Goal: Task Accomplishment & Management: Manage account settings

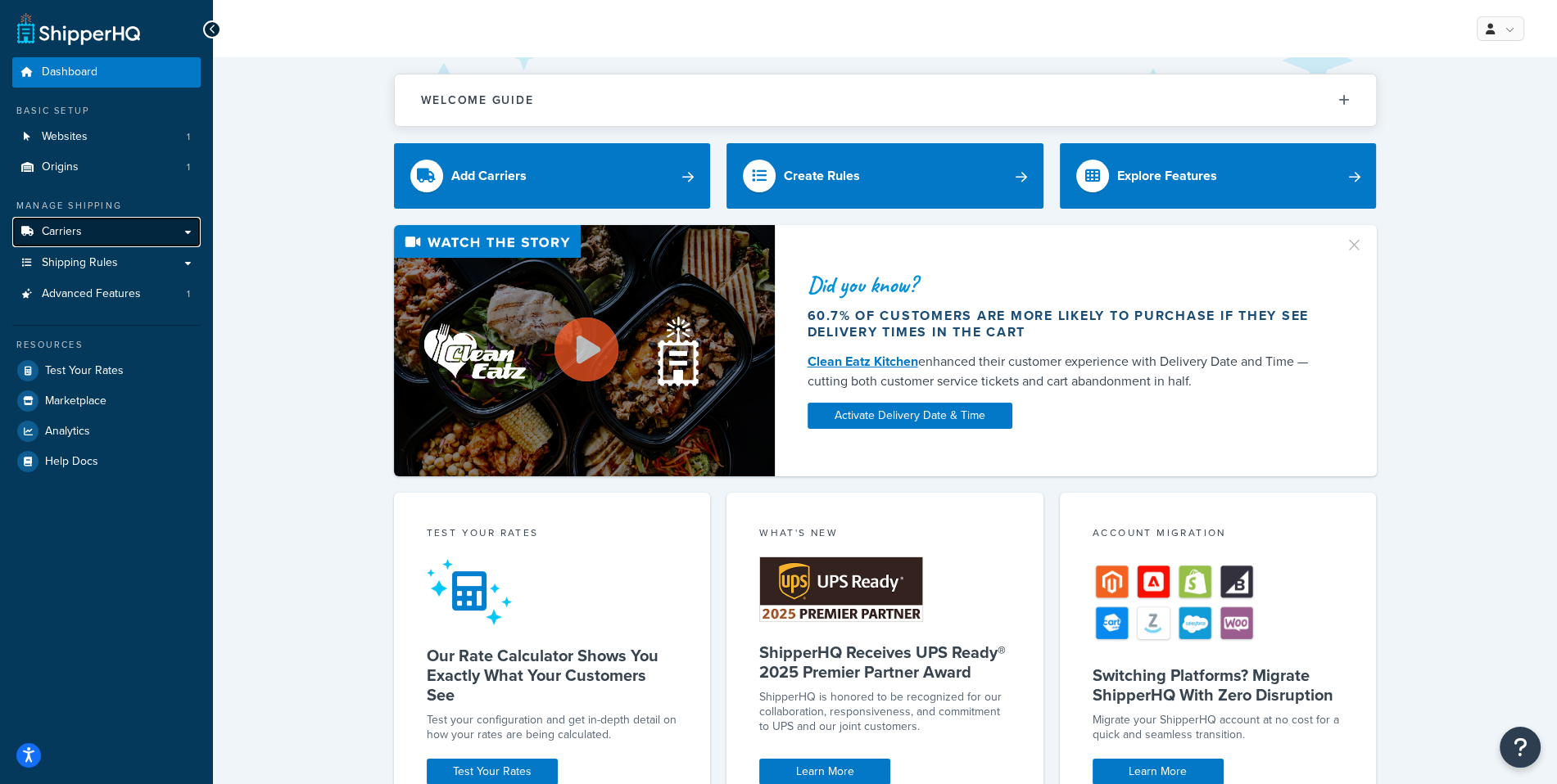
click at [116, 234] on link "Carriers" at bounding box center [105, 231] width 188 height 31
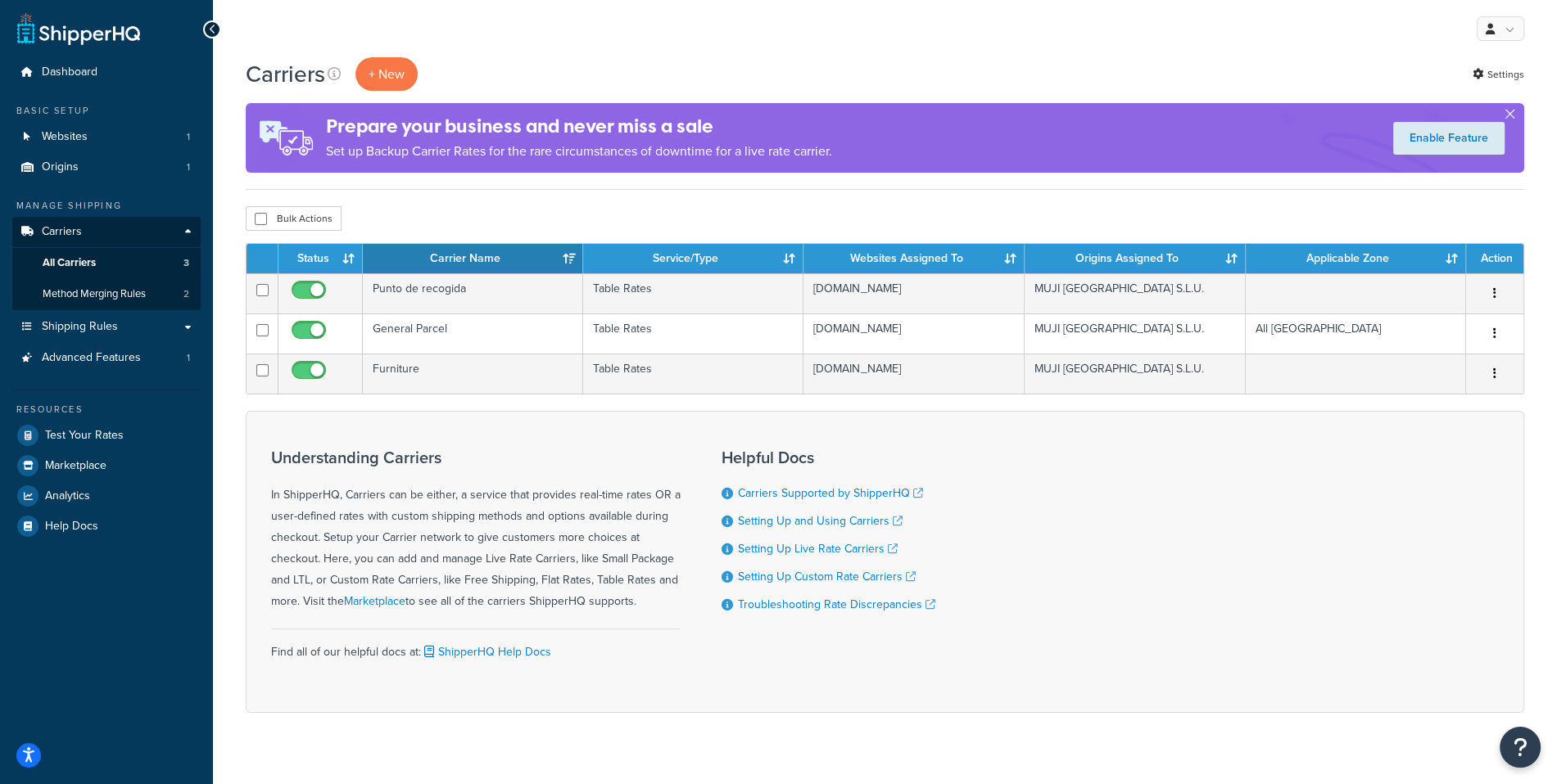
click at [1508, 87] on div "Carriers + New Settings" at bounding box center [884, 74] width 1278 height 33
click at [1503, 83] on link "Settings" at bounding box center [1498, 74] width 51 height 23
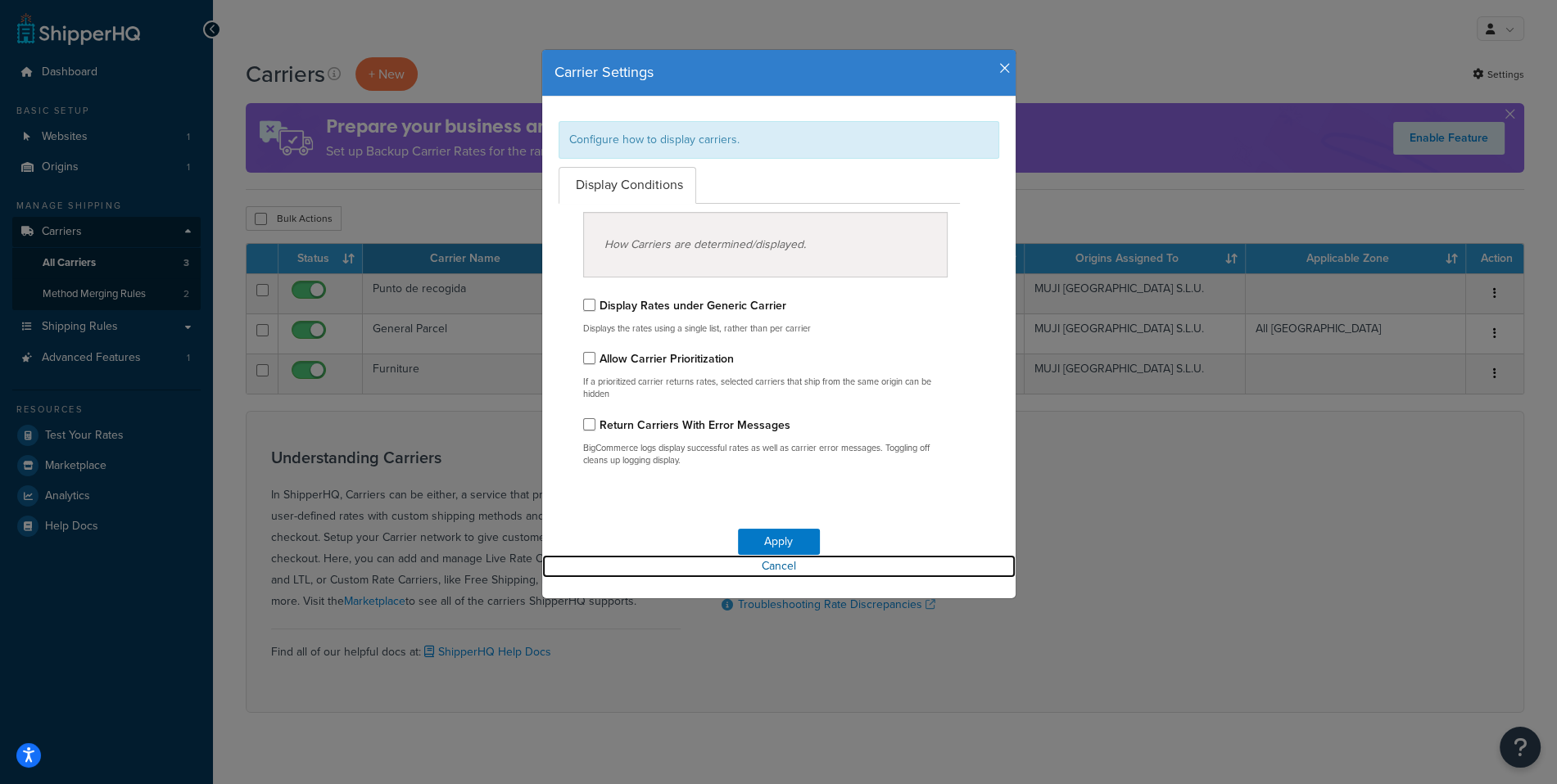
click at [781, 563] on link "Cancel" at bounding box center [778, 565] width 473 height 23
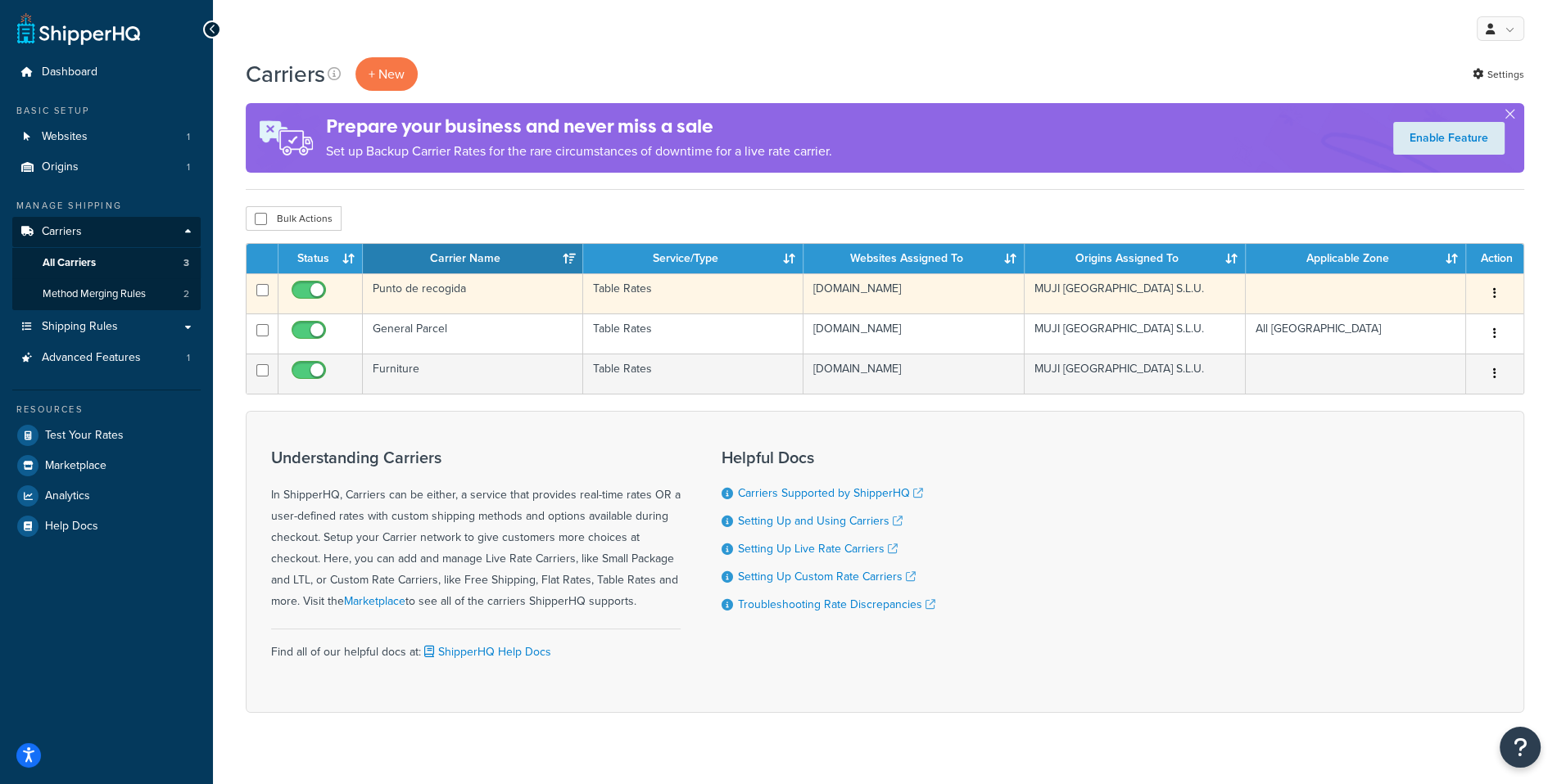
click at [465, 299] on td "Punto de recogida" at bounding box center [473, 294] width 221 height 40
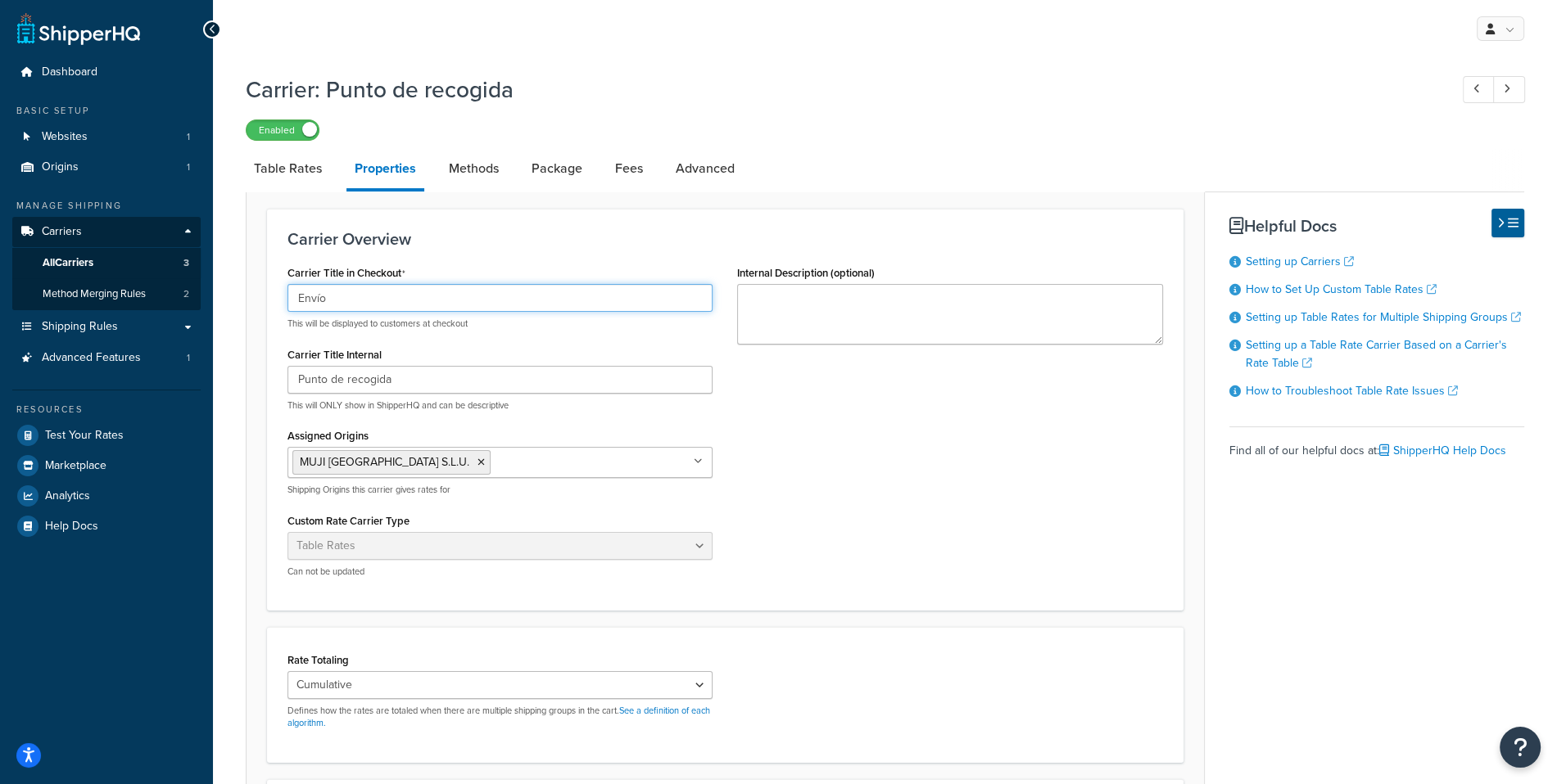
click at [385, 307] on input "Envío" at bounding box center [500, 297] width 425 height 28
click at [384, 380] on input "Punto de recogida" at bounding box center [500, 379] width 425 height 28
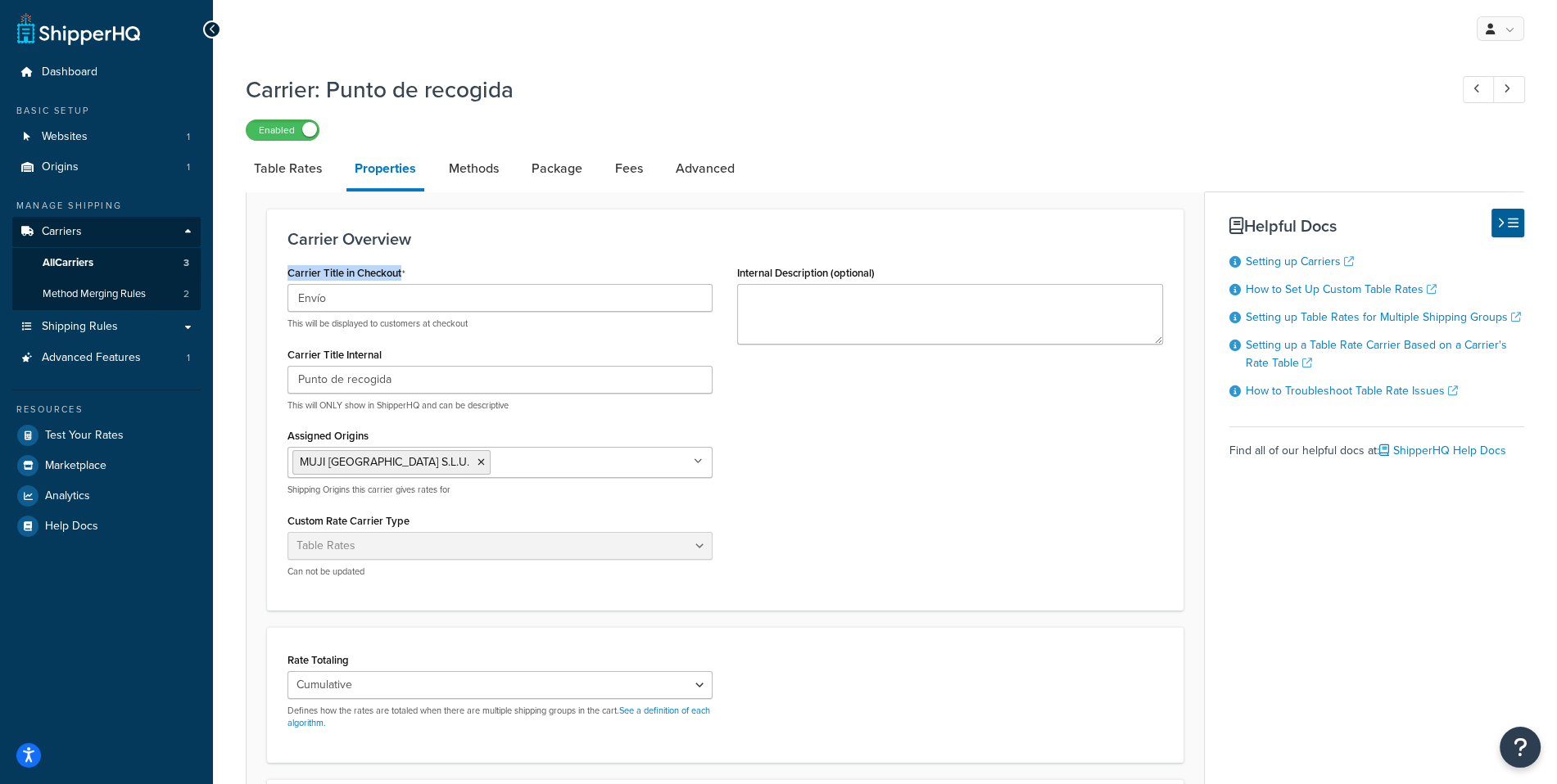
drag, startPoint x: 429, startPoint y: 277, endPoint x: 280, endPoint y: 276, distance: 149.0
click at [280, 276] on div "Carrier Title in Checkout Envío This will be displayed to customers at checkout…" at bounding box center [500, 425] width 449 height 329
copy label "Carrier Title in Checkout"
click at [477, 174] on link "Methods" at bounding box center [473, 168] width 66 height 39
select select "25"
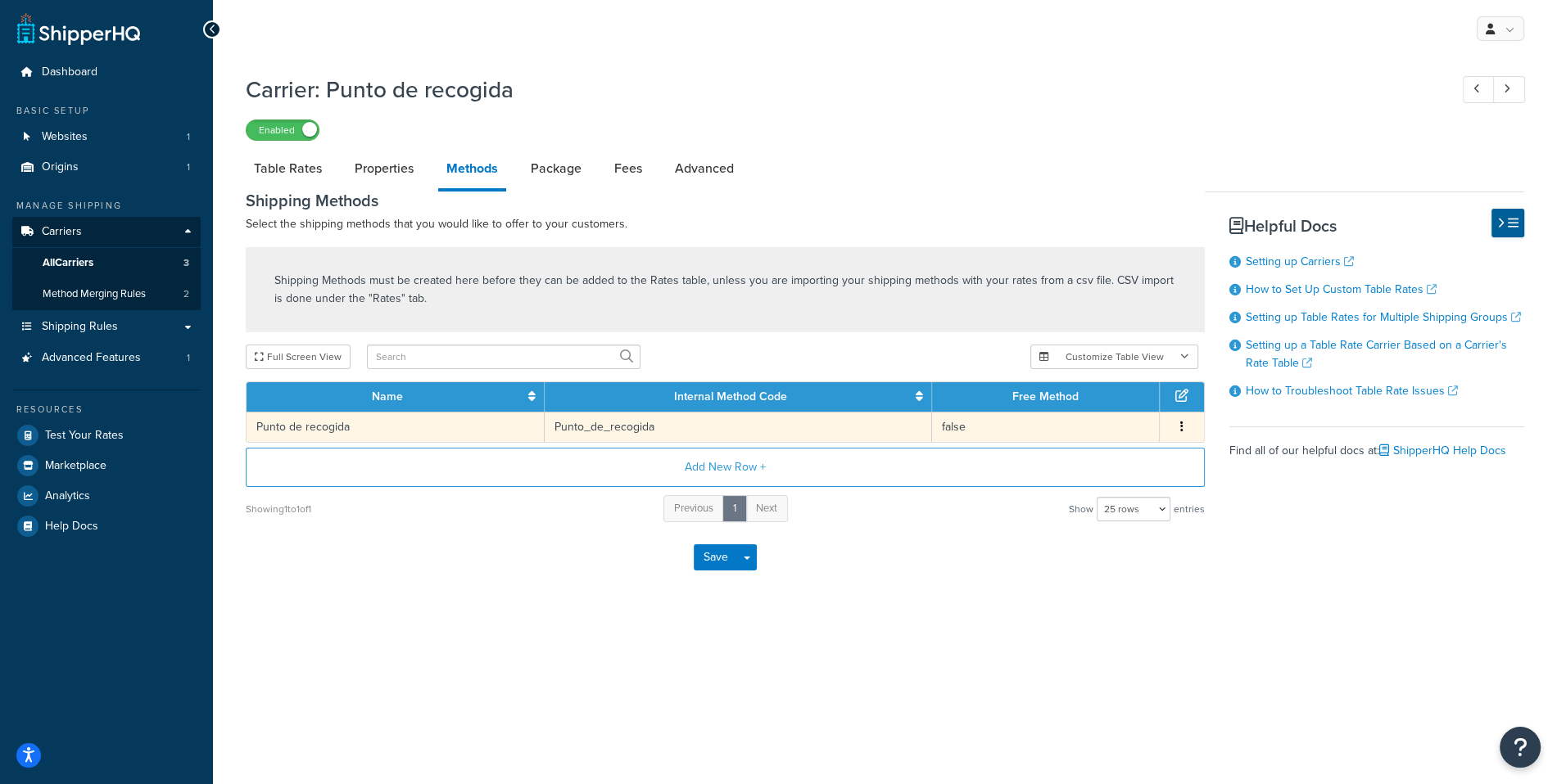
click at [455, 428] on td "Punto de recogida" at bounding box center [395, 426] width 298 height 31
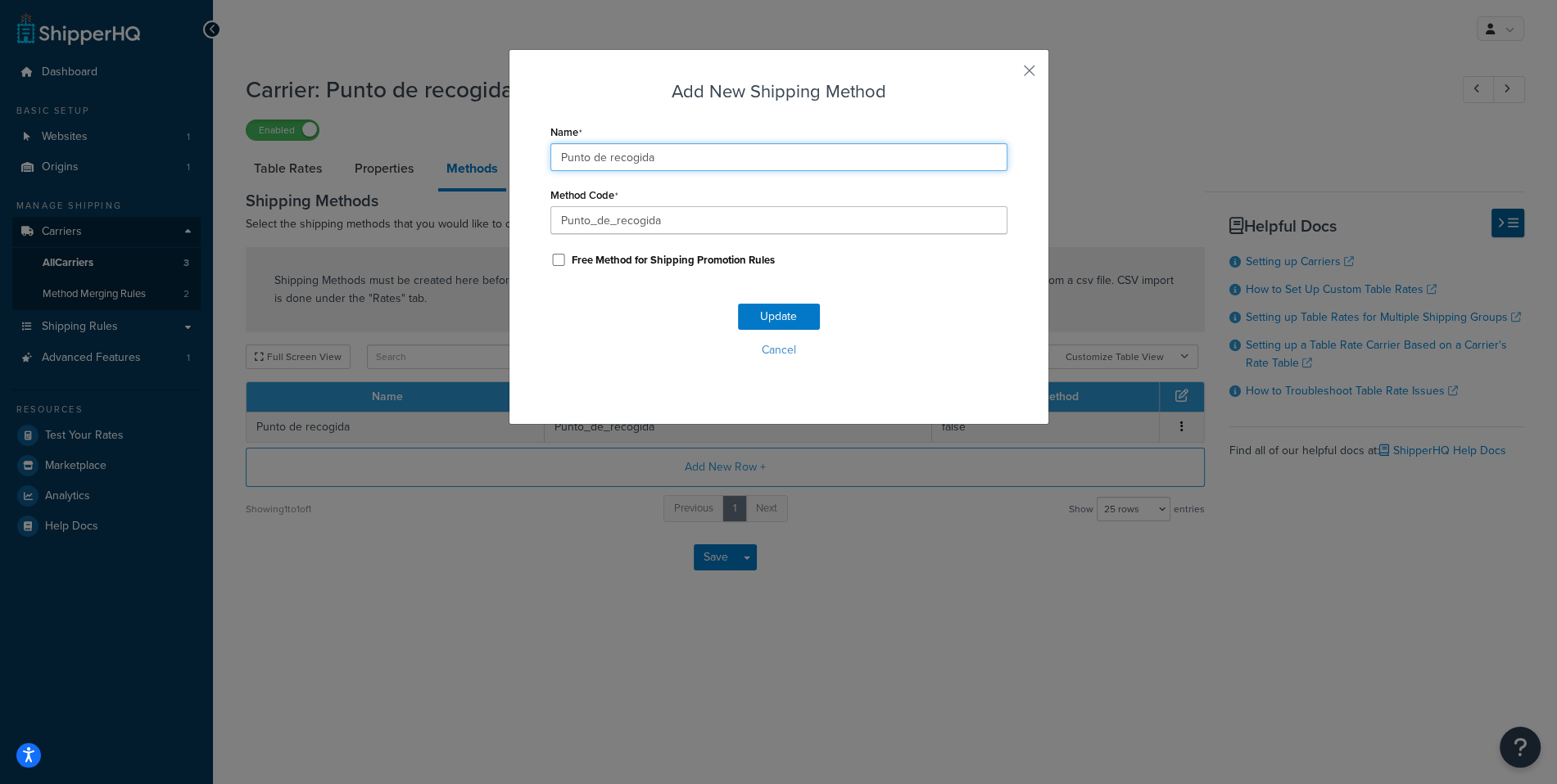
click at [640, 151] on input "Punto de recogida" at bounding box center [778, 157] width 457 height 28
click at [798, 348] on button "Cancel" at bounding box center [778, 350] width 457 height 25
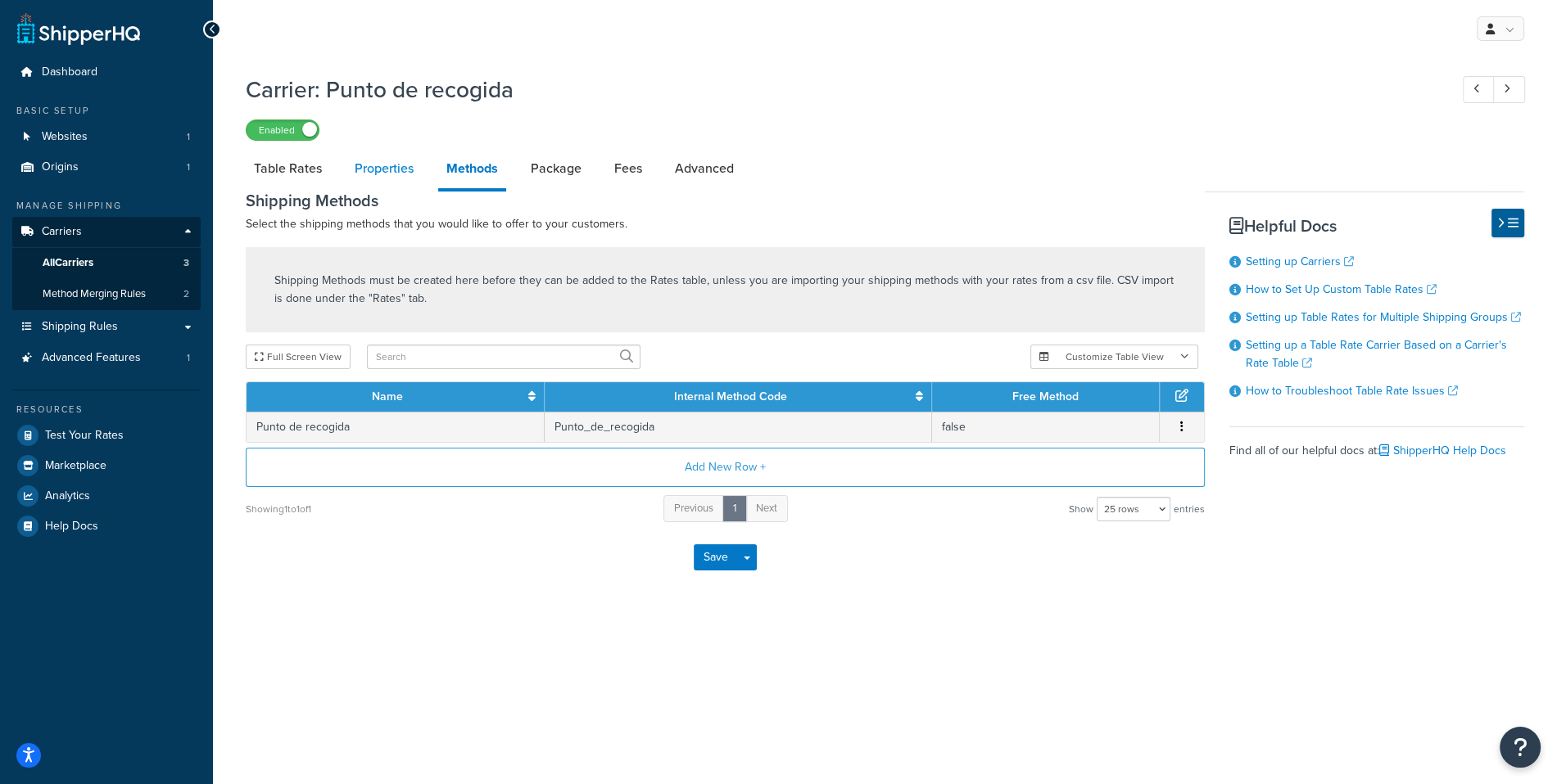
click at [358, 163] on link "Properties" at bounding box center [383, 168] width 75 height 39
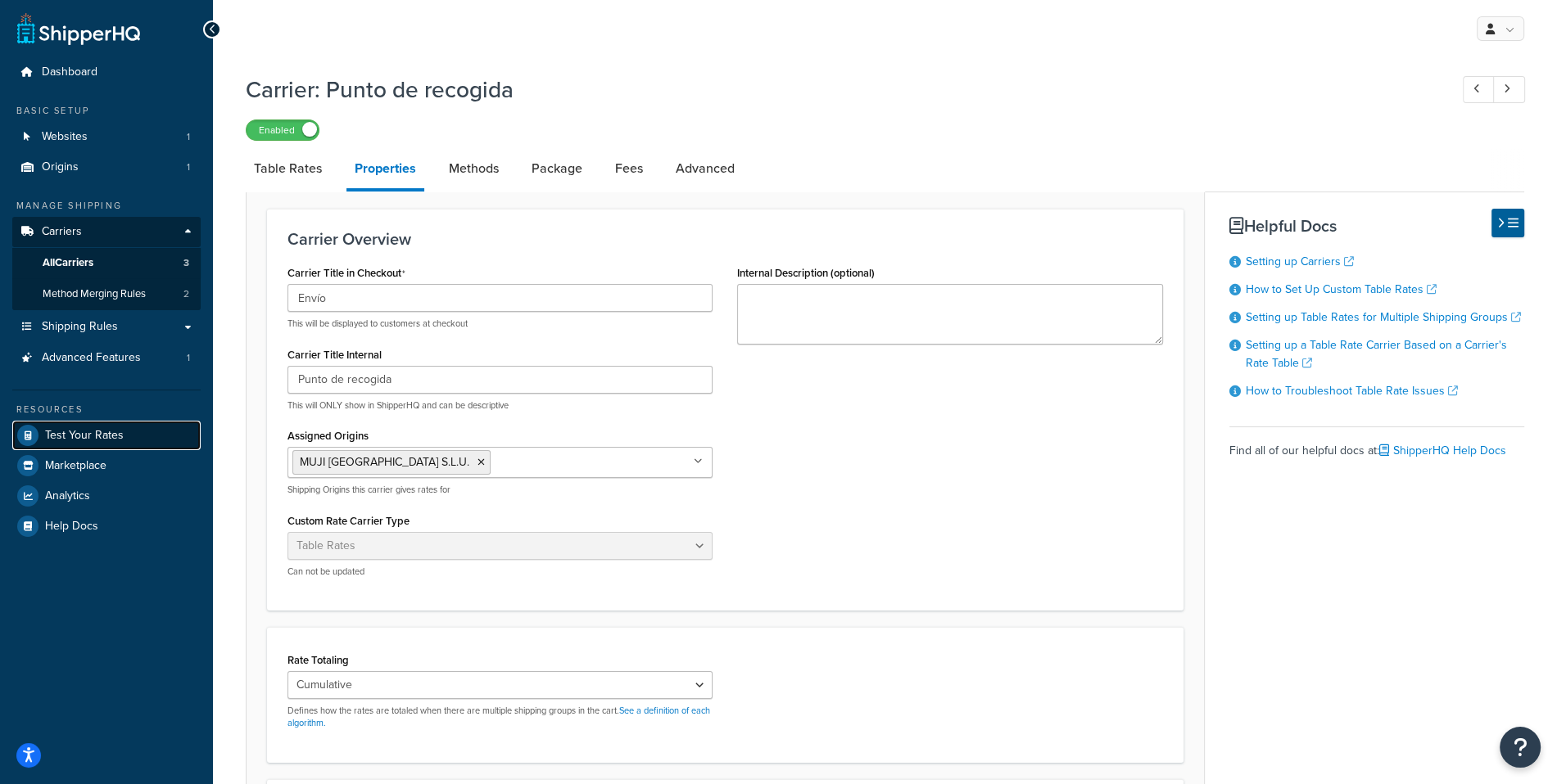
click at [153, 438] on link "Test Your Rates" at bounding box center [105, 435] width 188 height 30
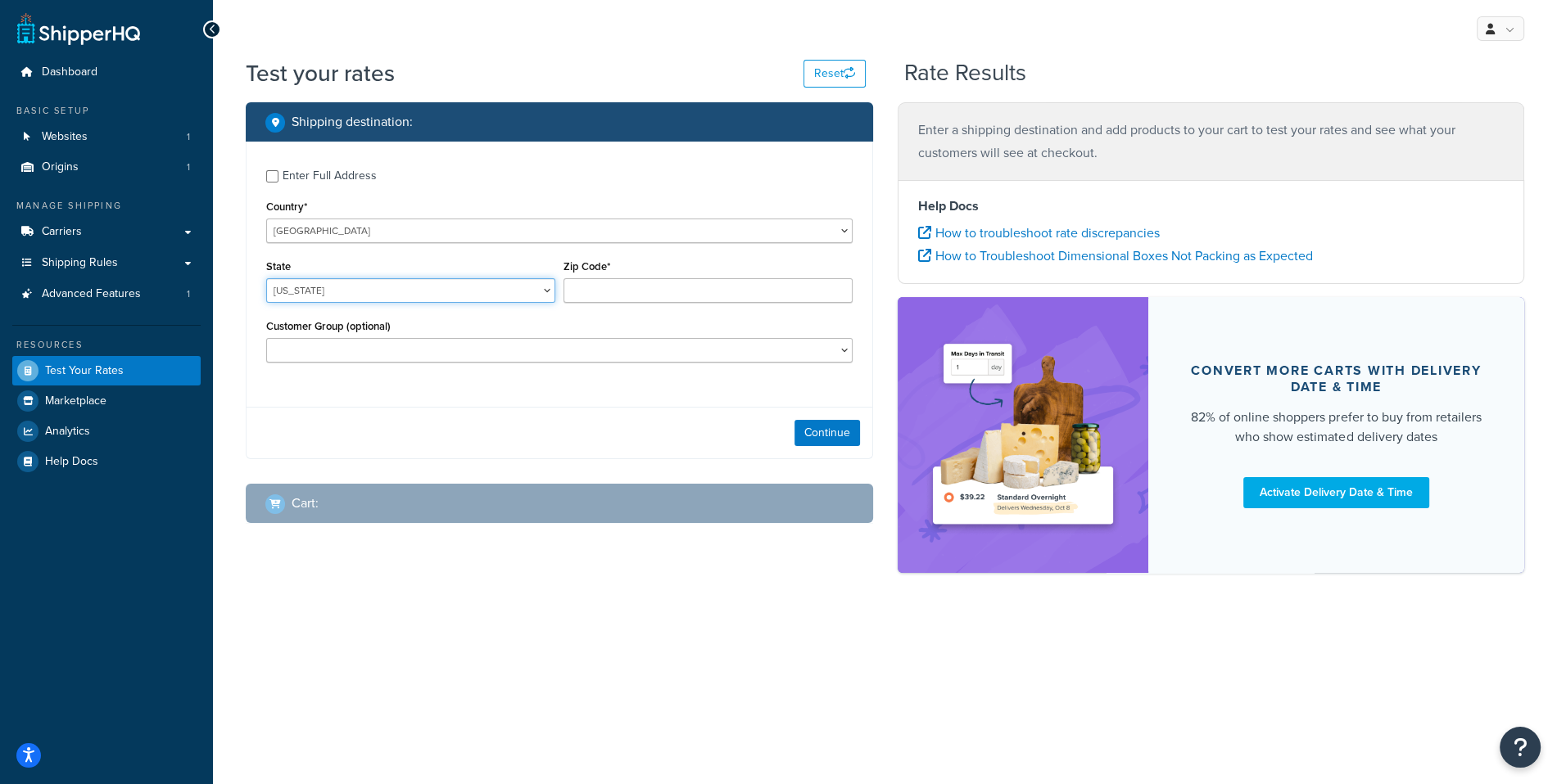
click at [266, 279] on select "Alabama Alaska American Samoa Arizona Arkansas Armed Forces Americas Armed Forc…" at bounding box center [410, 291] width 289 height 25
click at [137, 233] on link "Carriers" at bounding box center [105, 231] width 188 height 31
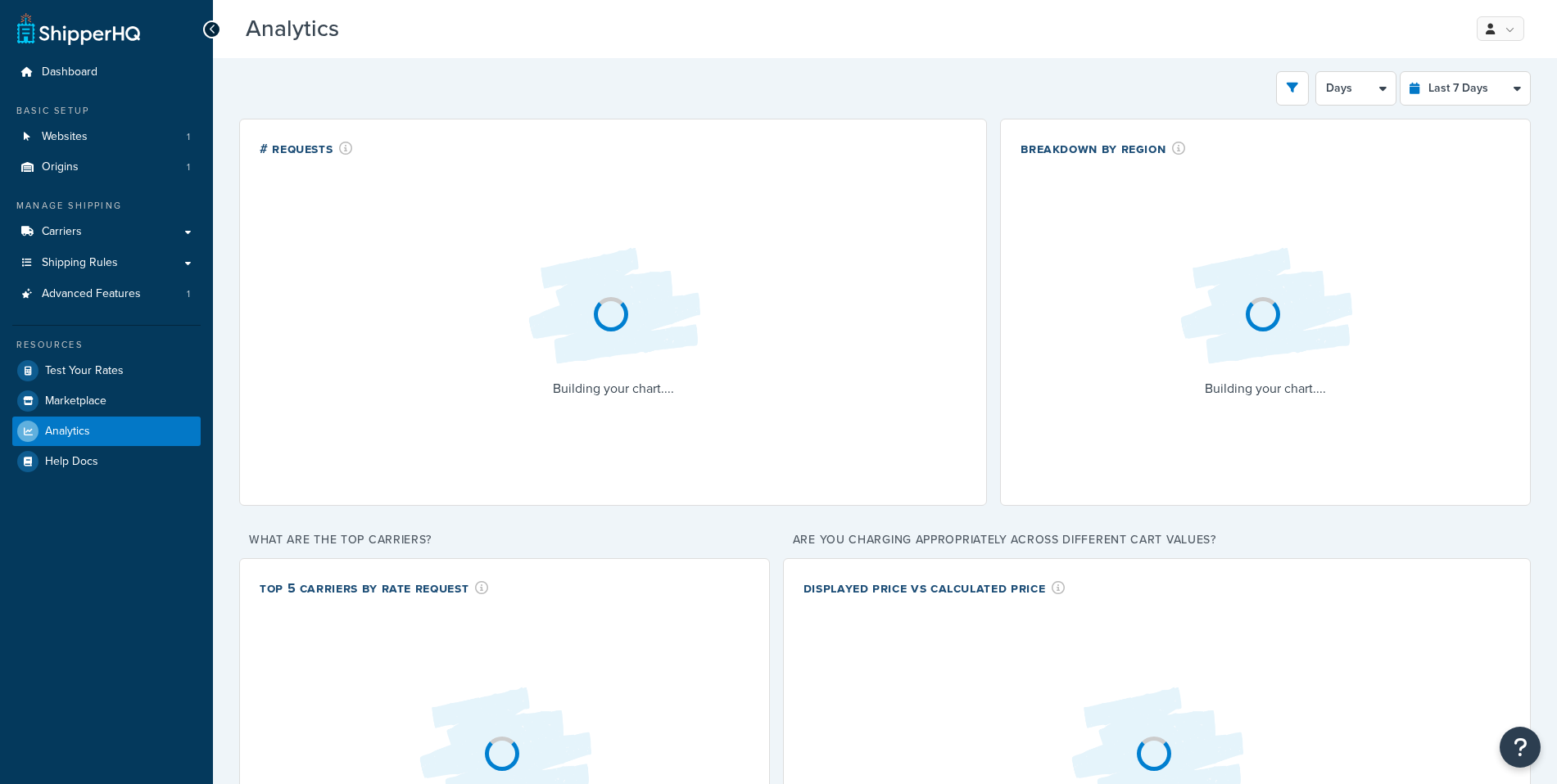
select select "last_7_days"
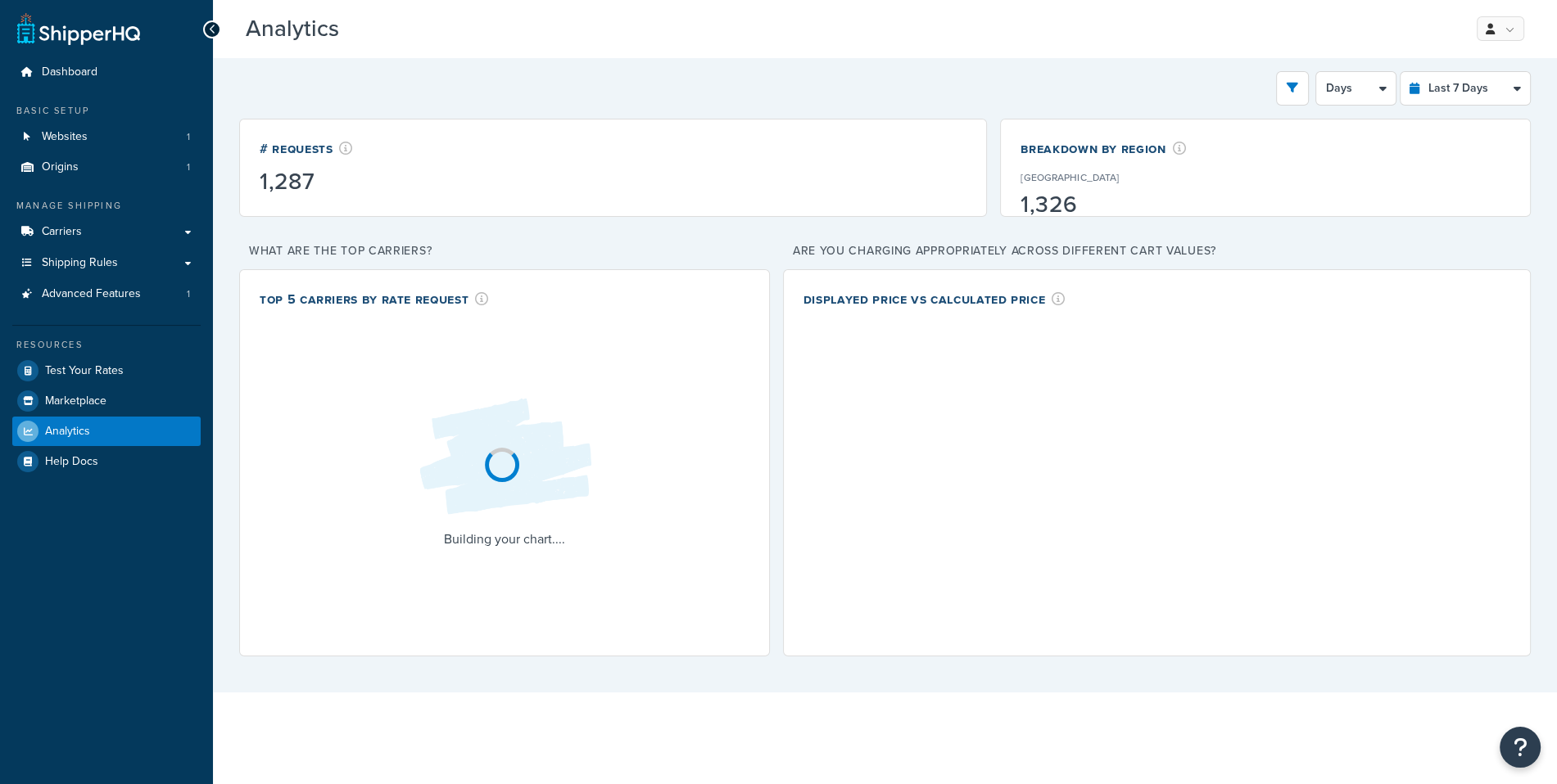
click at [174, 341] on div "Resources" at bounding box center [105, 345] width 188 height 14
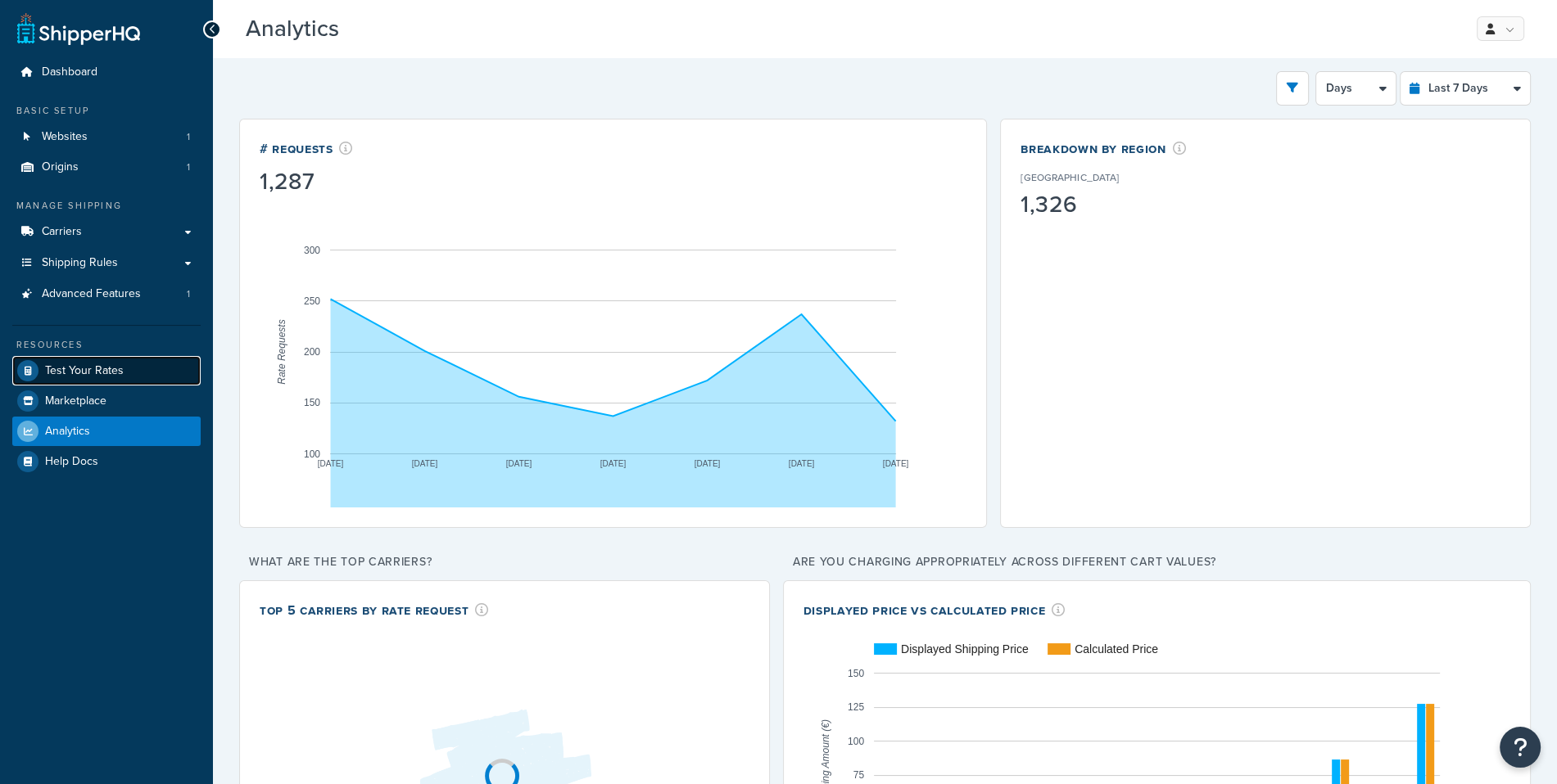
click at [146, 372] on link "Test Your Rates" at bounding box center [105, 370] width 188 height 30
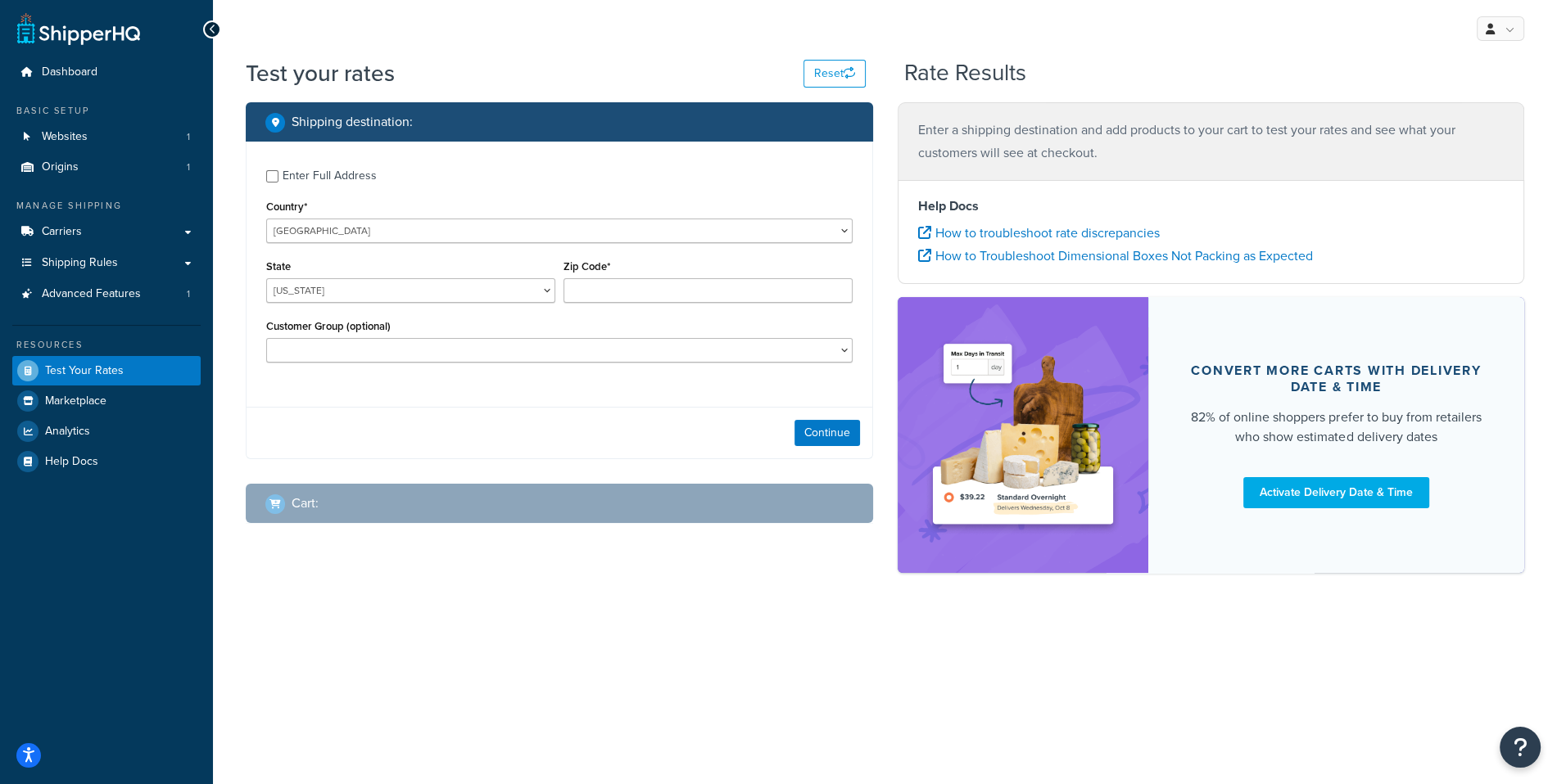
click at [442, 217] on div "Country* United States United Kingdom Afghanistan Åland Islands Albania Algeria…" at bounding box center [559, 220] width 586 height 47
click at [266, 219] on select "United States United Kingdom Afghanistan Åland Islands Albania Algeria American…" at bounding box center [559, 230] width 586 height 25
select select "ES"
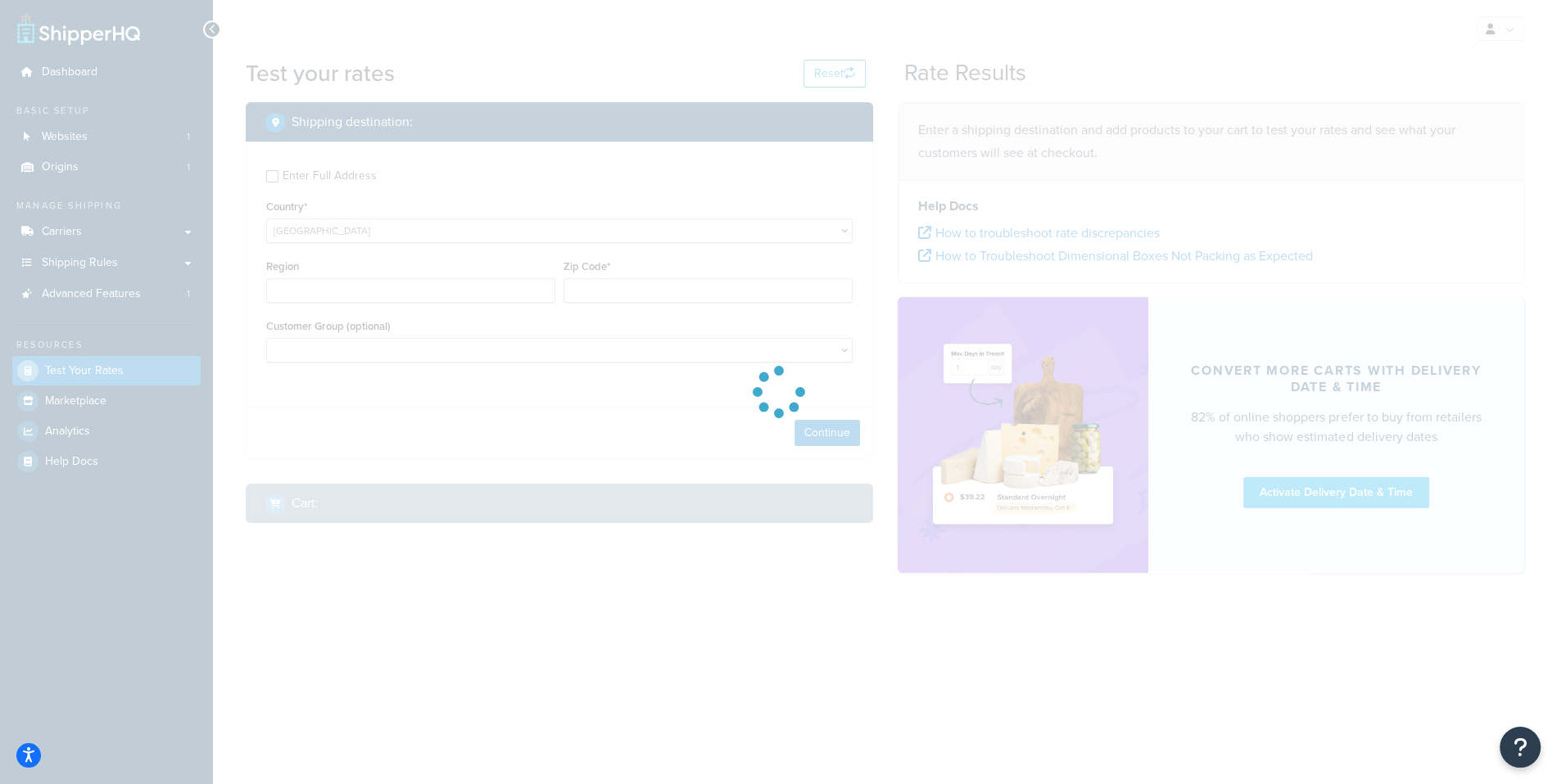
click at [516, 279] on div at bounding box center [778, 392] width 1557 height 784
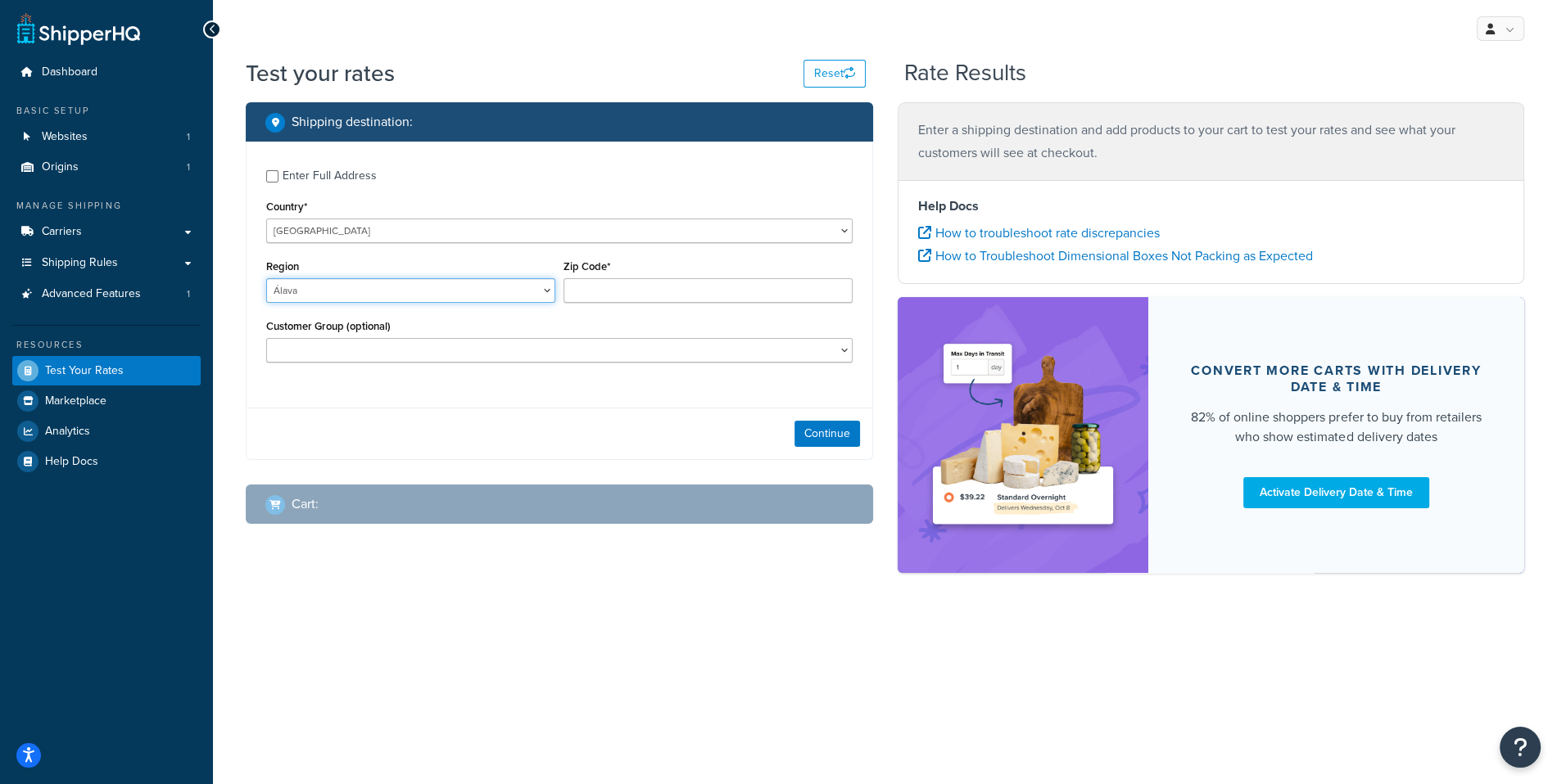
click at [266, 279] on select "Álava Albacete Alicante Almería Asturias Ávila Badajoz Baleares Barcelona Burgo…" at bounding box center [410, 291] width 289 height 25
select select "M"
click at [663, 307] on div "Zip Code*" at bounding box center [708, 285] width 298 height 60
click at [659, 291] on input "Zip Code*" at bounding box center [708, 291] width 289 height 25
type input "1234"
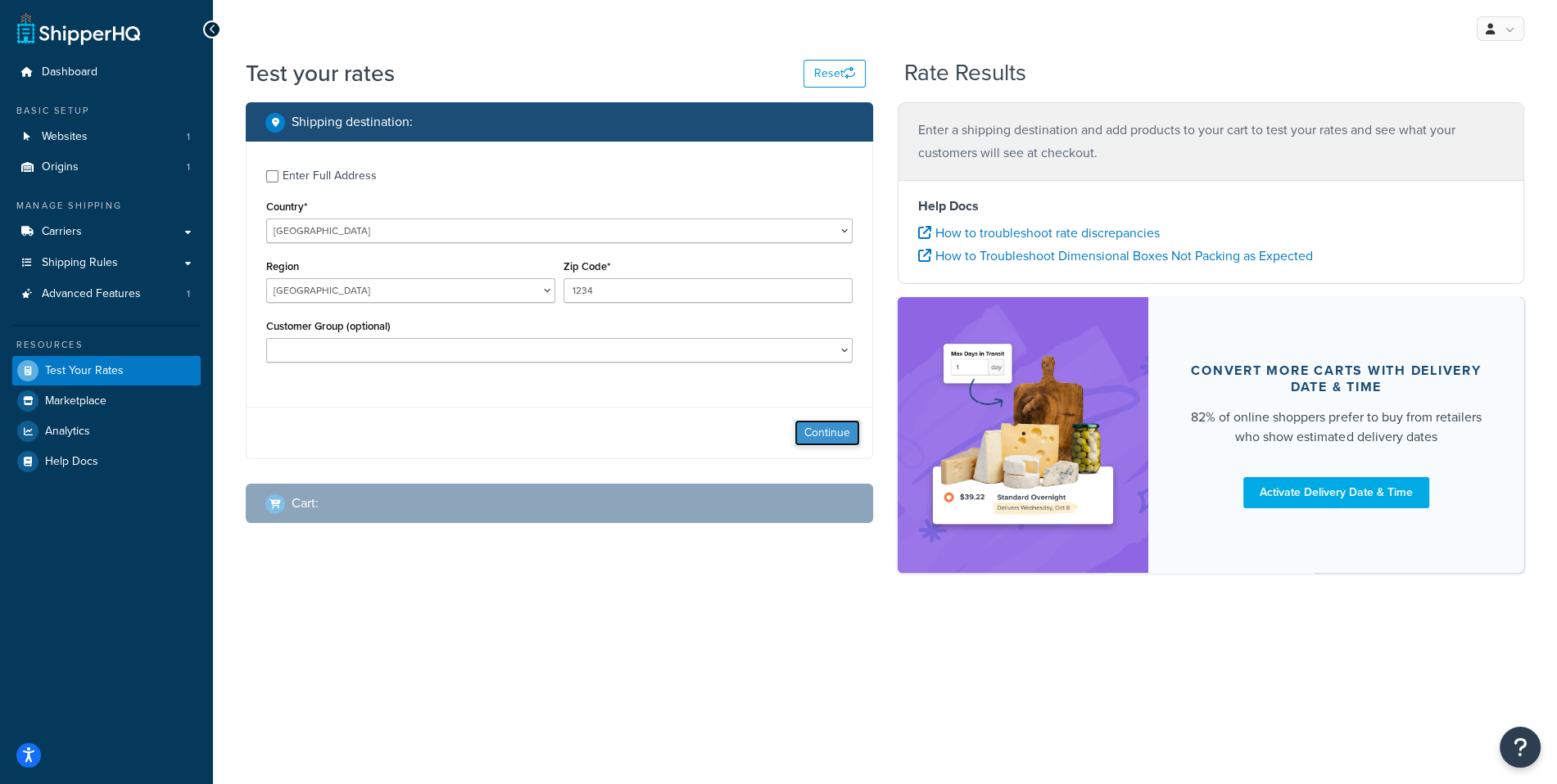
click at [827, 425] on button "Continue" at bounding box center [827, 432] width 65 height 27
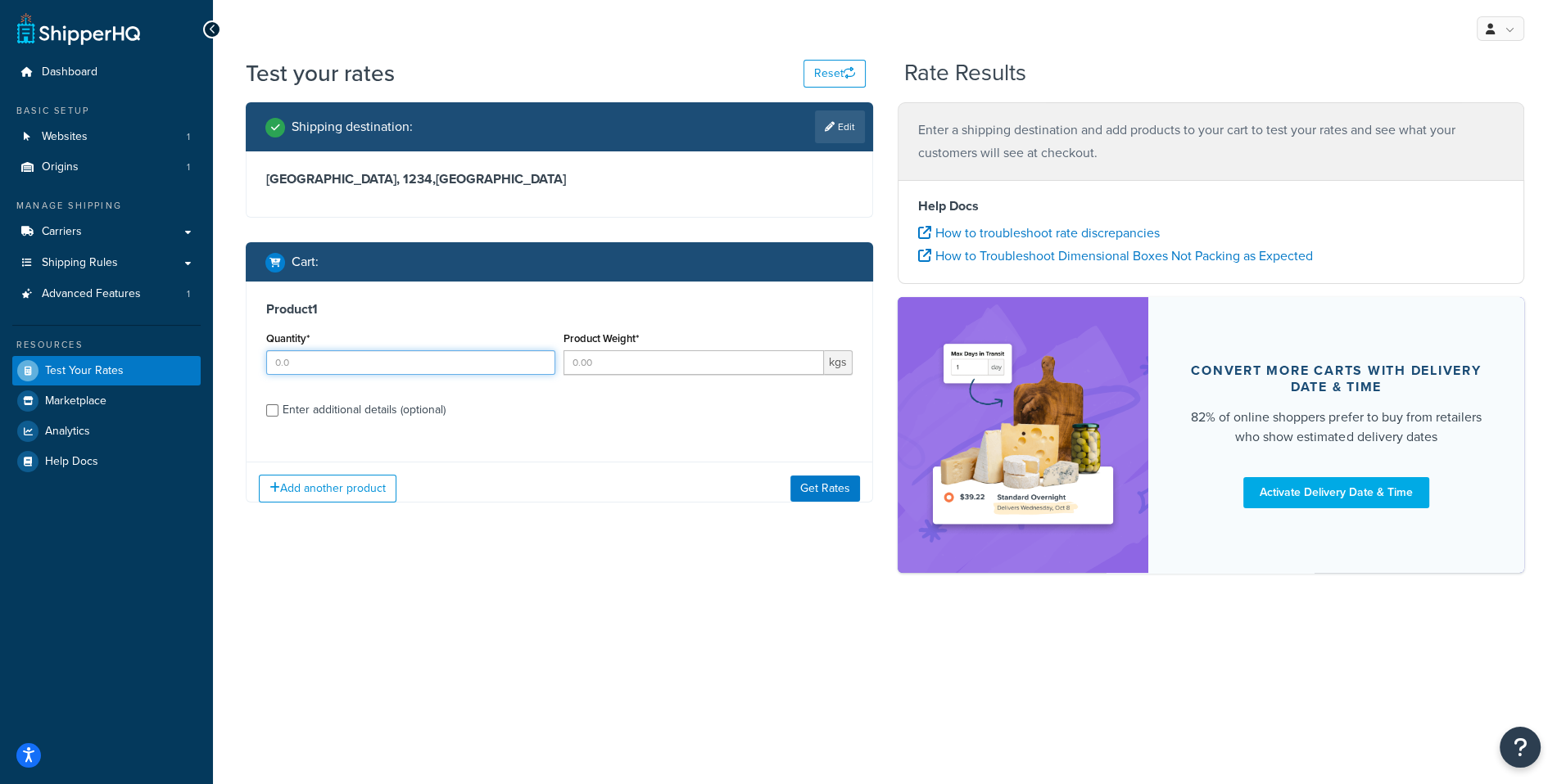
click at [443, 368] on input "Quantity*" at bounding box center [410, 362] width 289 height 25
type input "1"
type input "4"
click at [832, 481] on button "Get Rates" at bounding box center [825, 489] width 70 height 27
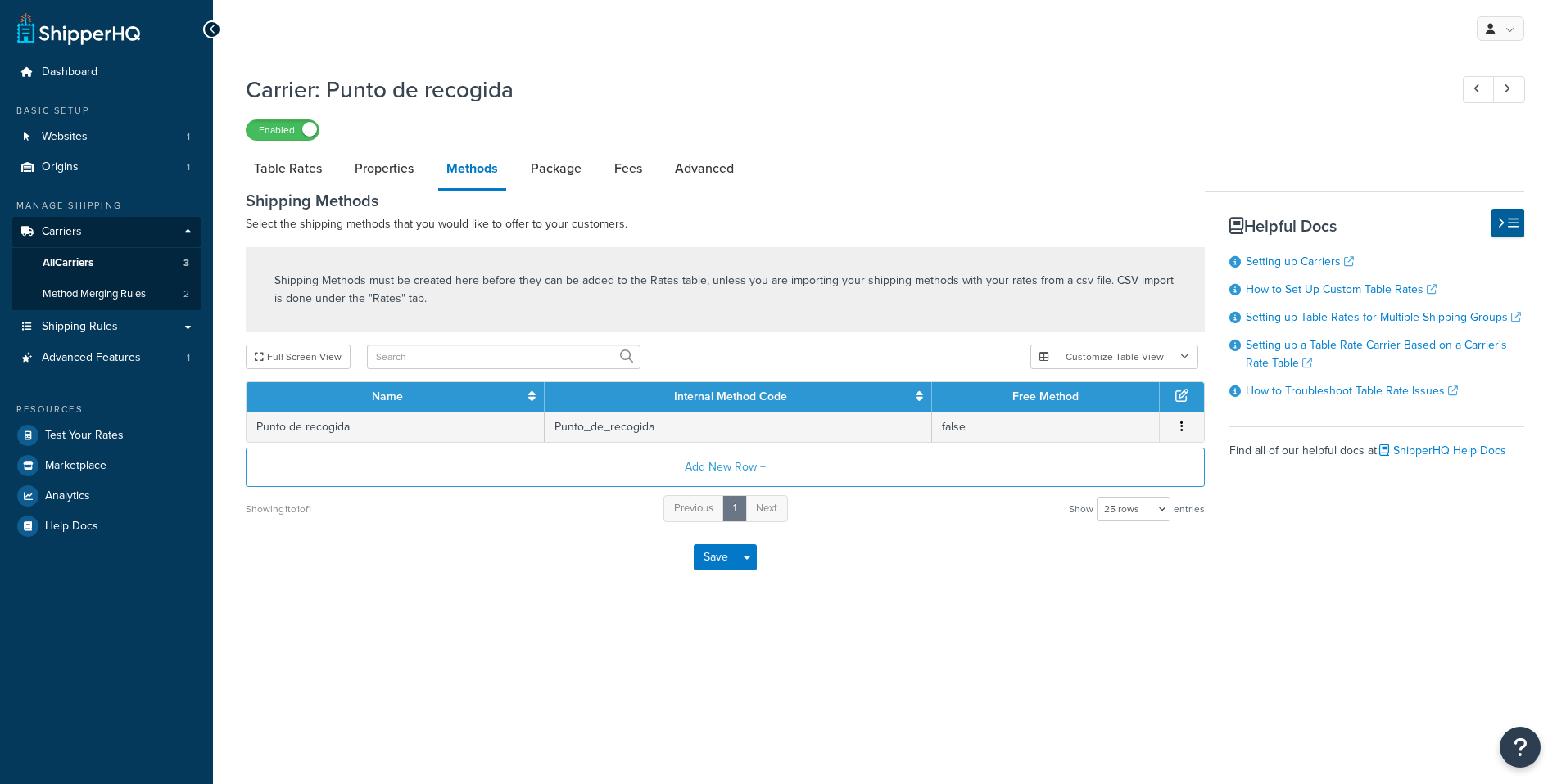
select select "25"
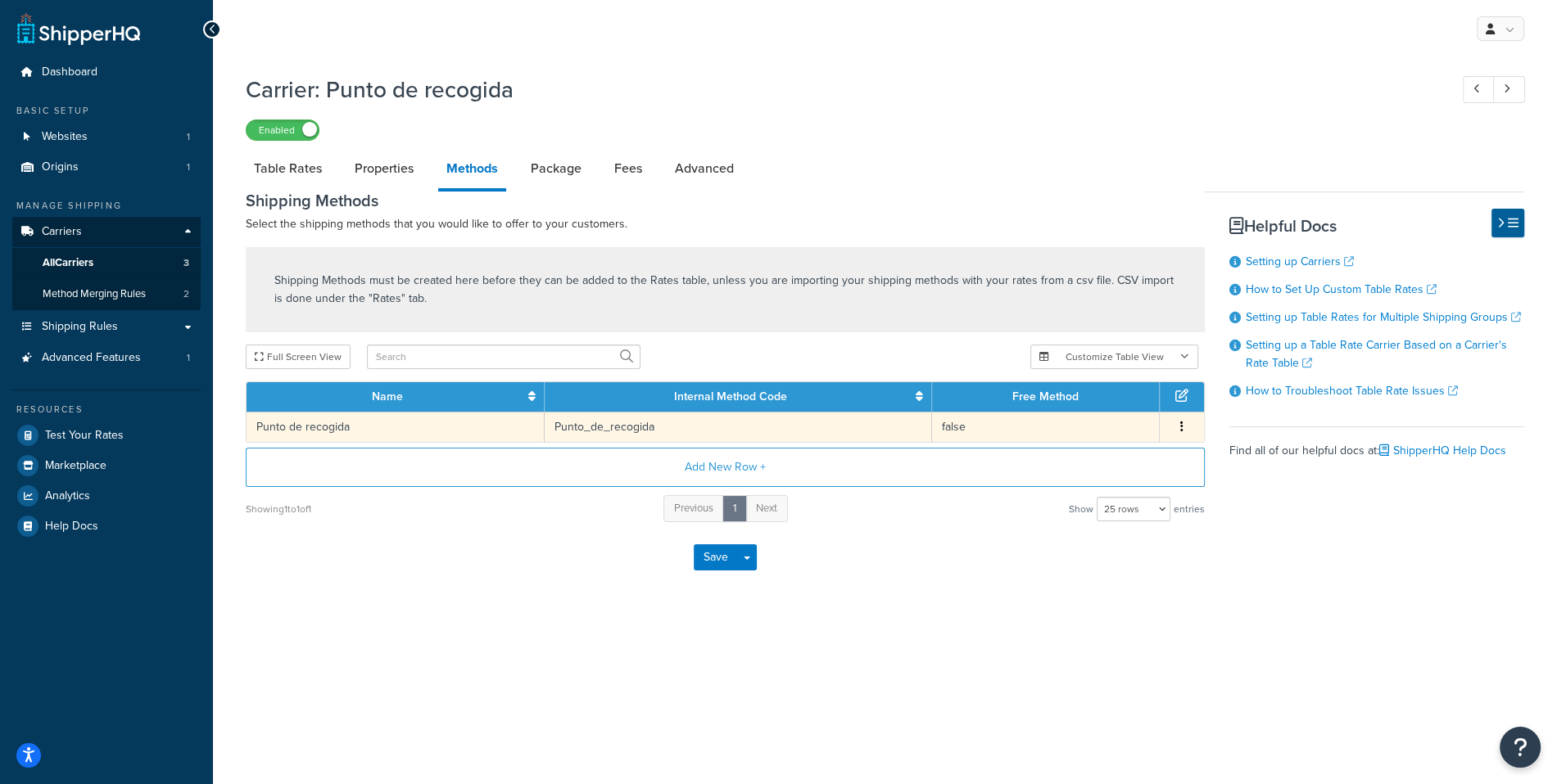
click at [807, 425] on td "Punto_de_recogida" at bounding box center [739, 426] width 388 height 31
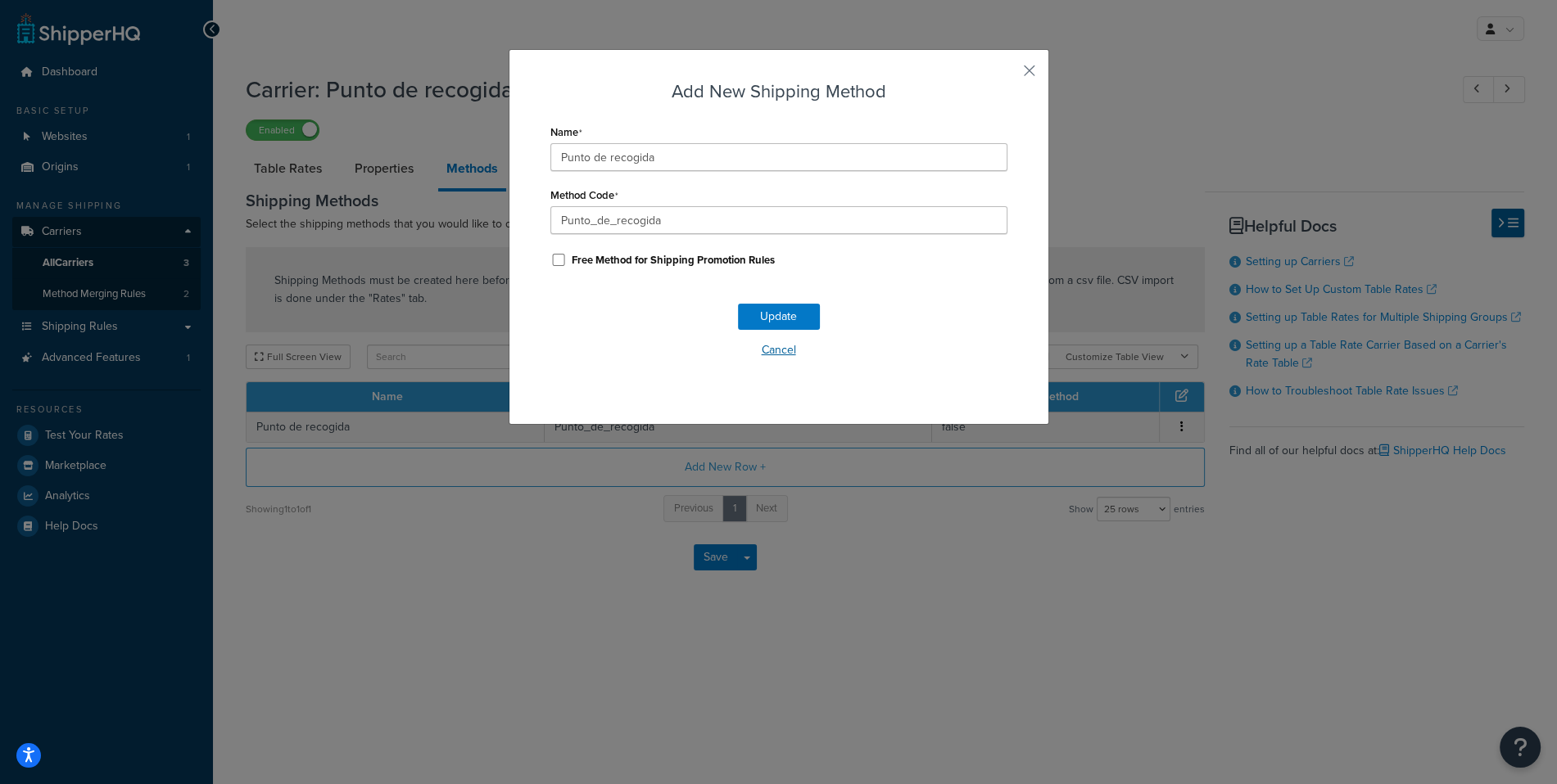
click at [779, 347] on button "Cancel" at bounding box center [778, 350] width 457 height 25
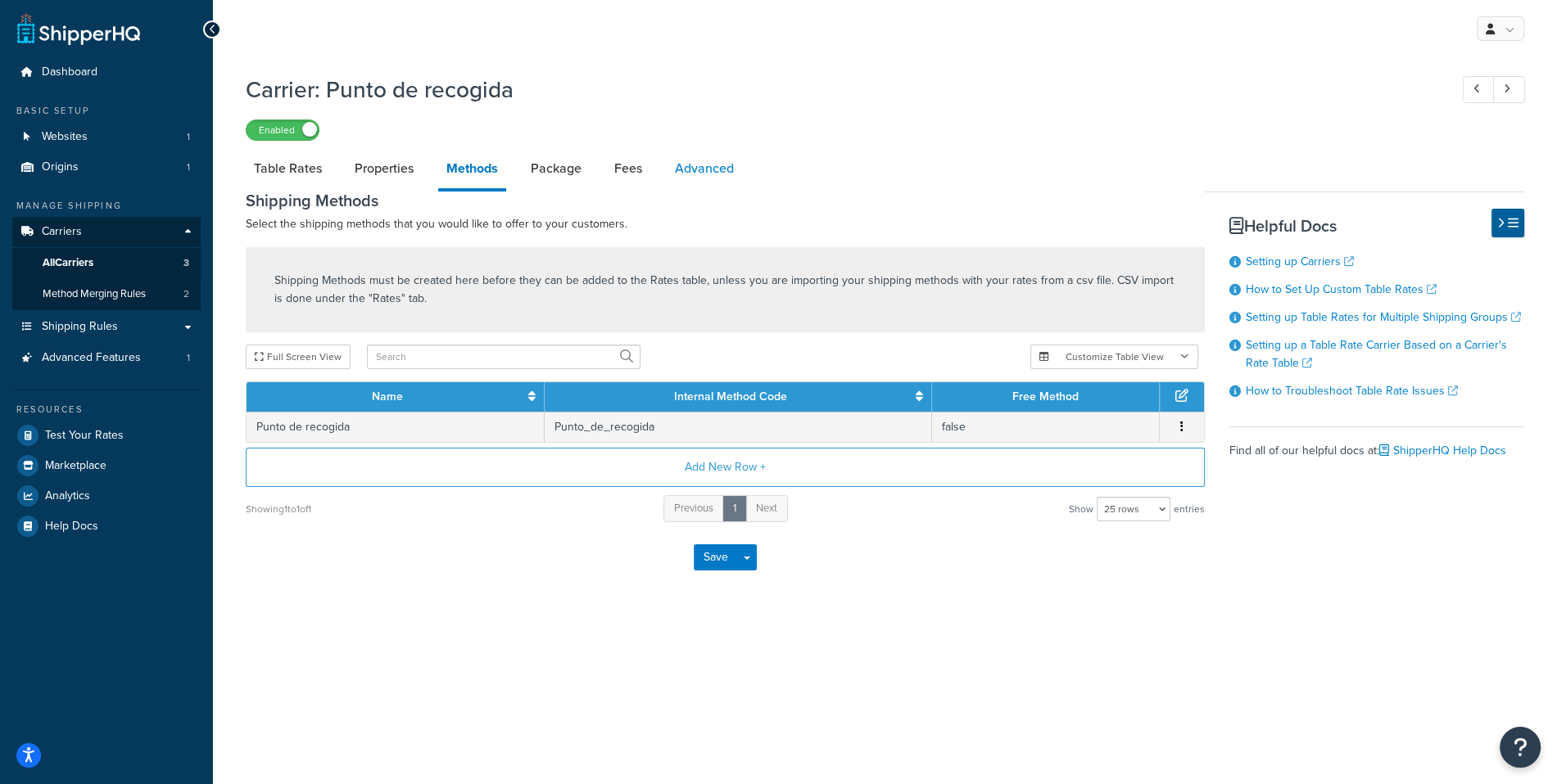
click at [710, 163] on link "Advanced" at bounding box center [704, 168] width 75 height 39
select select "false"
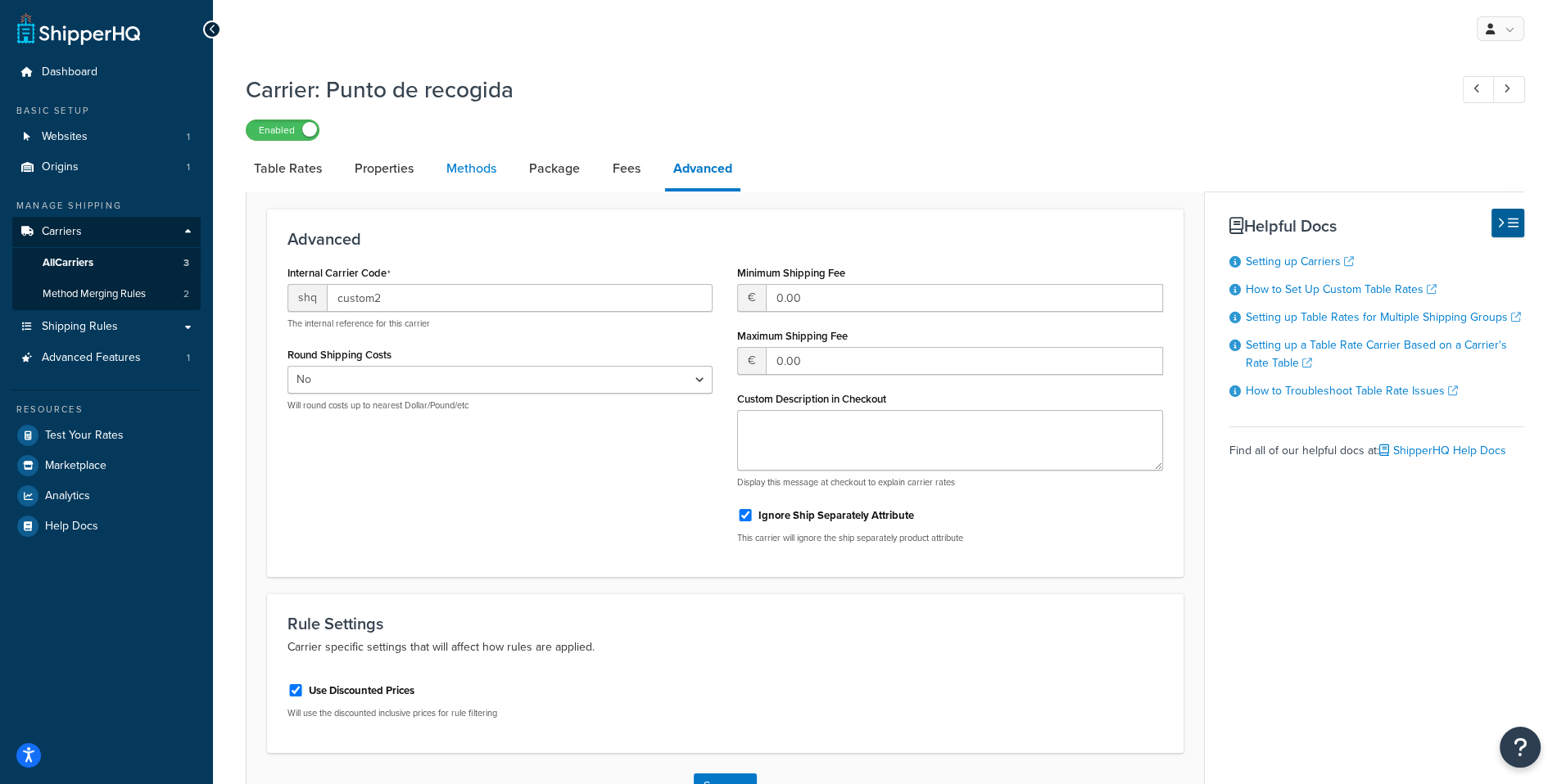
click at [478, 167] on link "Methods" at bounding box center [471, 168] width 66 height 39
select select "25"
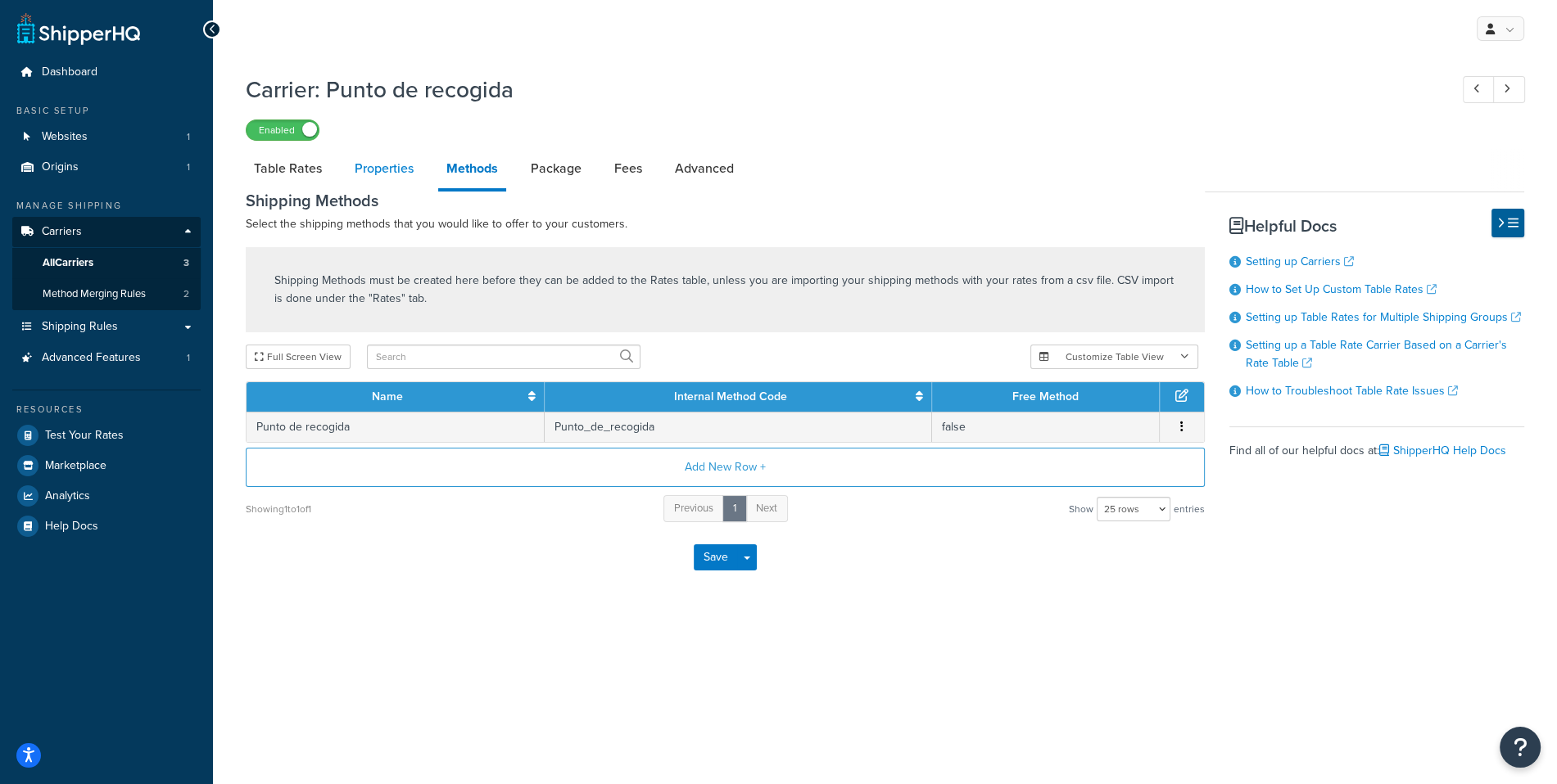
click at [399, 170] on link "Properties" at bounding box center [383, 168] width 75 height 39
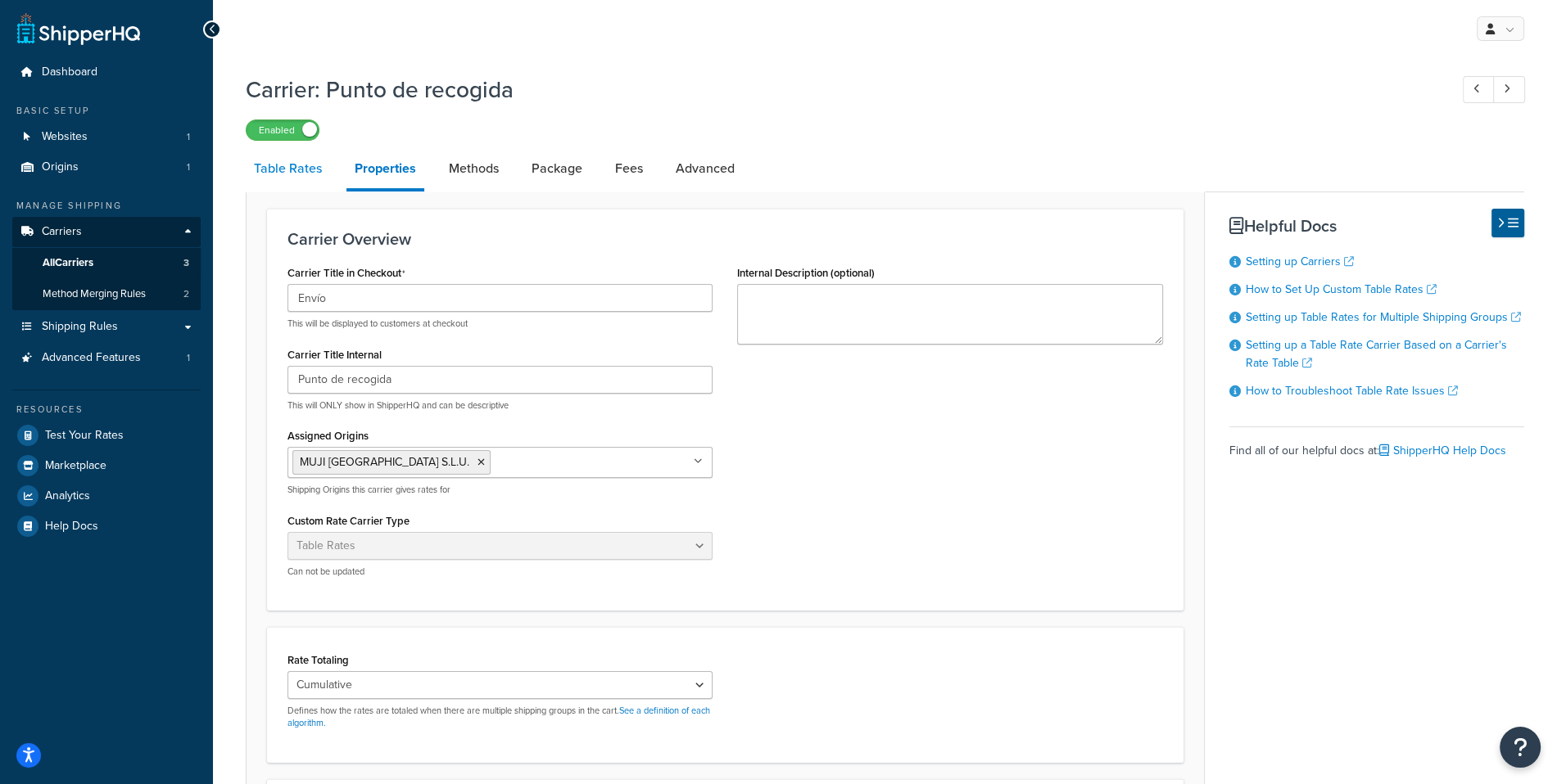
click at [288, 165] on link "Table Rates" at bounding box center [288, 168] width 85 height 39
select select "25"
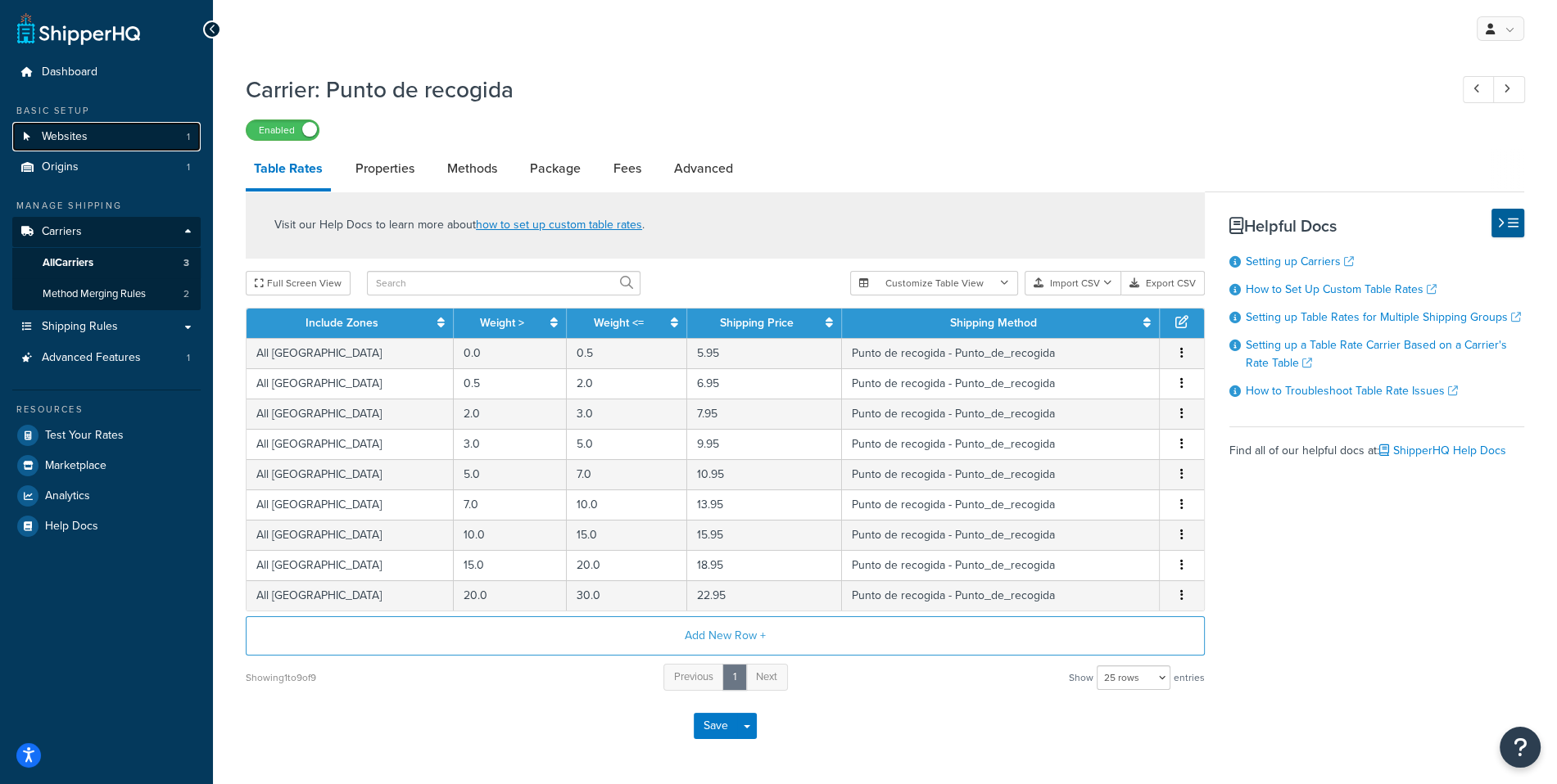
click at [196, 143] on link "Websites 1" at bounding box center [105, 137] width 188 height 31
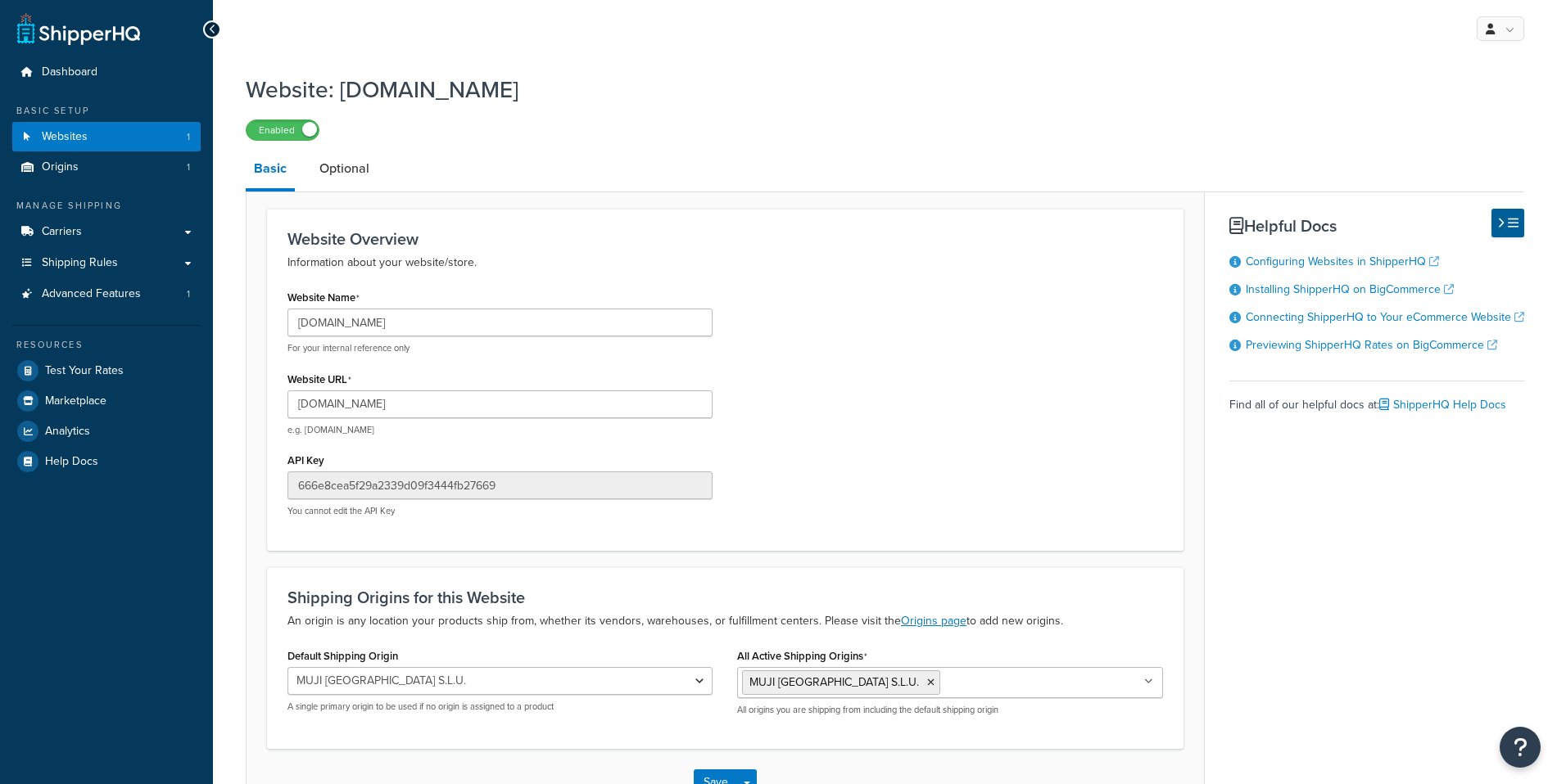
click at [161, 229] on link "Carriers" at bounding box center [105, 231] width 188 height 31
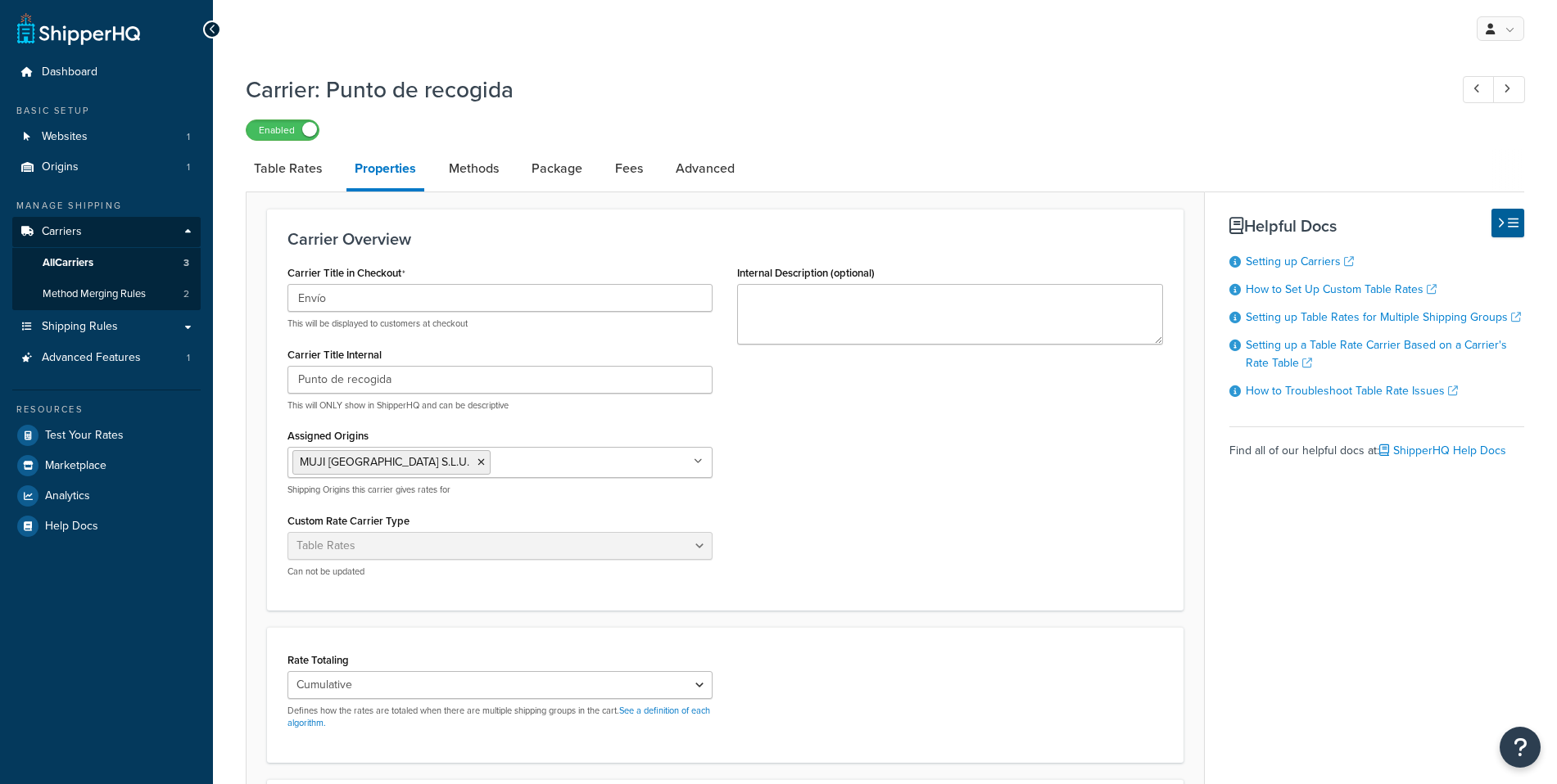
click at [477, 181] on link "Methods" at bounding box center [473, 168] width 66 height 39
select select "25"
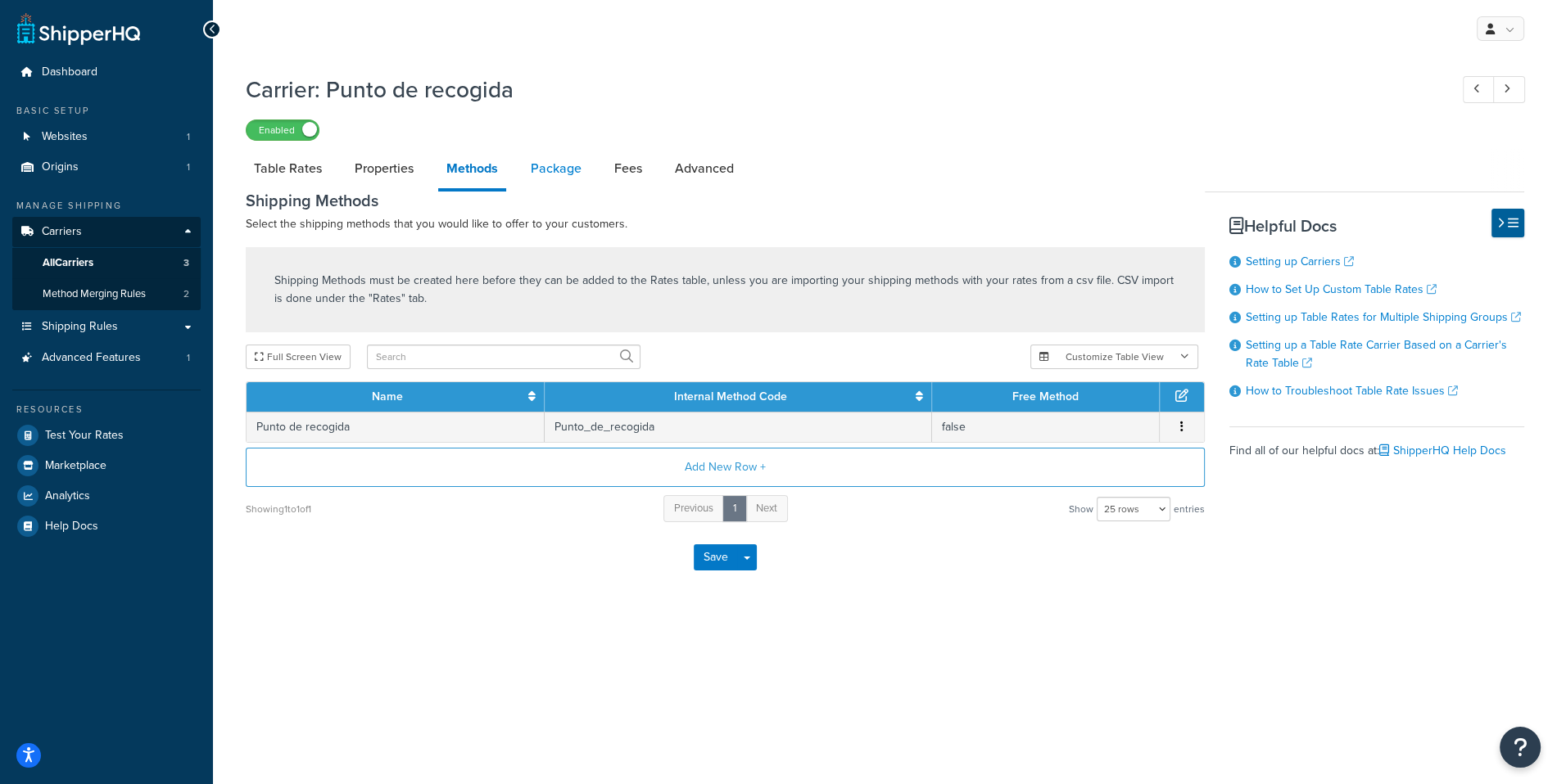
click at [555, 176] on link "Package" at bounding box center [556, 168] width 67 height 39
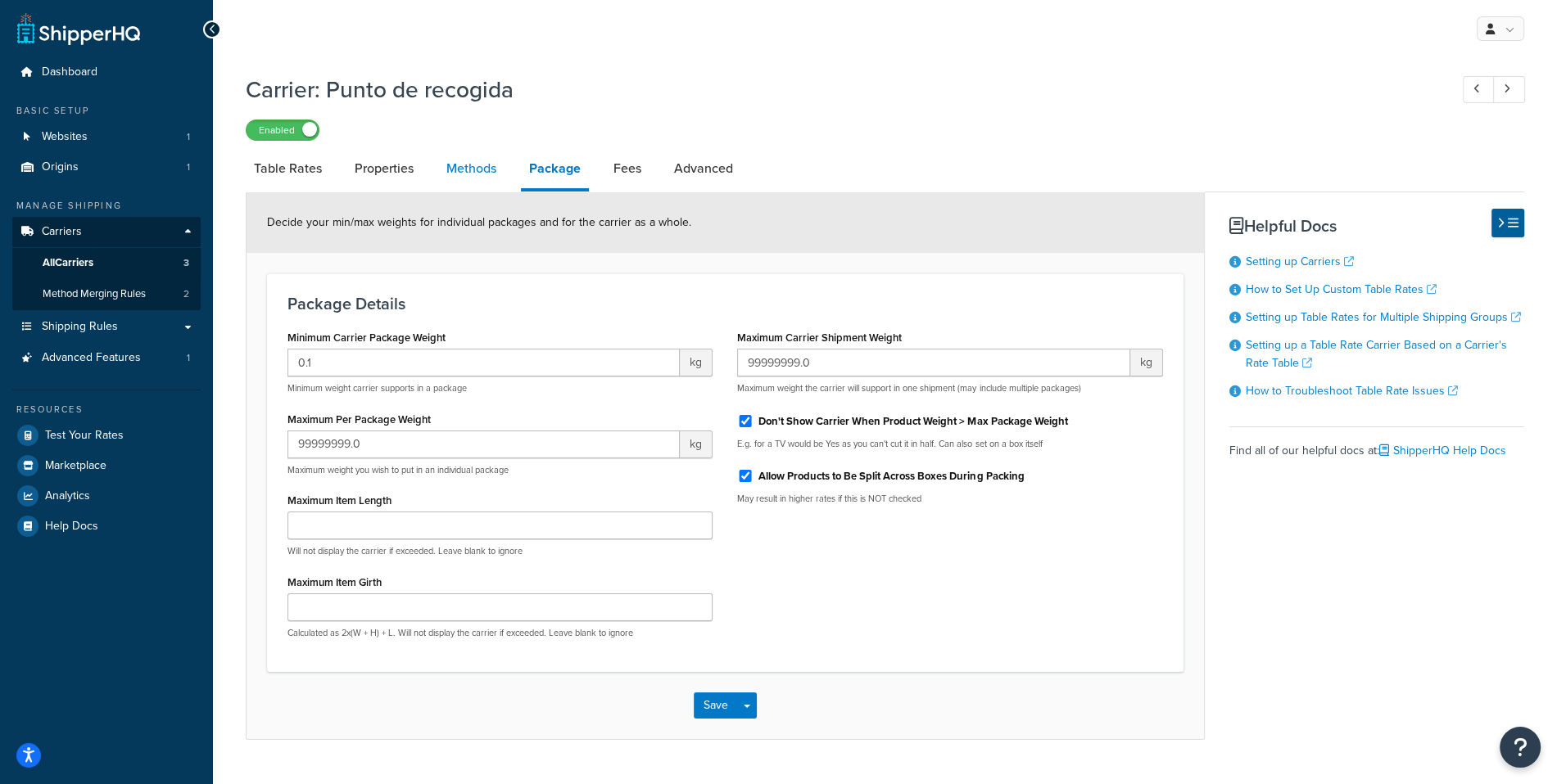
click at [479, 170] on link "Methods" at bounding box center [471, 168] width 66 height 39
select select "25"
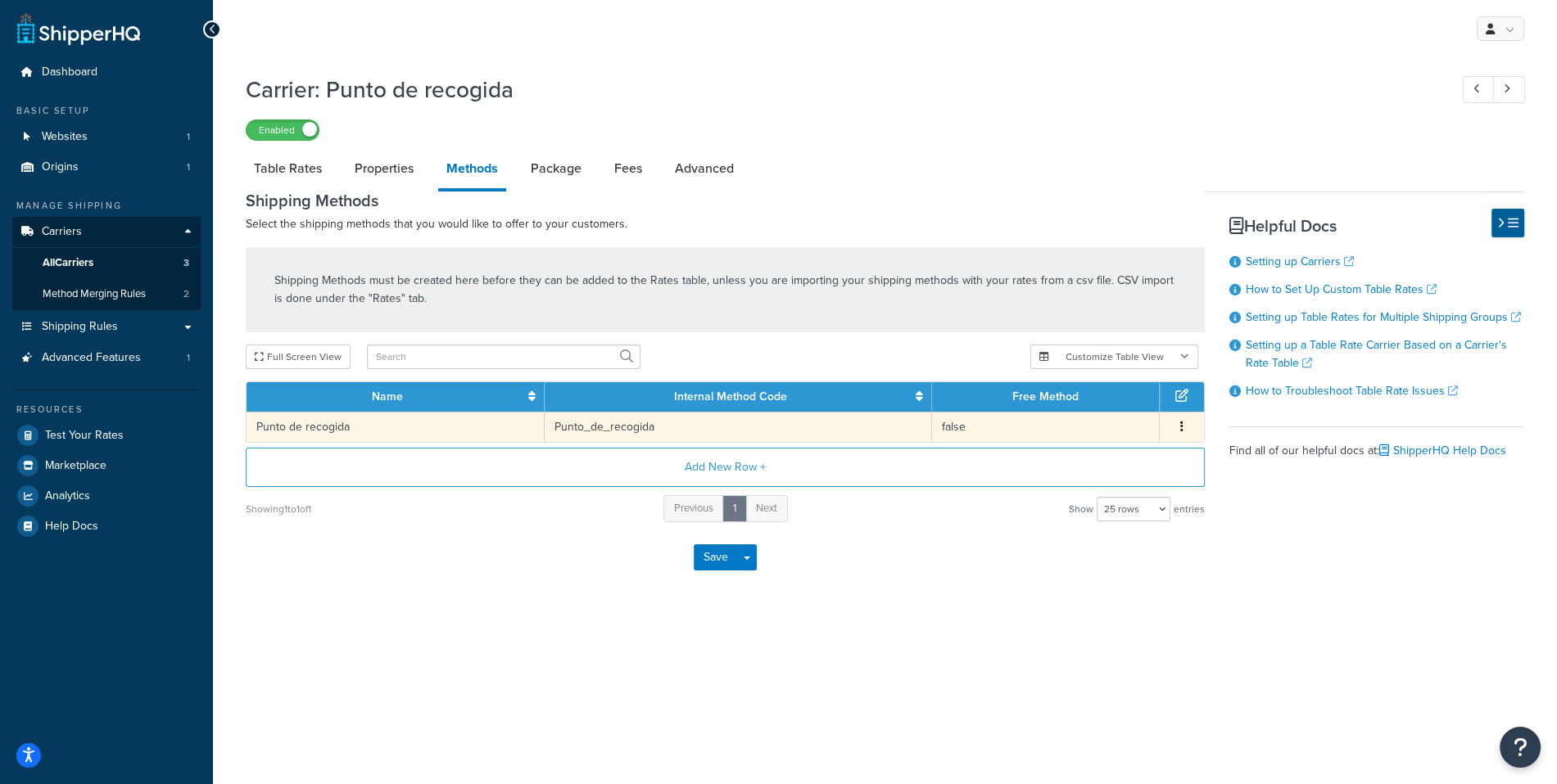
click at [556, 415] on td "Punto_de_recogida" at bounding box center [739, 426] width 388 height 31
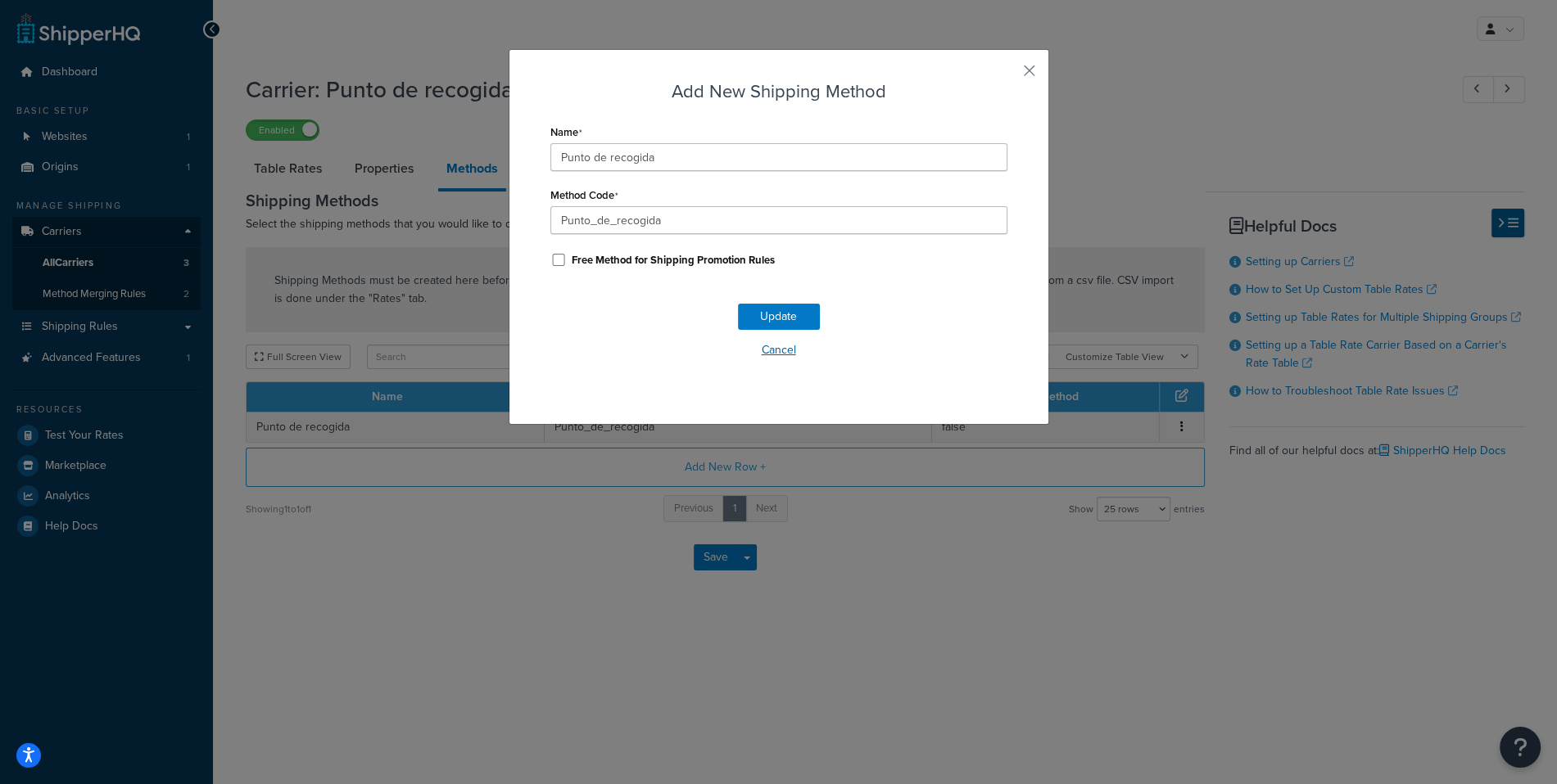
click at [797, 349] on button "Cancel" at bounding box center [778, 350] width 457 height 25
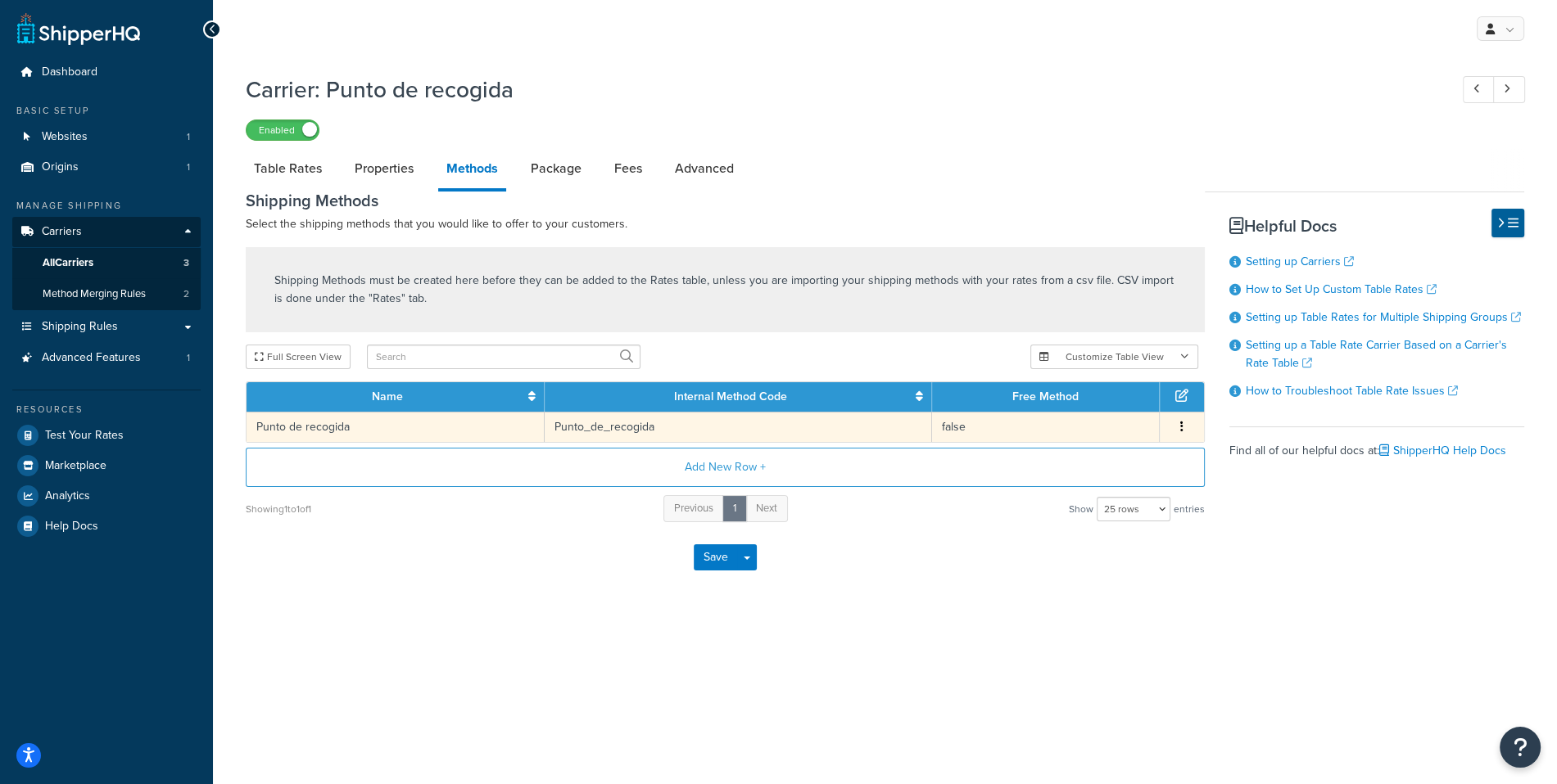
click at [1188, 426] on span "Edit Delete" at bounding box center [1182, 427] width 25 height 18
click at [1185, 430] on button "button" at bounding box center [1181, 427] width 13 height 18
click at [1137, 415] on div "Edit" at bounding box center [1100, 411] width 116 height 33
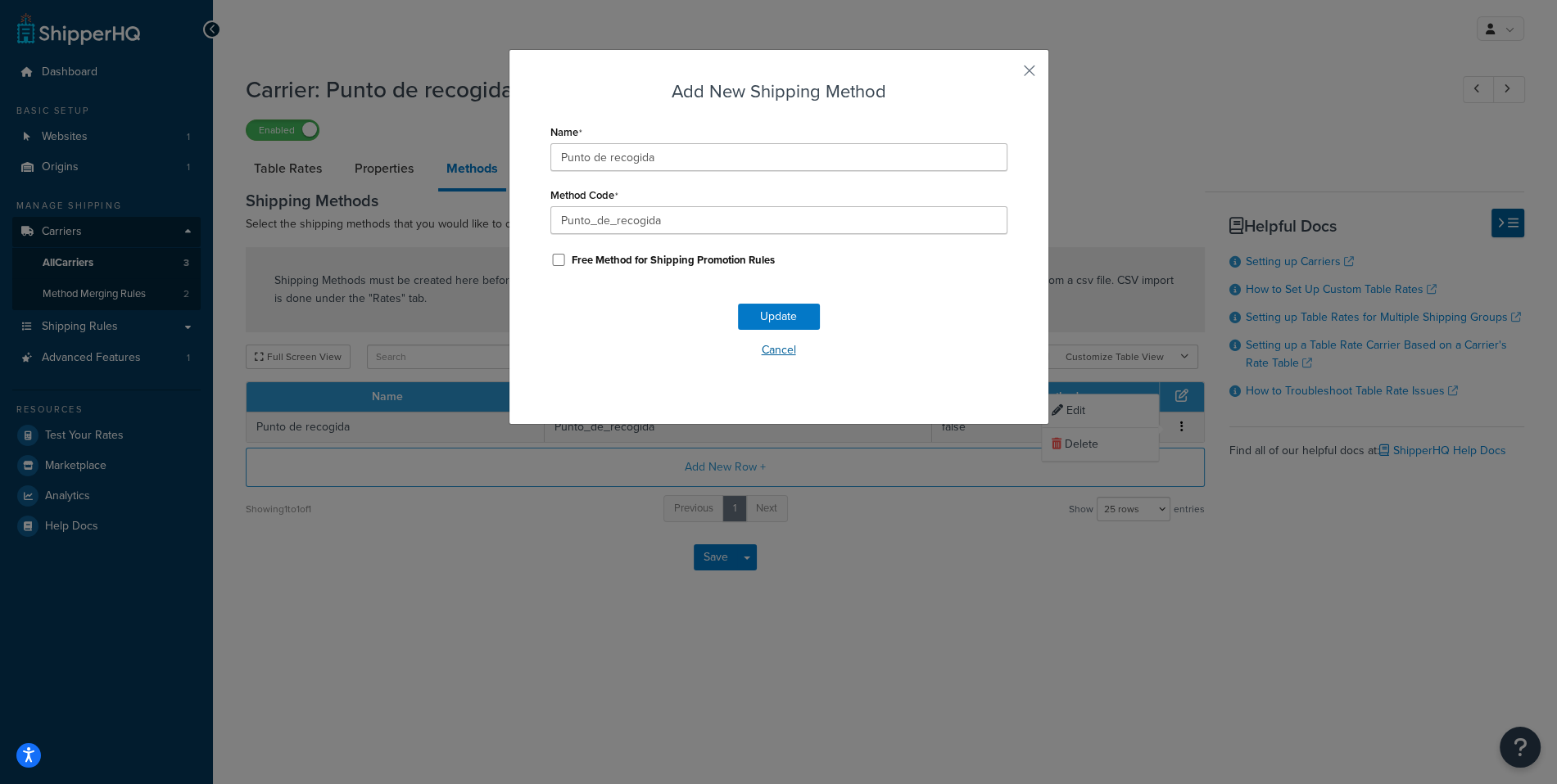
click at [800, 353] on button "Cancel" at bounding box center [778, 350] width 457 height 25
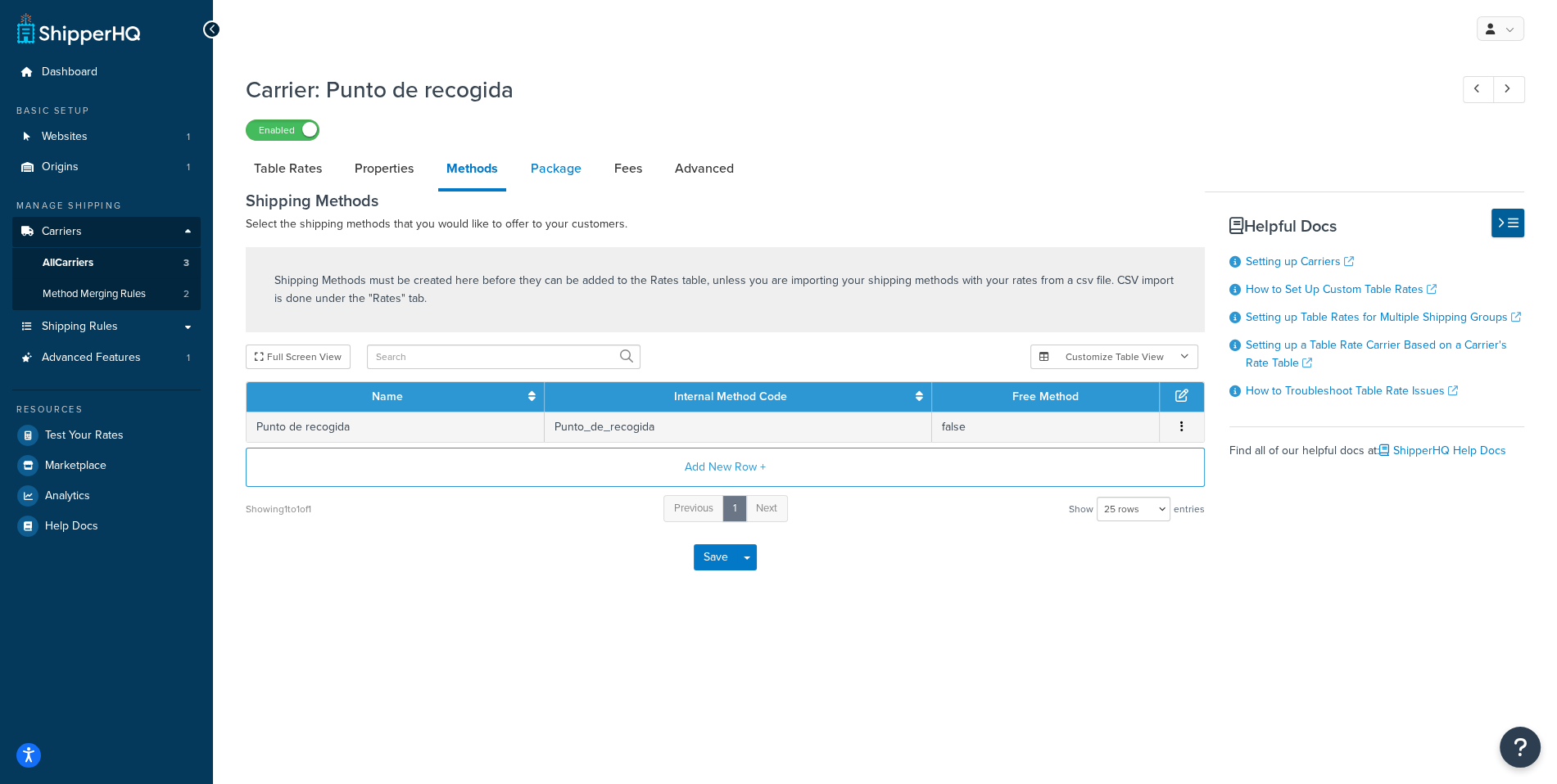
click at [572, 177] on link "Package" at bounding box center [556, 168] width 67 height 39
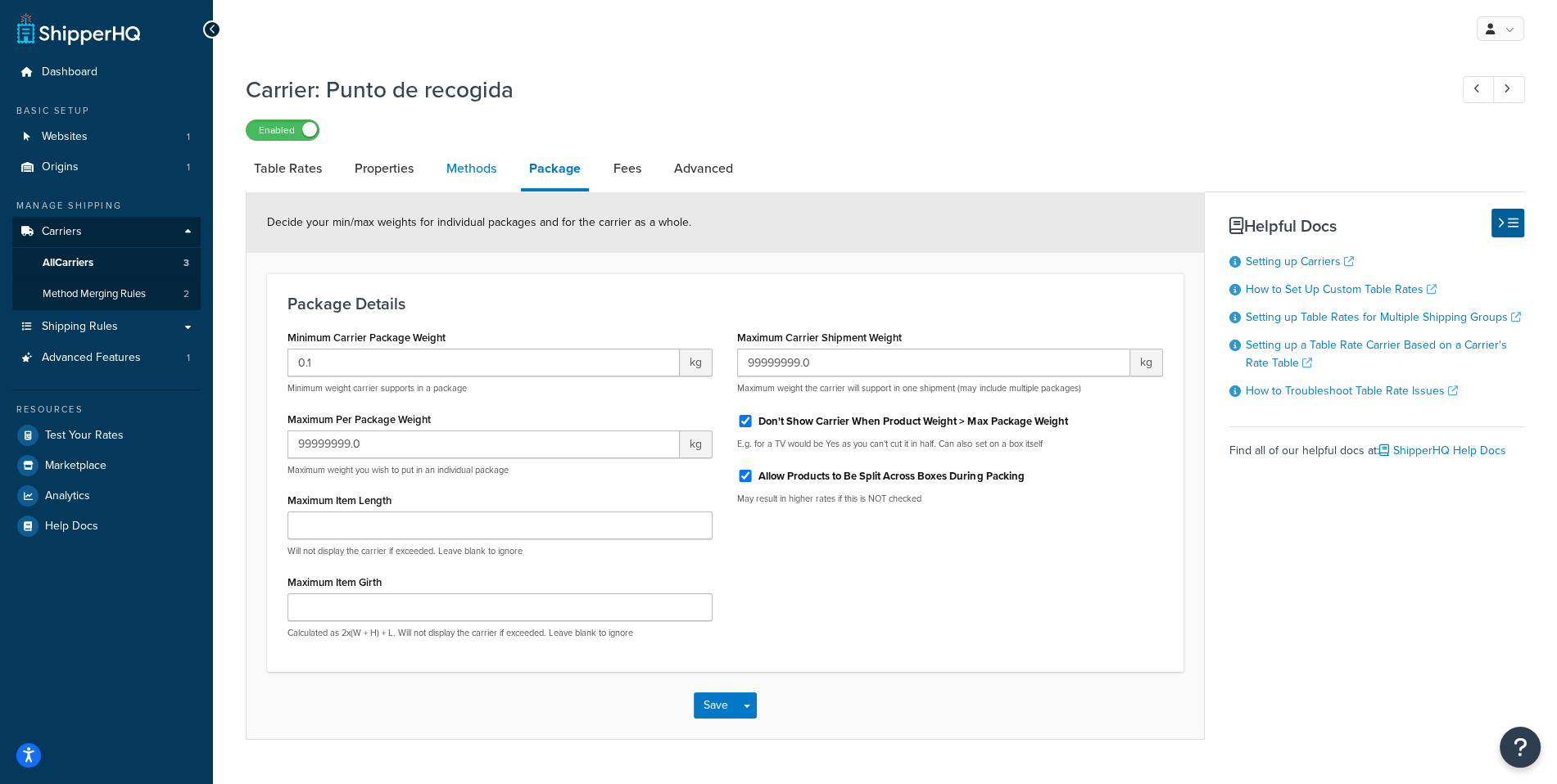
click at [449, 177] on link "Methods" at bounding box center [471, 168] width 66 height 39
select select "25"
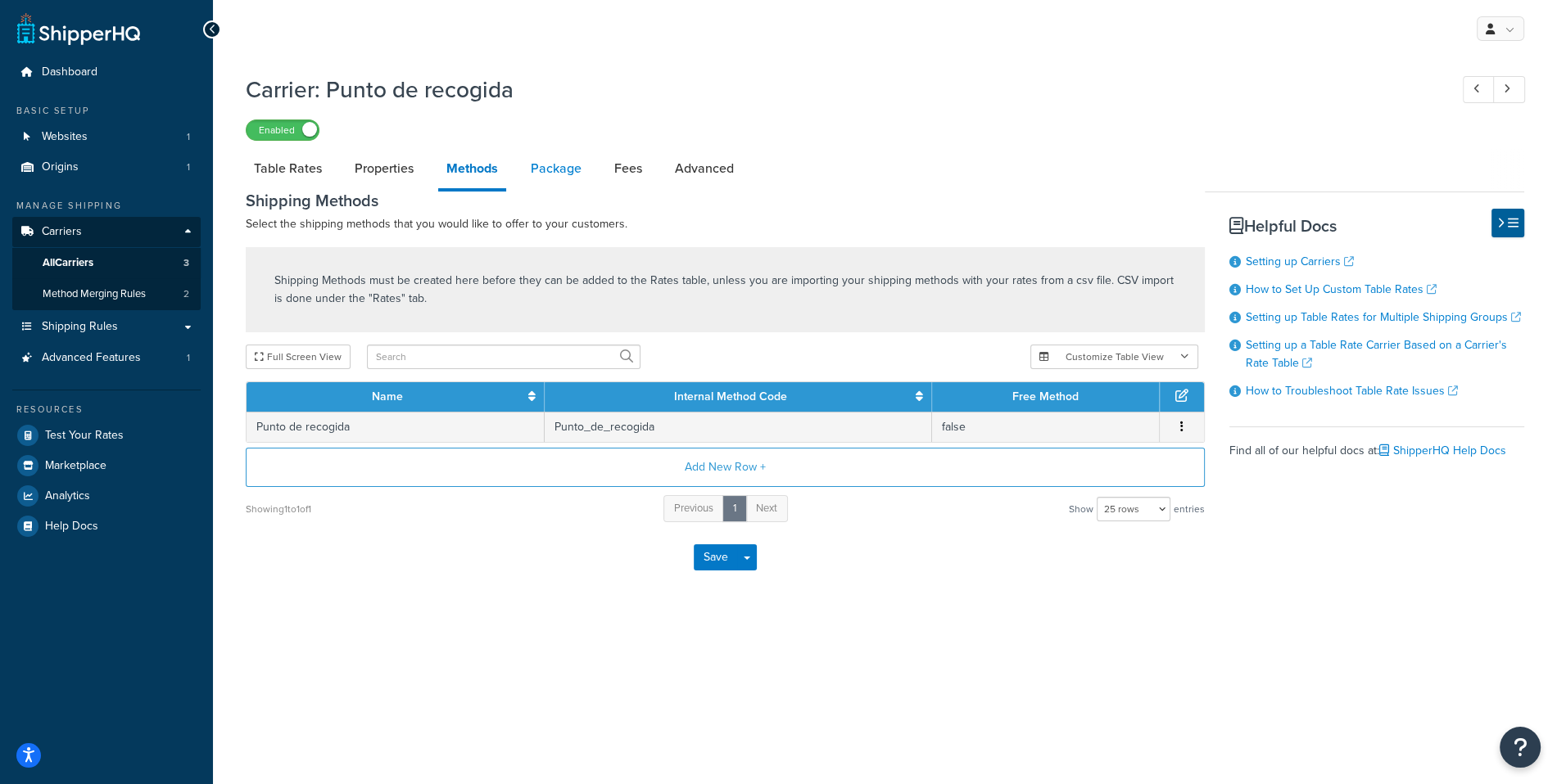
click at [525, 177] on link "Package" at bounding box center [556, 168] width 67 height 39
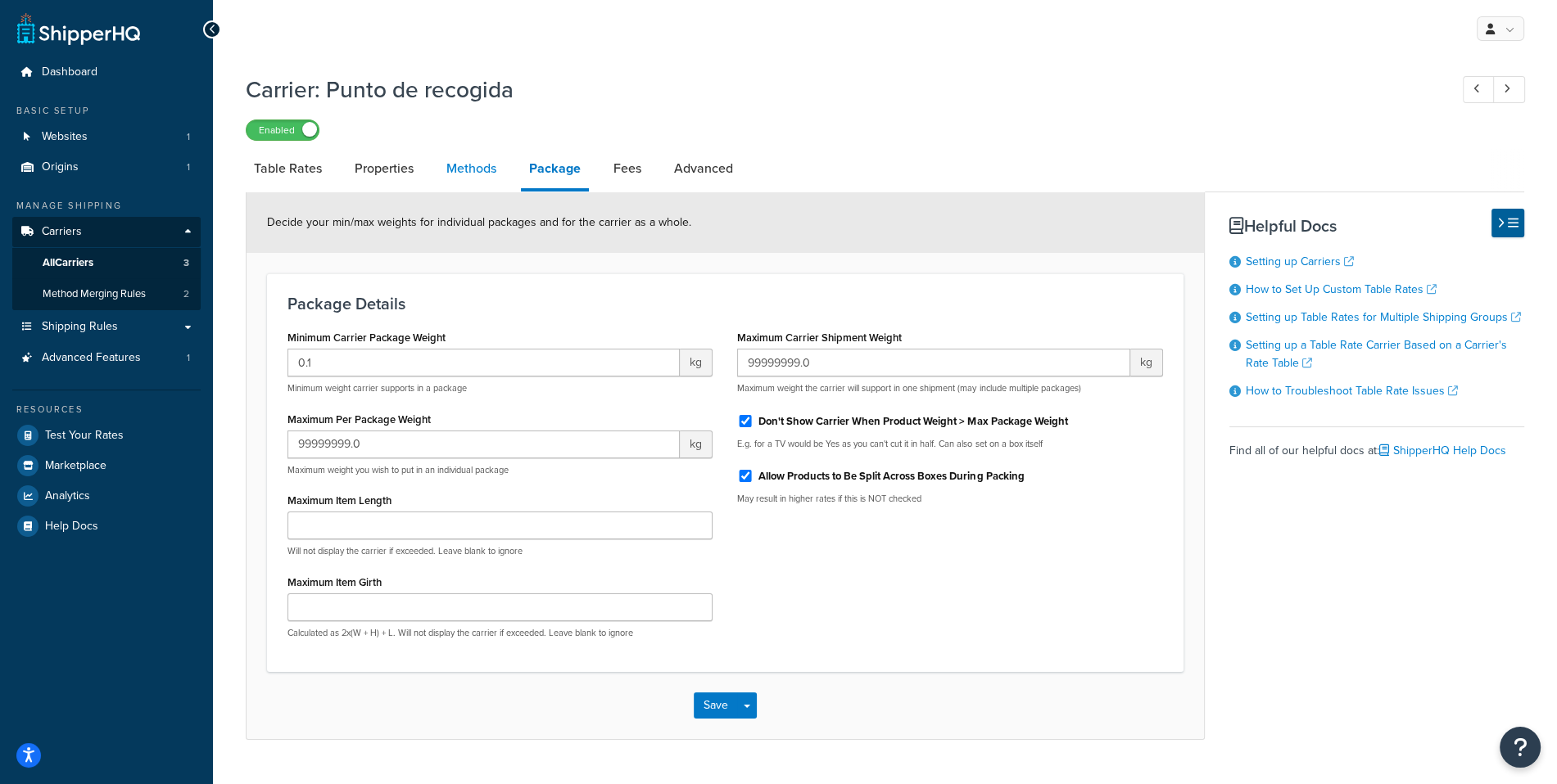
click at [481, 177] on link "Methods" at bounding box center [471, 168] width 66 height 39
select select "25"
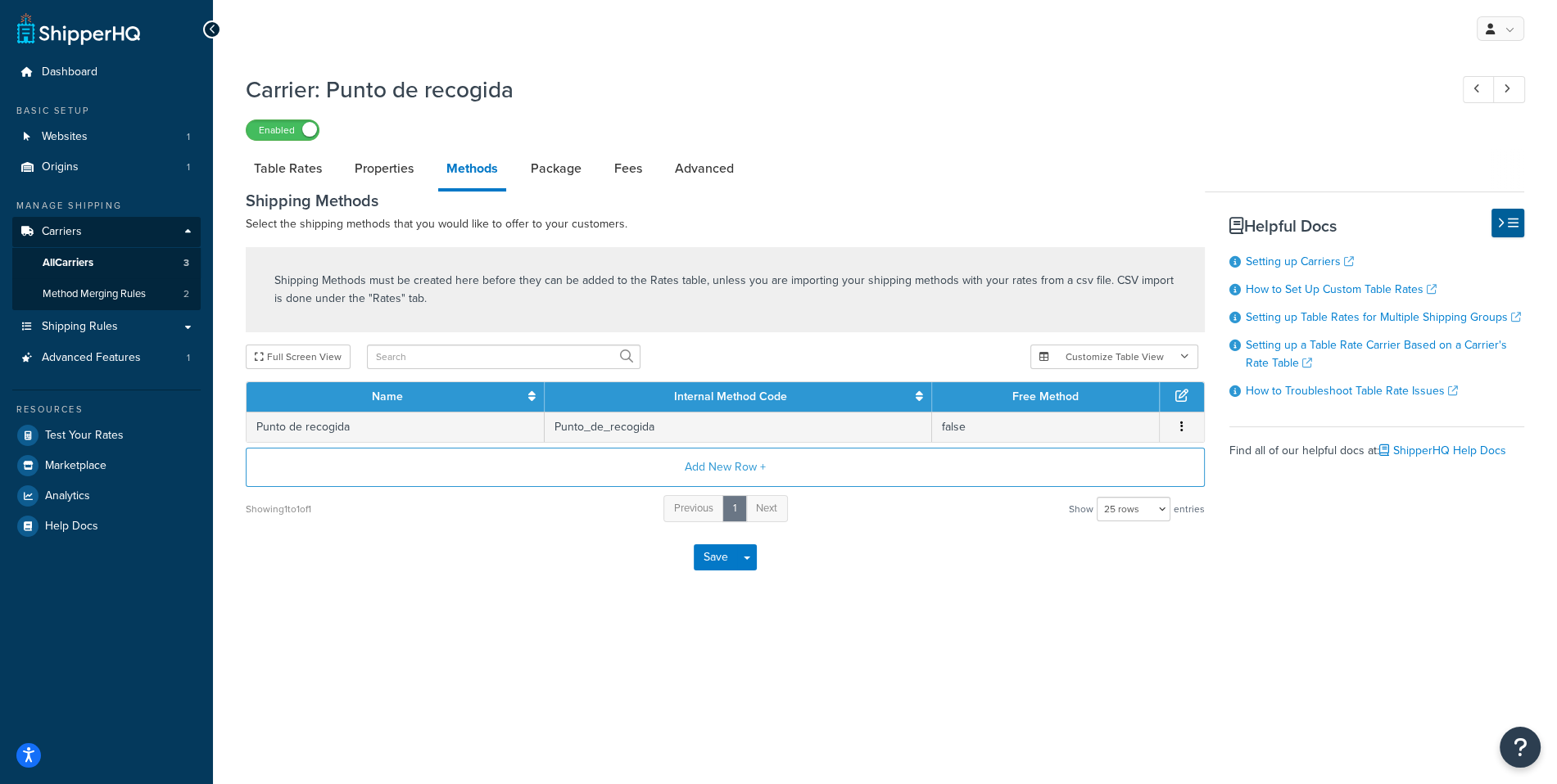
click at [1124, 114] on div "Carrier: Punto de recogida Enabled" at bounding box center [884, 102] width 1278 height 75
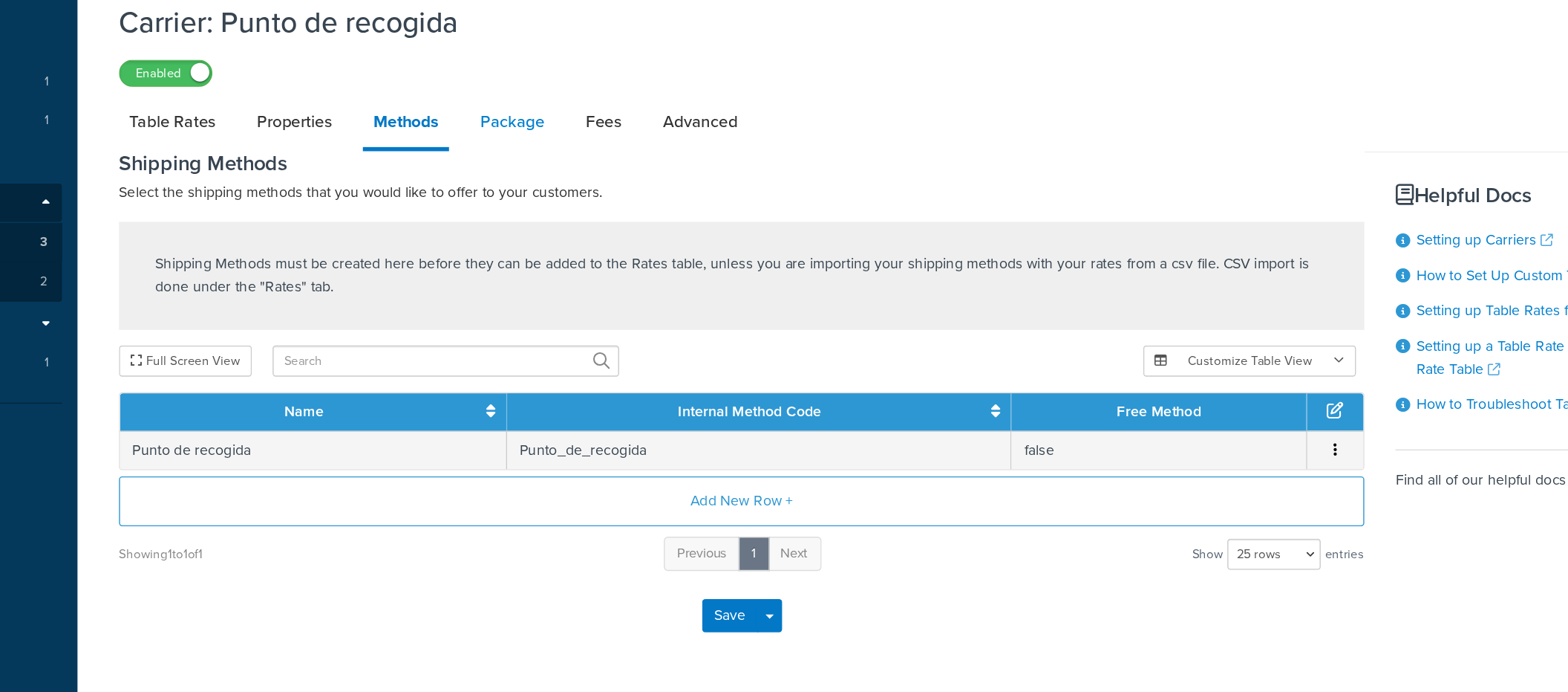
click at [489, 165] on link "Package" at bounding box center [504, 153] width 61 height 36
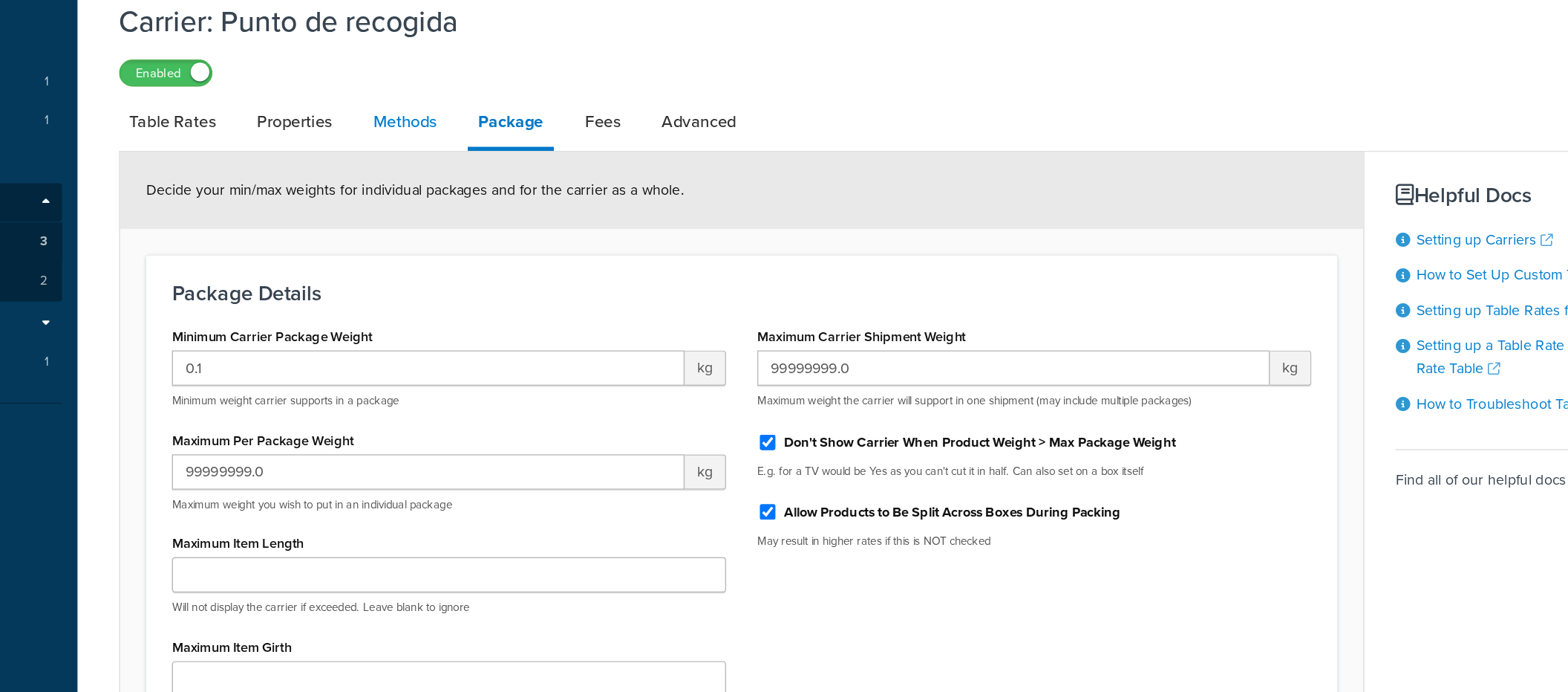
click at [441, 160] on link "Methods" at bounding box center [427, 153] width 60 height 36
select select "25"
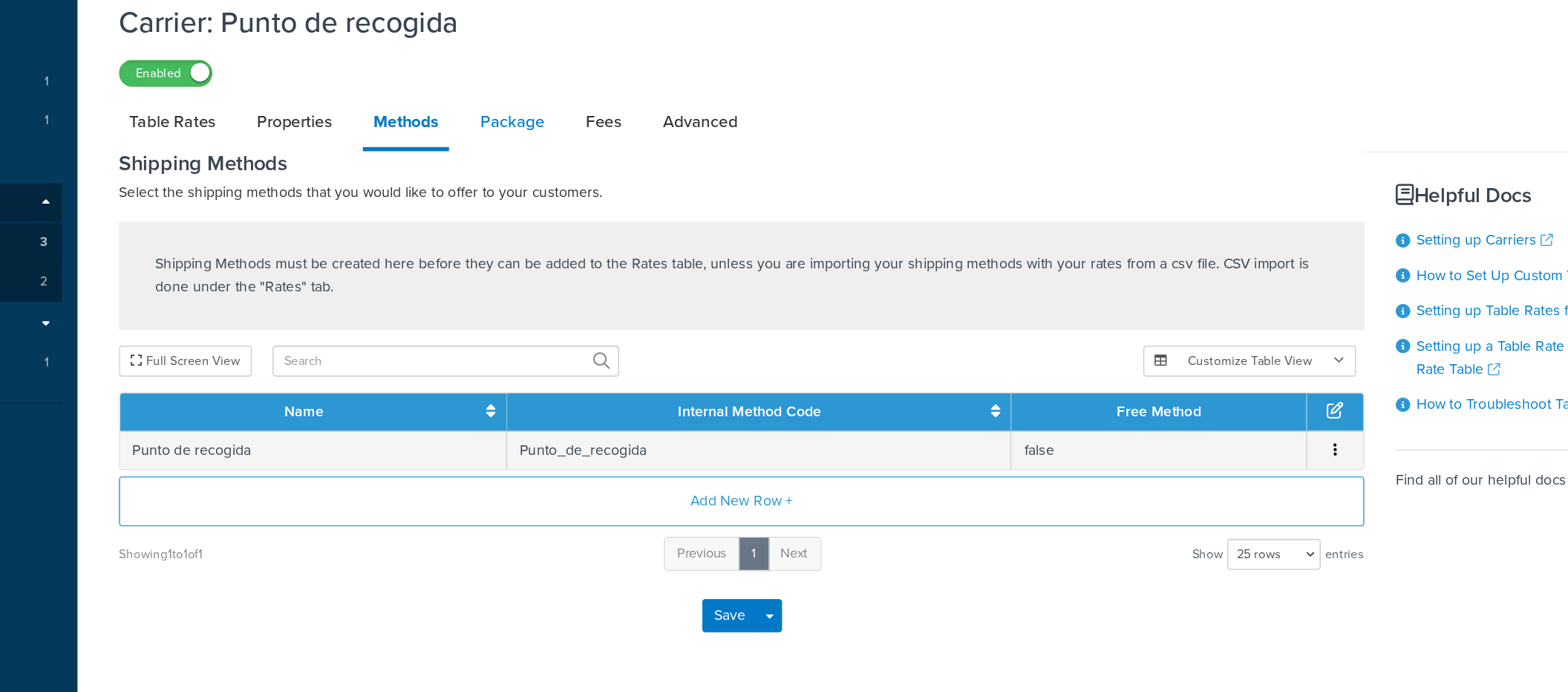
click at [499, 167] on link "Package" at bounding box center [504, 153] width 61 height 36
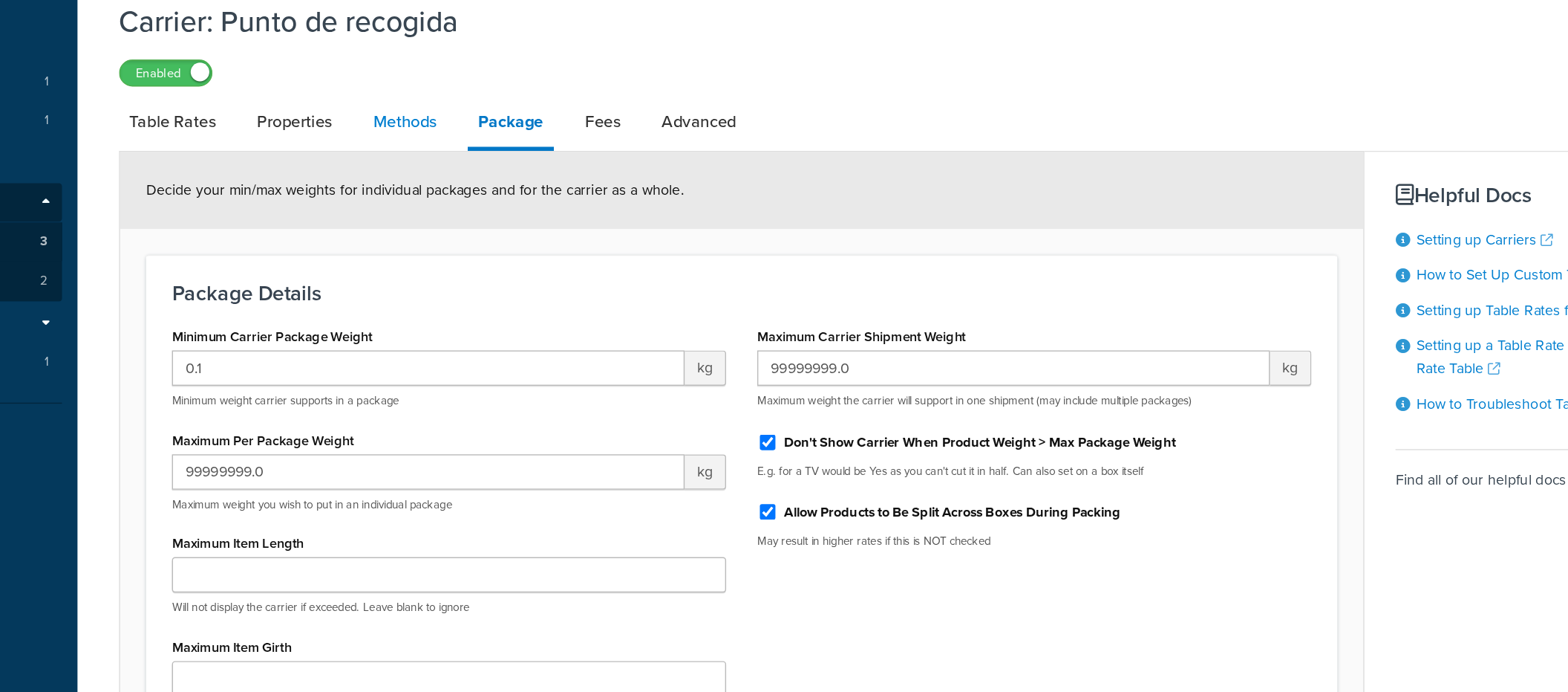
click at [440, 161] on link "Methods" at bounding box center [427, 153] width 60 height 36
select select "25"
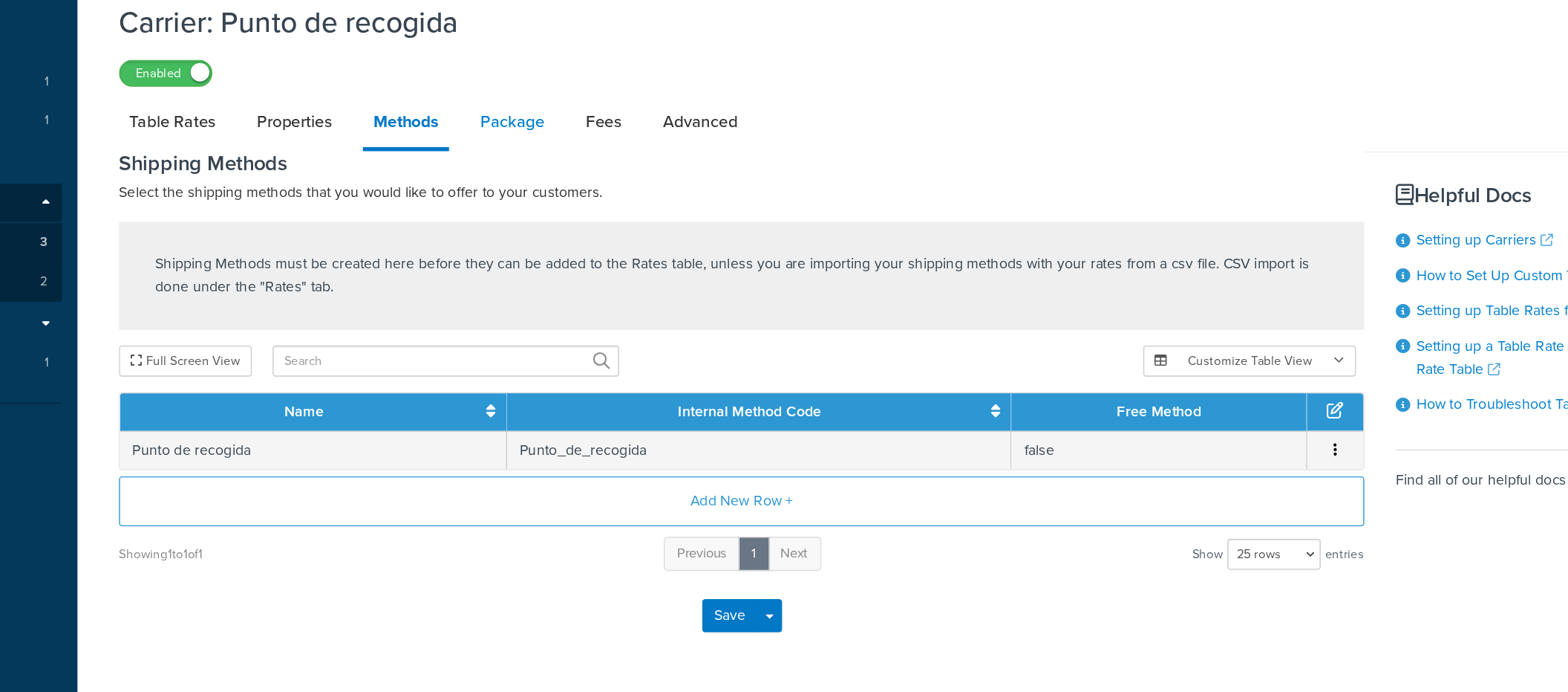
click at [490, 161] on link "Package" at bounding box center [504, 153] width 61 height 36
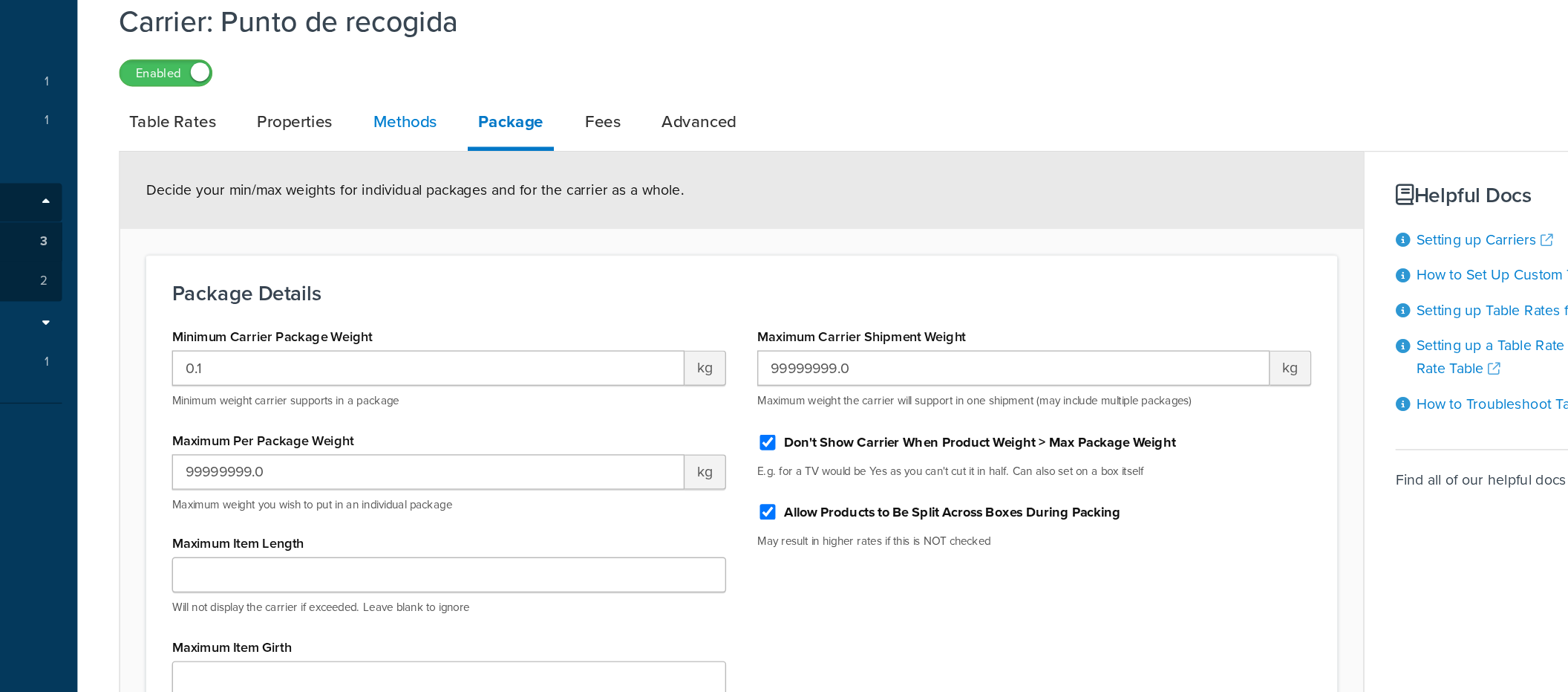
click at [429, 157] on link "Methods" at bounding box center [427, 153] width 60 height 36
select select "25"
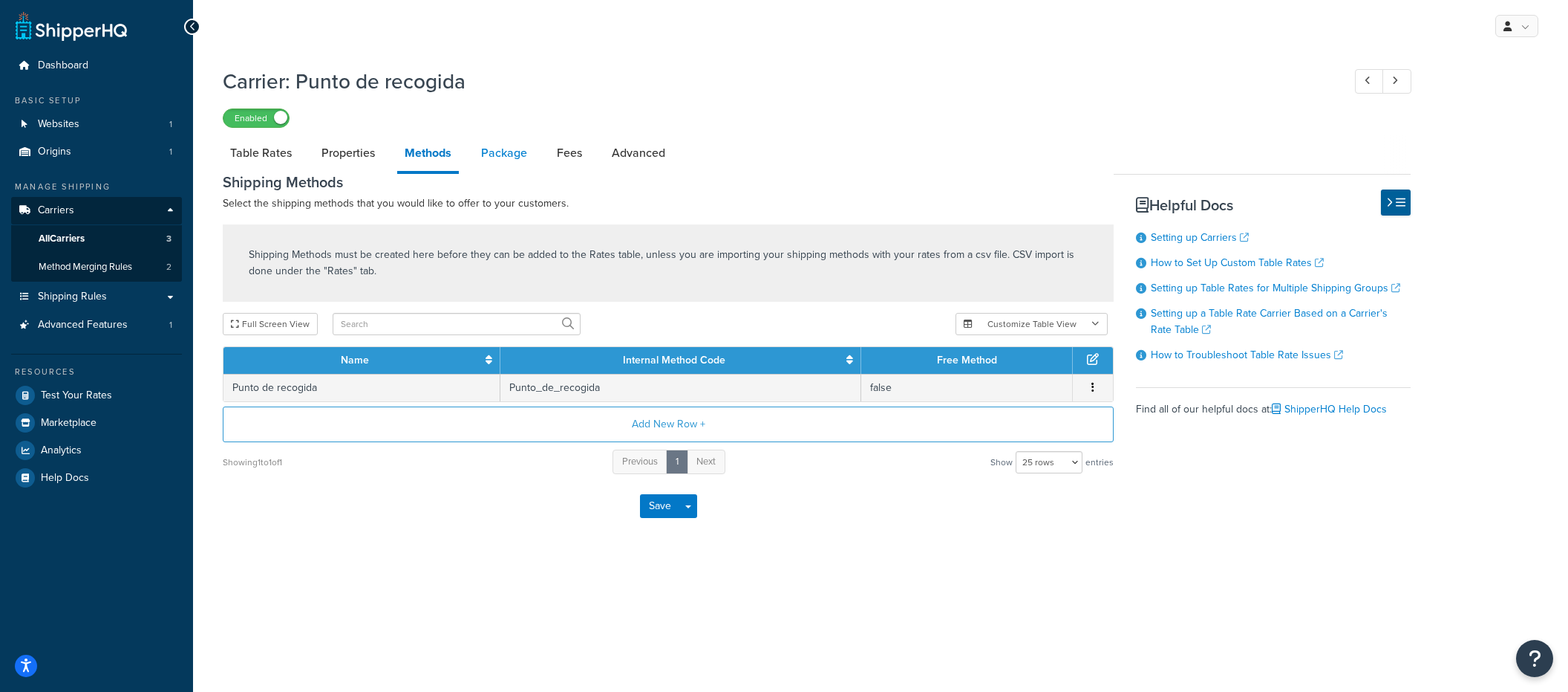
click at [511, 171] on link "Package" at bounding box center [504, 153] width 61 height 36
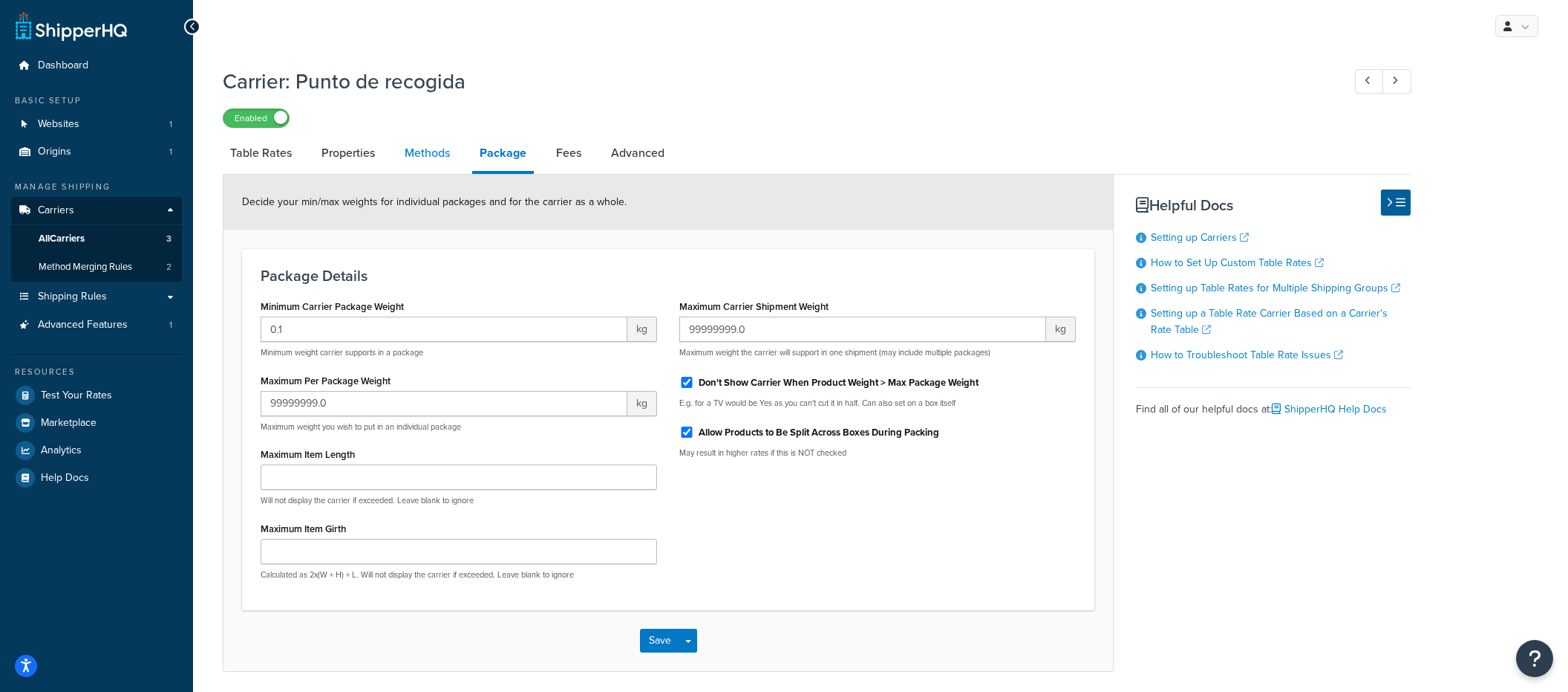
click at [419, 165] on link "Methods" at bounding box center [427, 153] width 60 height 36
select select "25"
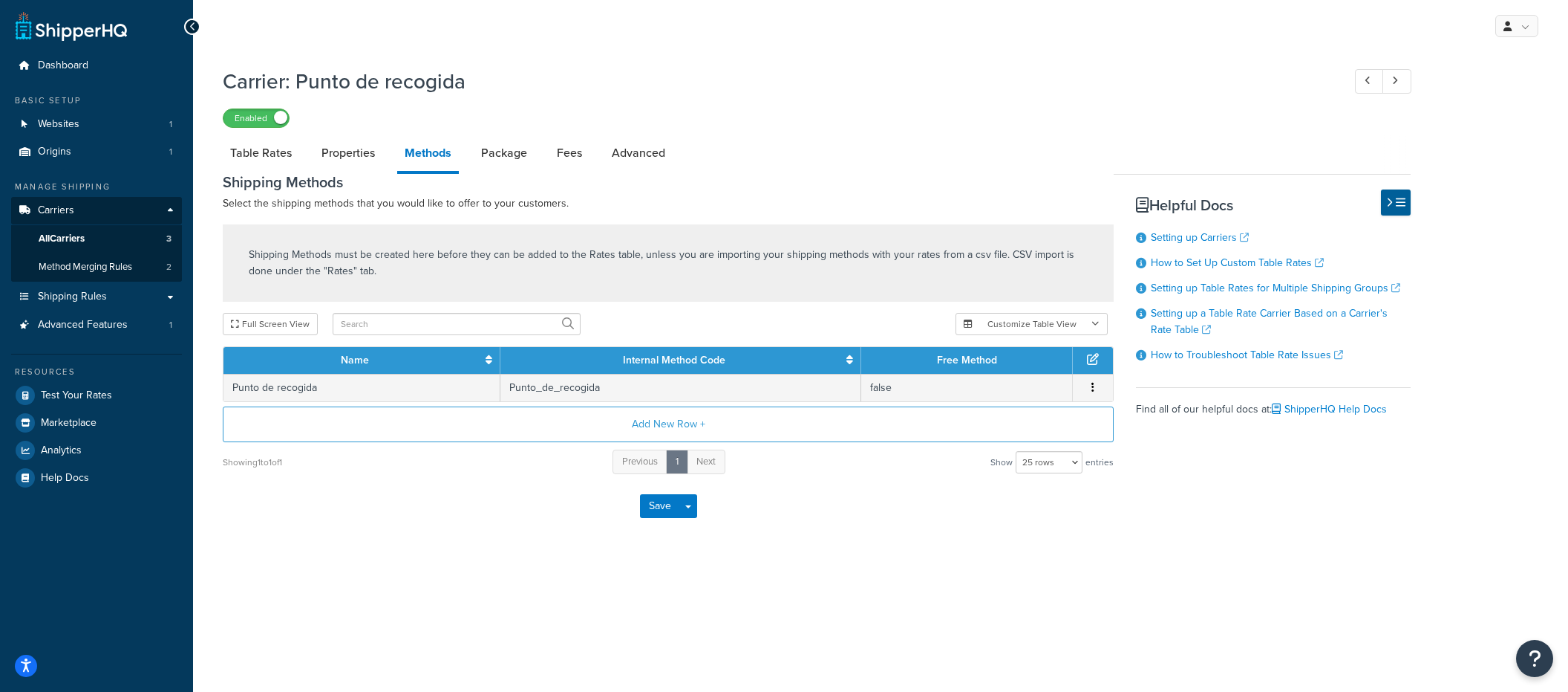
click at [456, 164] on link "Methods" at bounding box center [428, 154] width 62 height 38
click at [415, 168] on link "Methods" at bounding box center [428, 154] width 62 height 38
click at [476, 165] on link "Package" at bounding box center [504, 153] width 61 height 36
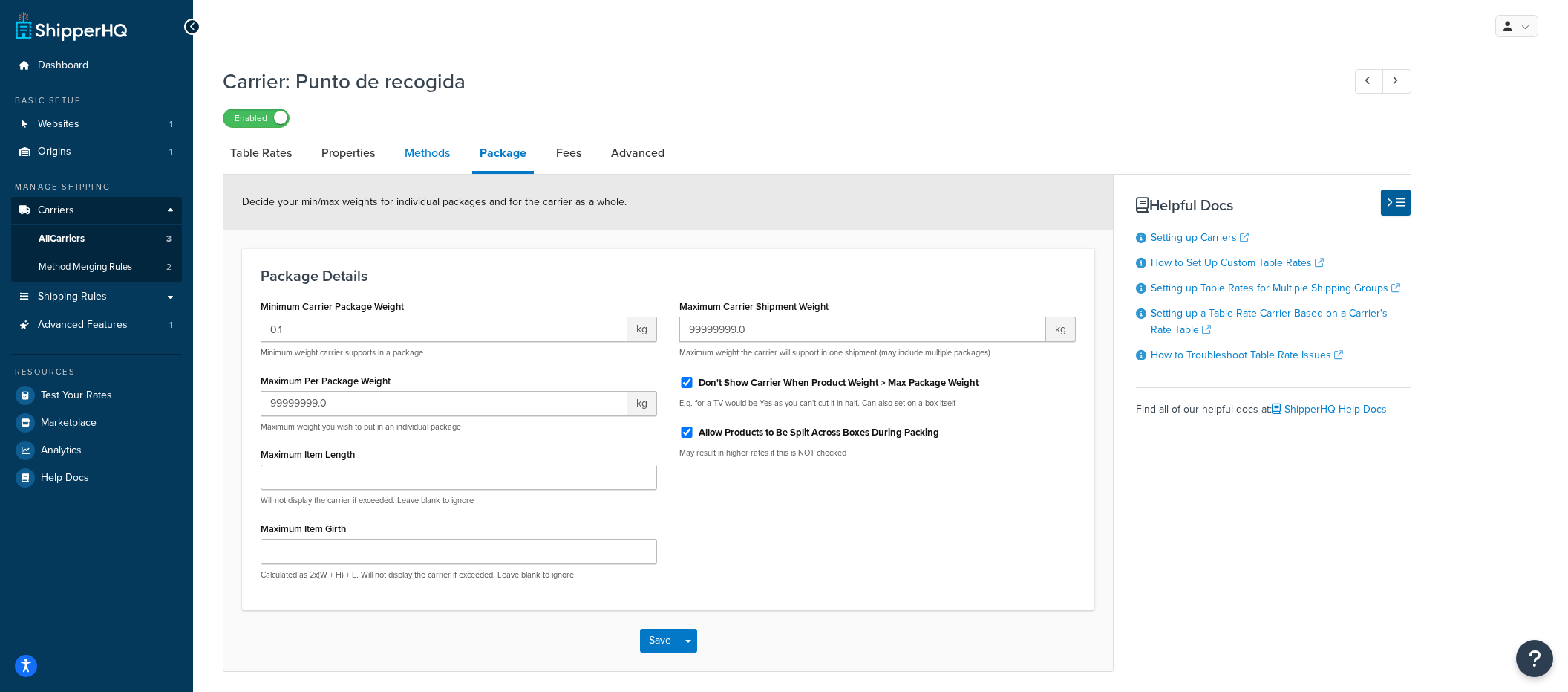
click at [436, 165] on link "Methods" at bounding box center [427, 153] width 60 height 36
select select "25"
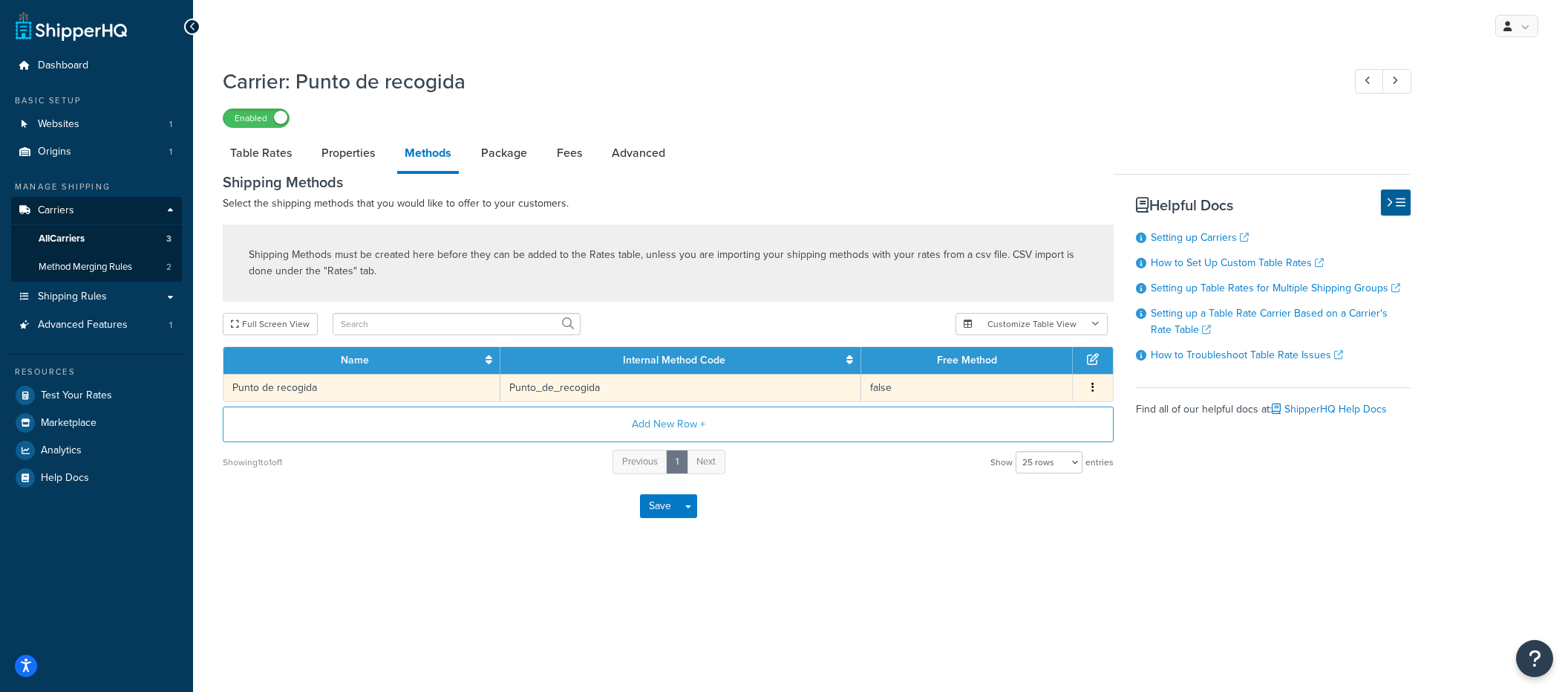
click at [522, 387] on td "Punto_de_recogida" at bounding box center [681, 387] width 361 height 28
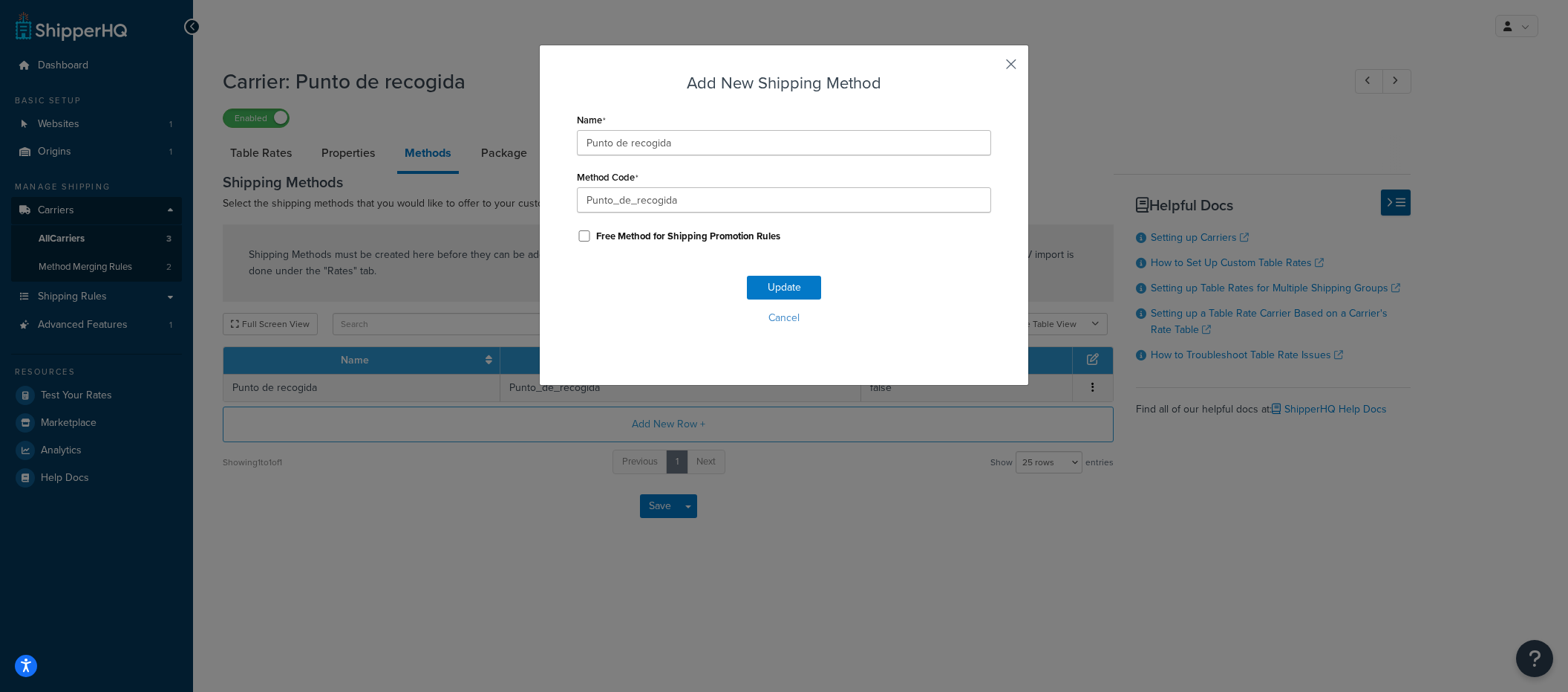
click at [991, 68] on button "button" at bounding box center [989, 70] width 4 height 4
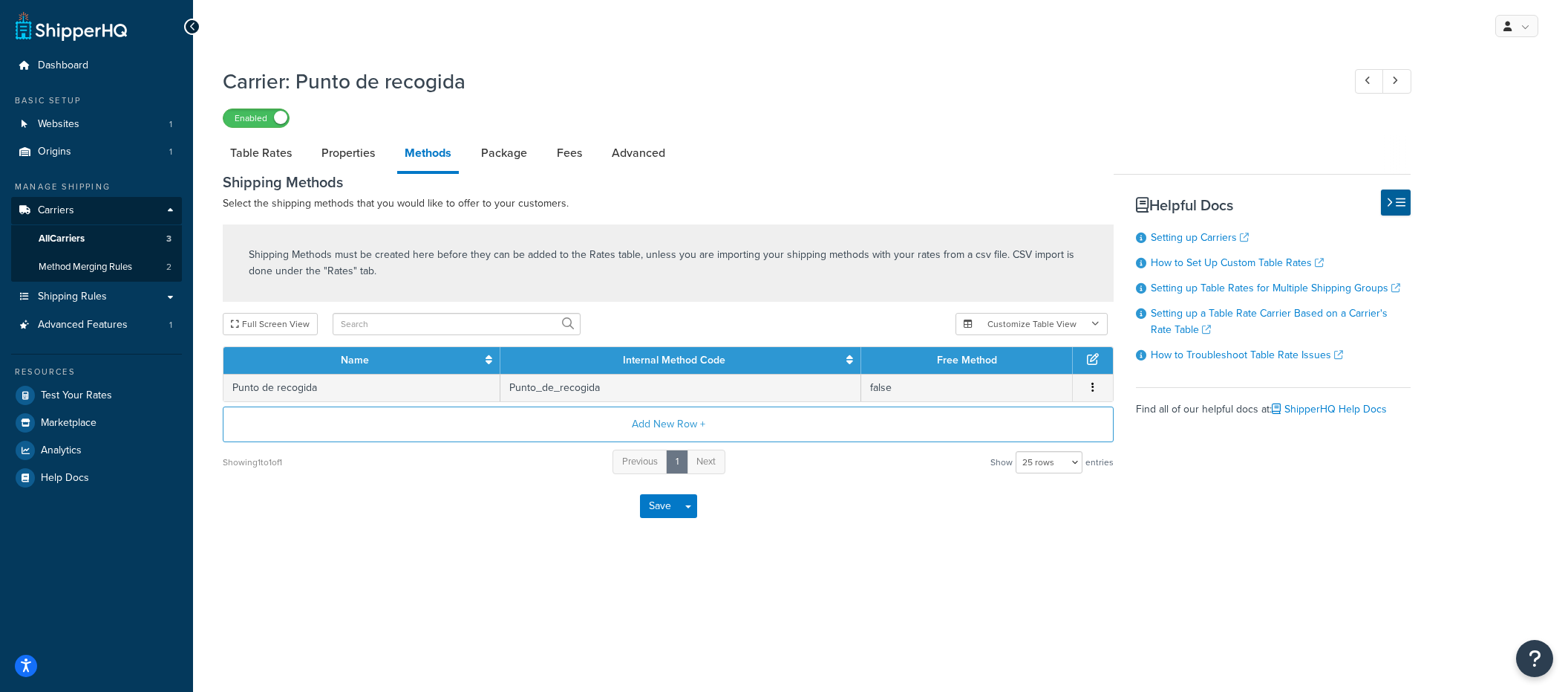
click at [512, 179] on h3 "Shipping Methods" at bounding box center [667, 181] width 891 height 16
click at [507, 158] on link "Package" at bounding box center [504, 153] width 61 height 36
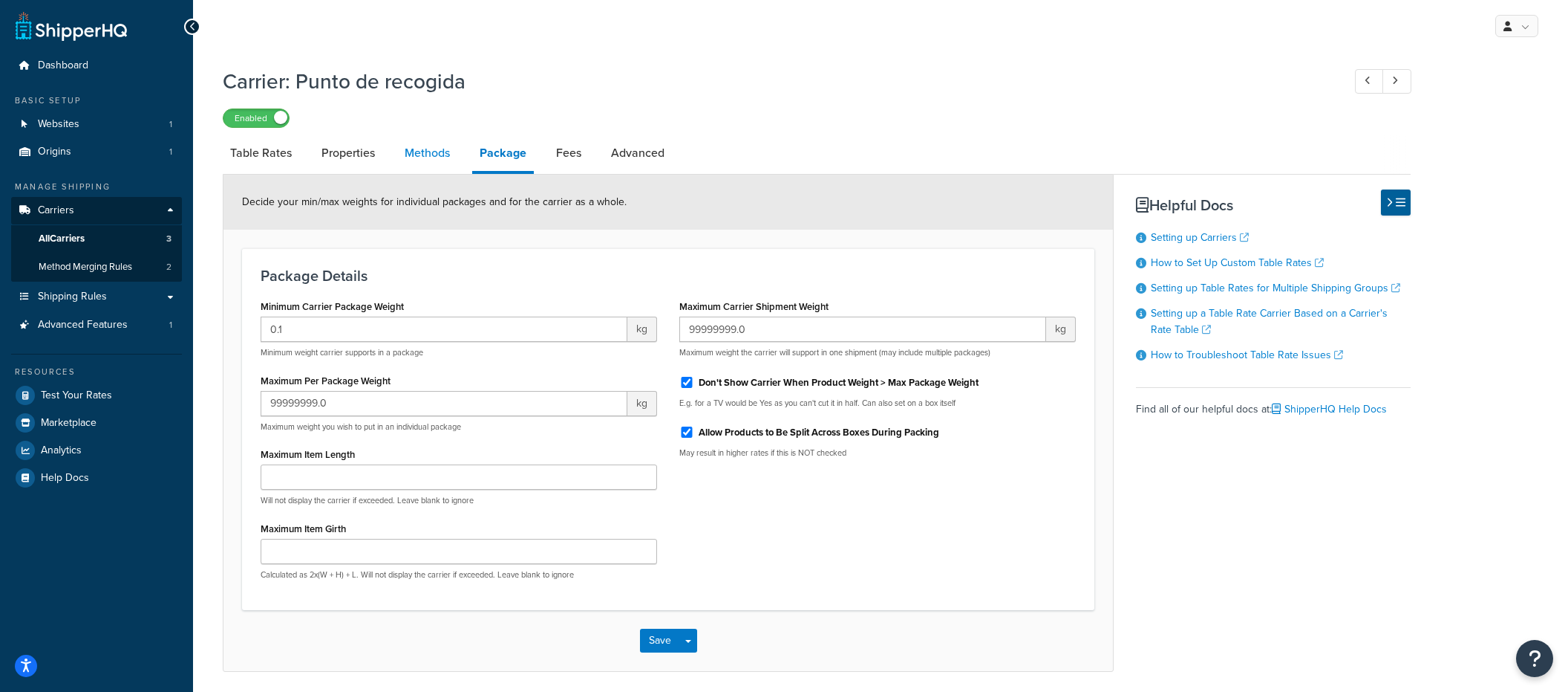
click at [436, 160] on link "Methods" at bounding box center [427, 153] width 60 height 36
select select "25"
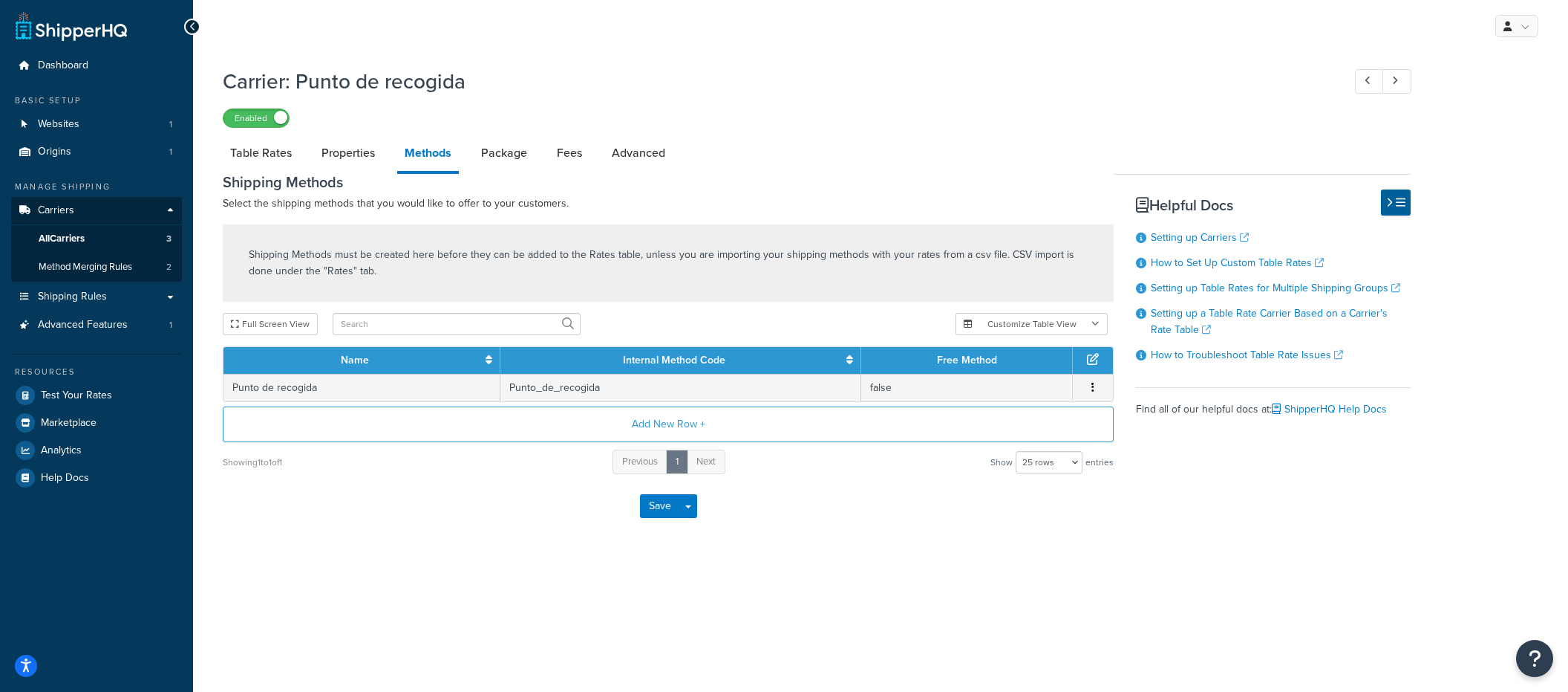
click at [436, 160] on link "Methods" at bounding box center [428, 154] width 62 height 38
click at [463, 160] on li "Methods" at bounding box center [436, 154] width 77 height 38
click at [499, 164] on link "Package" at bounding box center [504, 153] width 61 height 36
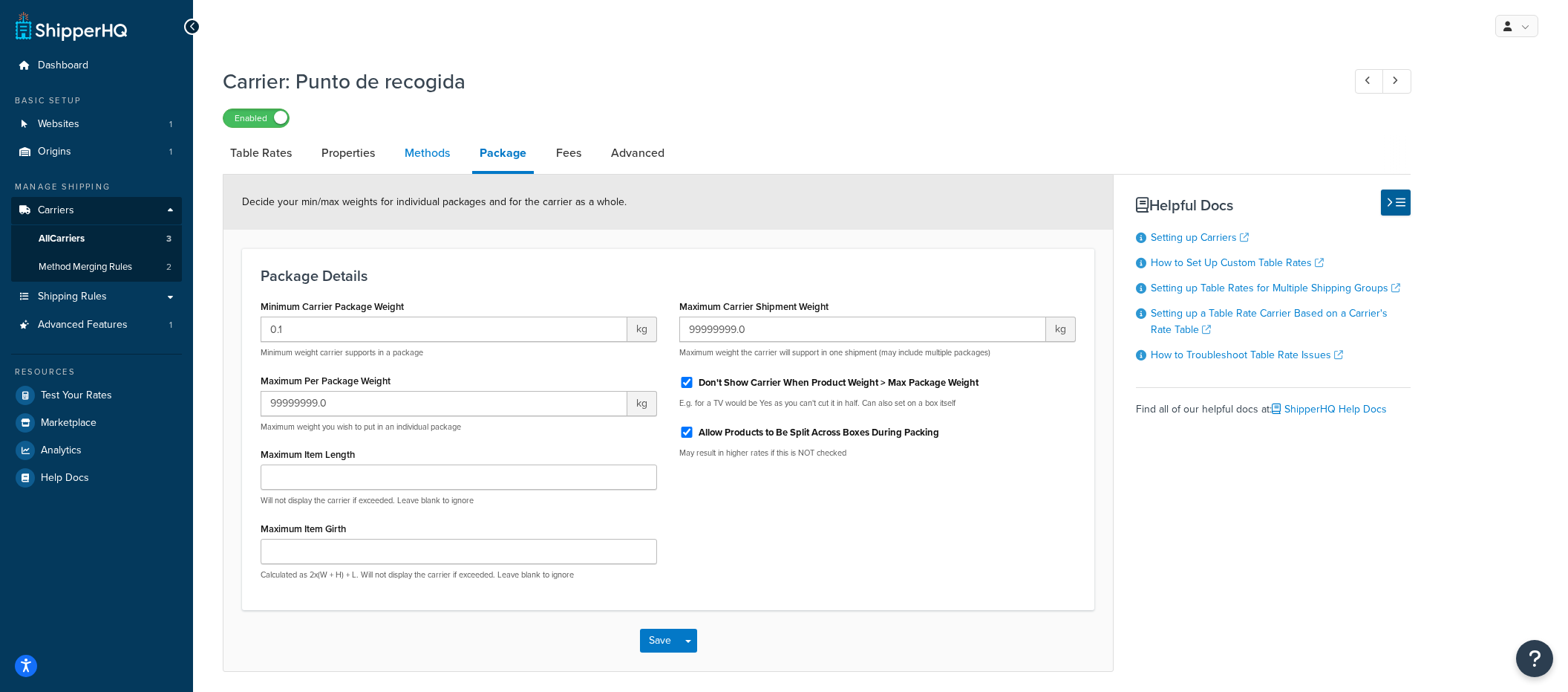
click at [436, 165] on link "Methods" at bounding box center [427, 153] width 60 height 36
select select "25"
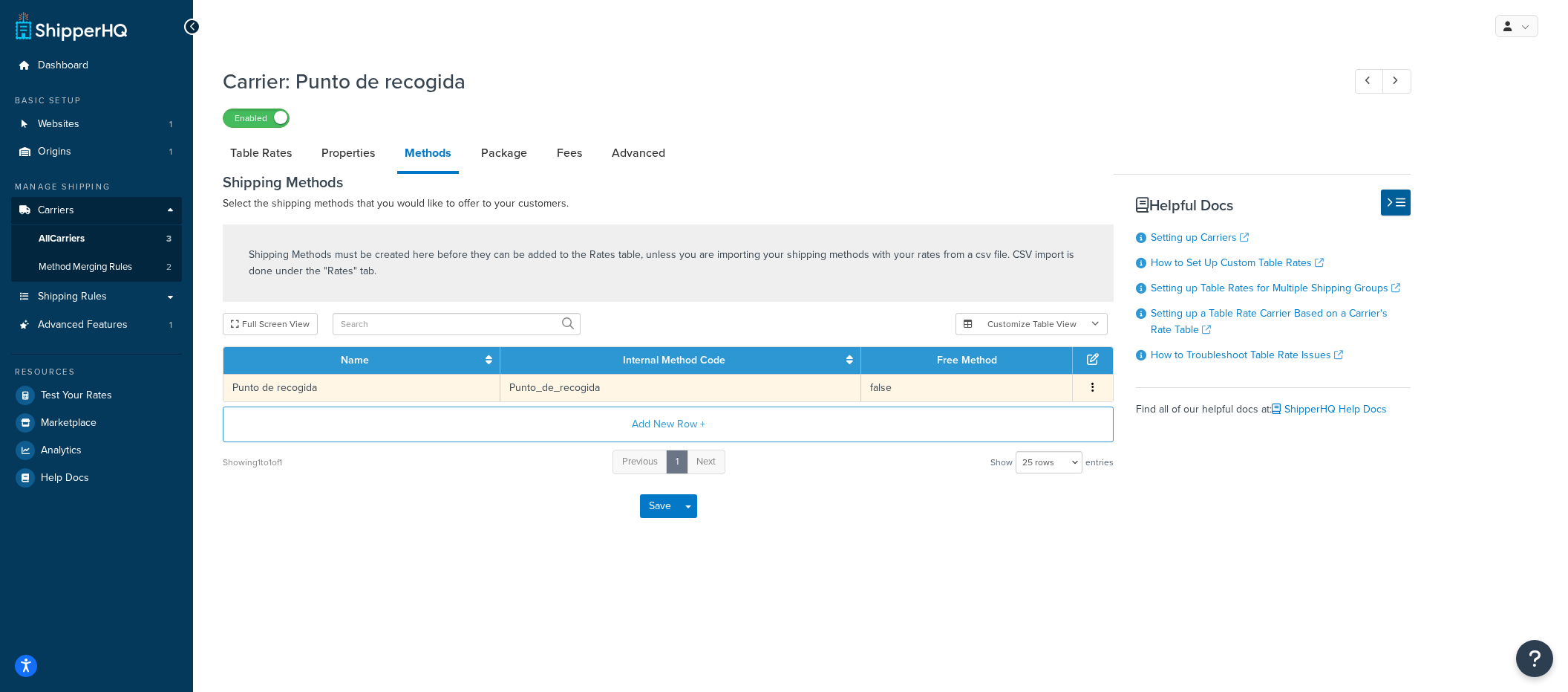
click at [1060, 401] on td "false" at bounding box center [967, 387] width 212 height 28
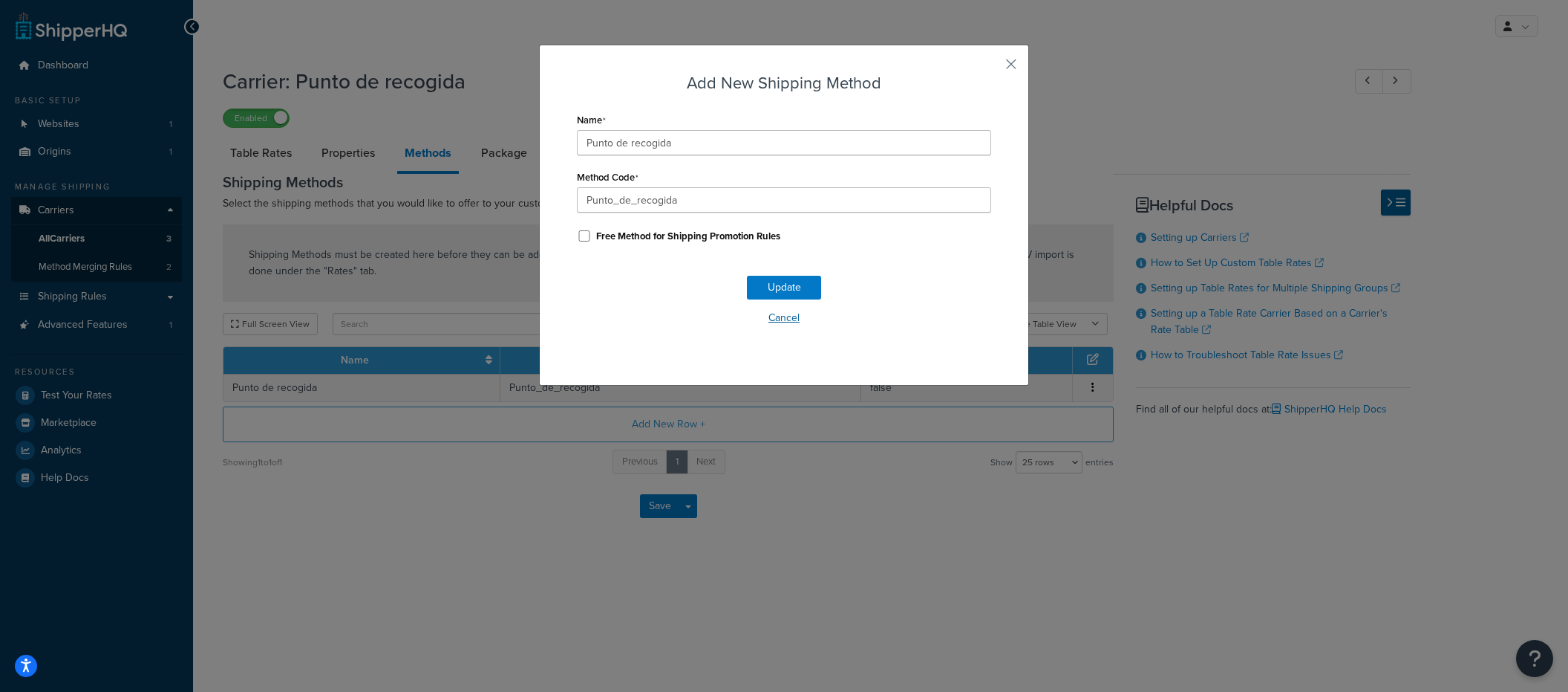
click at [798, 318] on button "Cancel" at bounding box center [784, 317] width 415 height 22
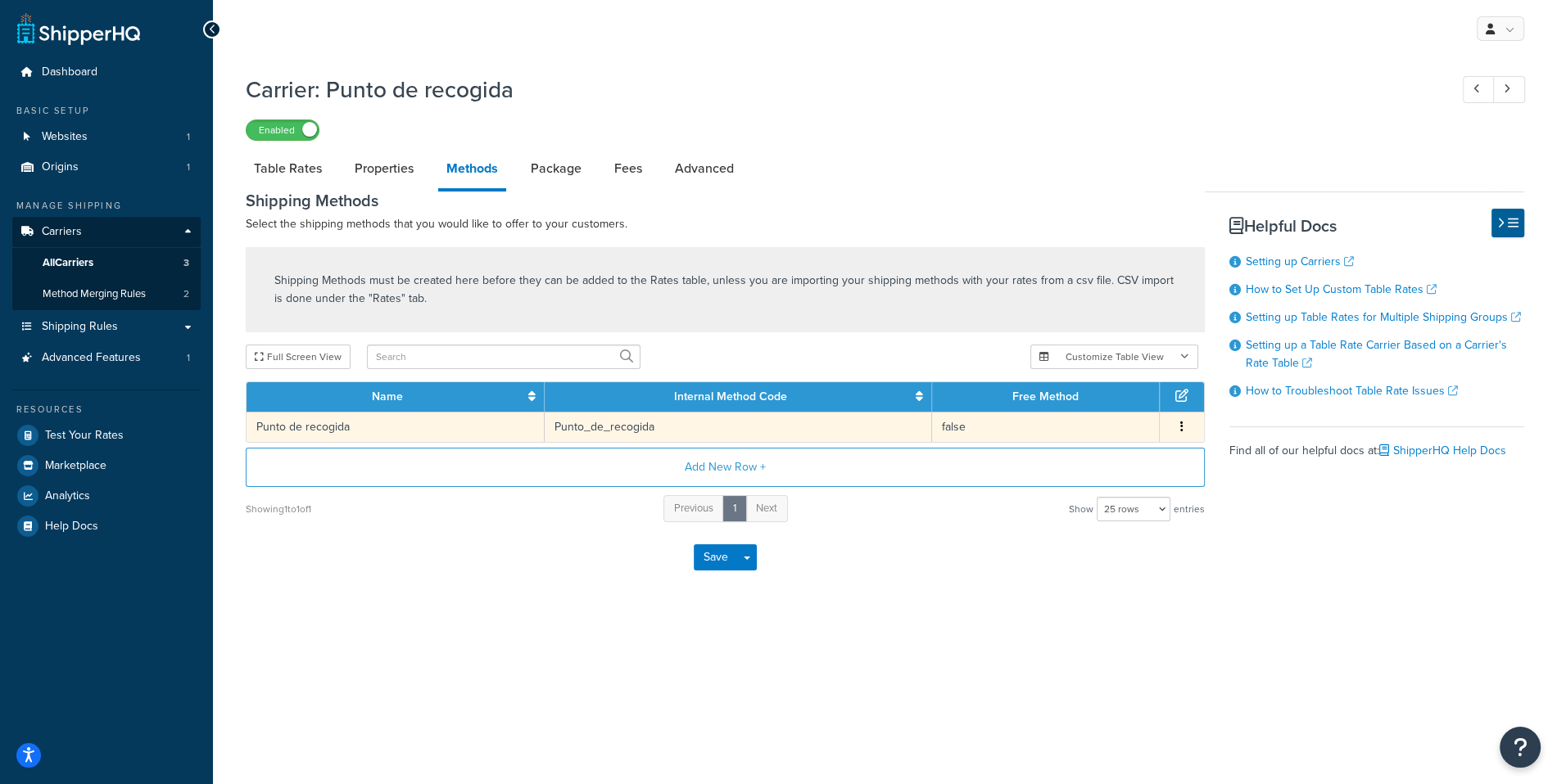
click at [910, 422] on td "Punto_de_recogida" at bounding box center [739, 426] width 388 height 31
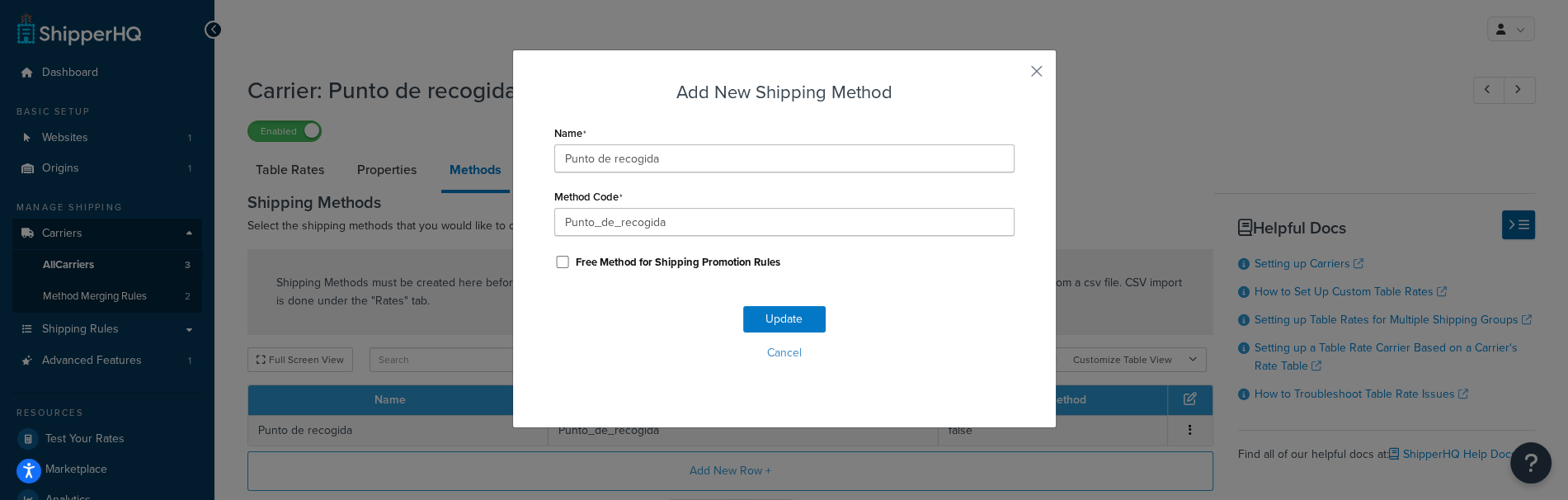
click at [794, 359] on button "Cancel" at bounding box center [784, 352] width 460 height 25
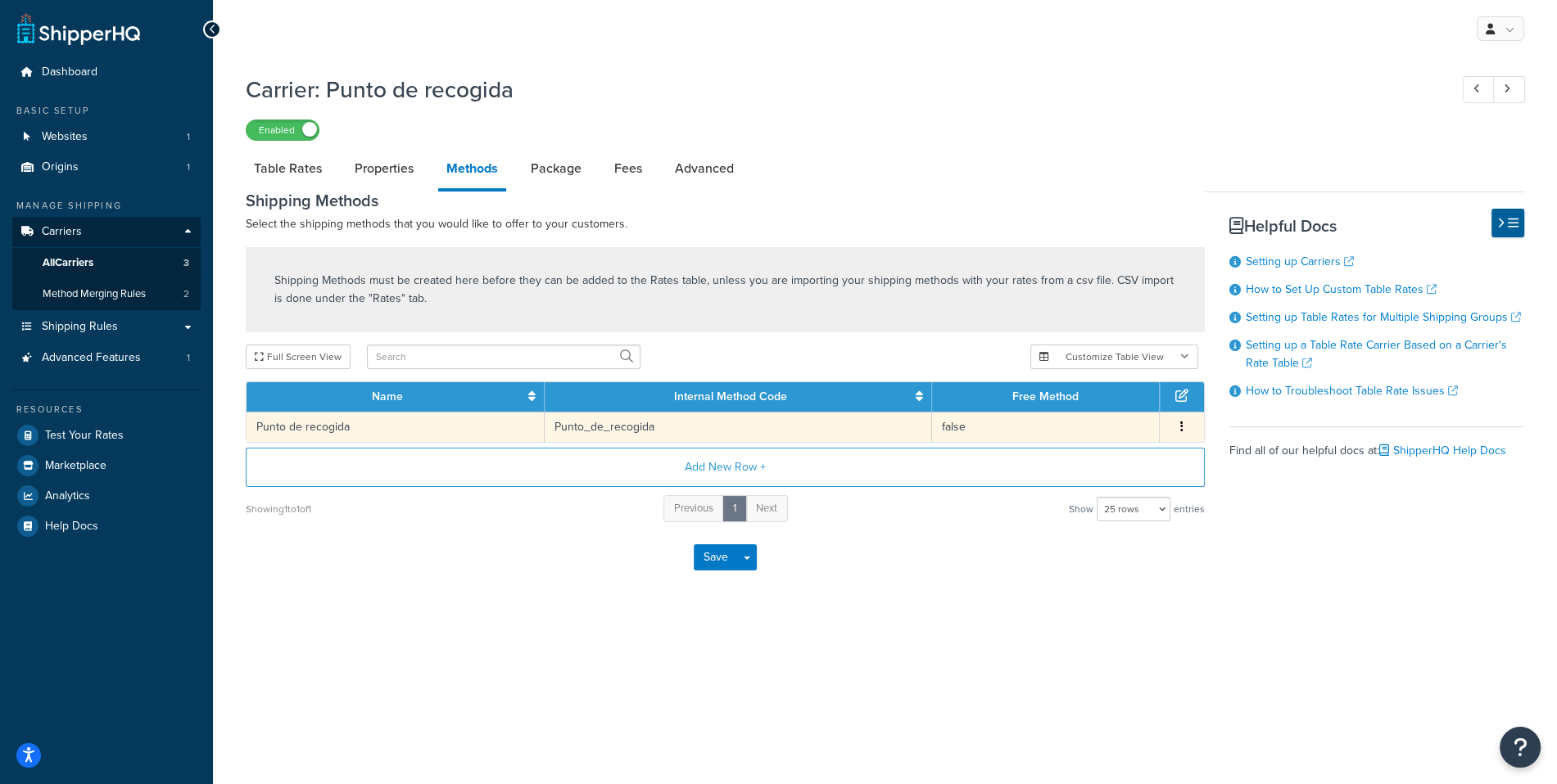
click at [785, 424] on td "Punto_de_recogida" at bounding box center [739, 426] width 388 height 31
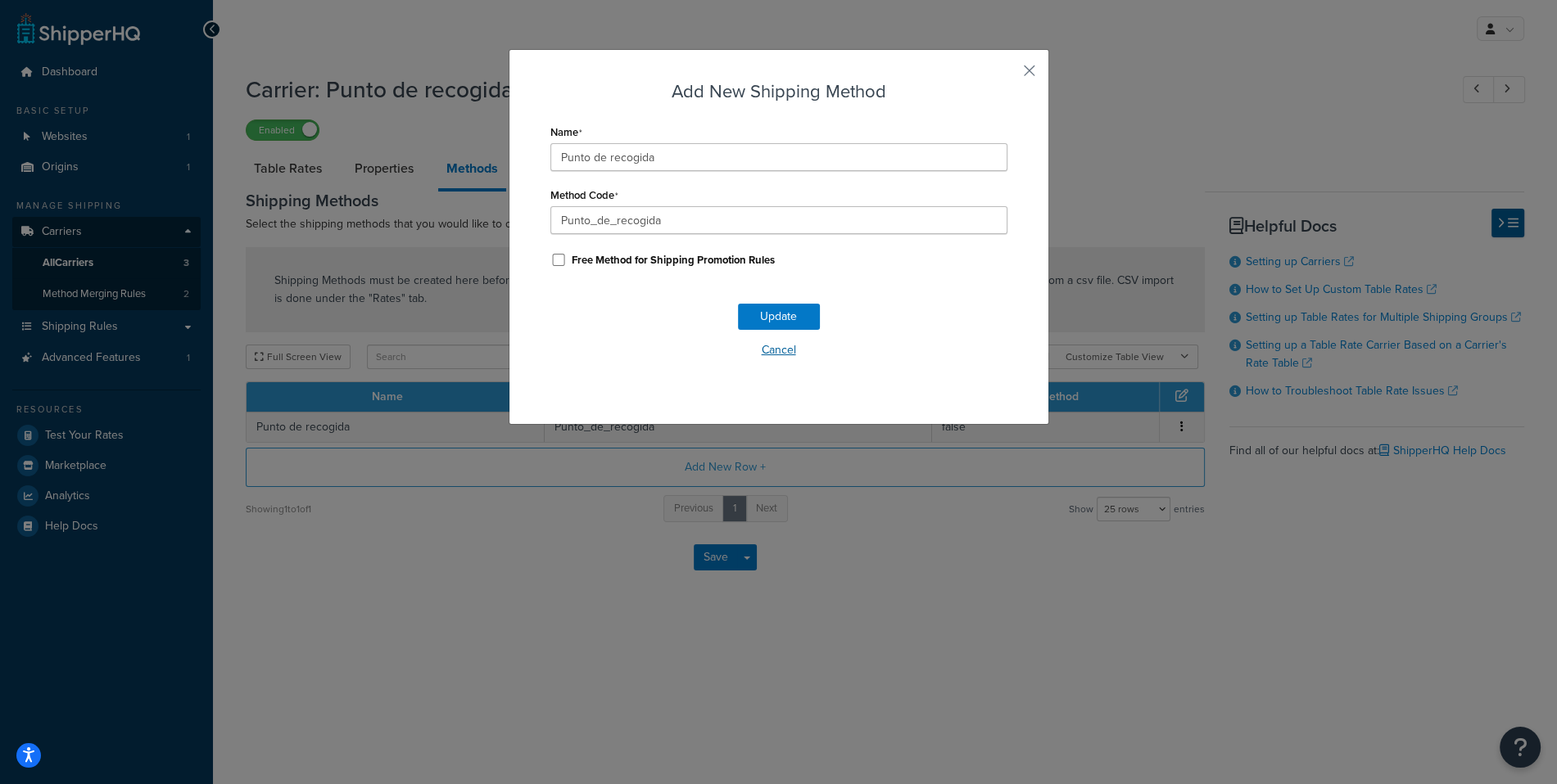
click at [786, 339] on button "Cancel" at bounding box center [778, 350] width 457 height 25
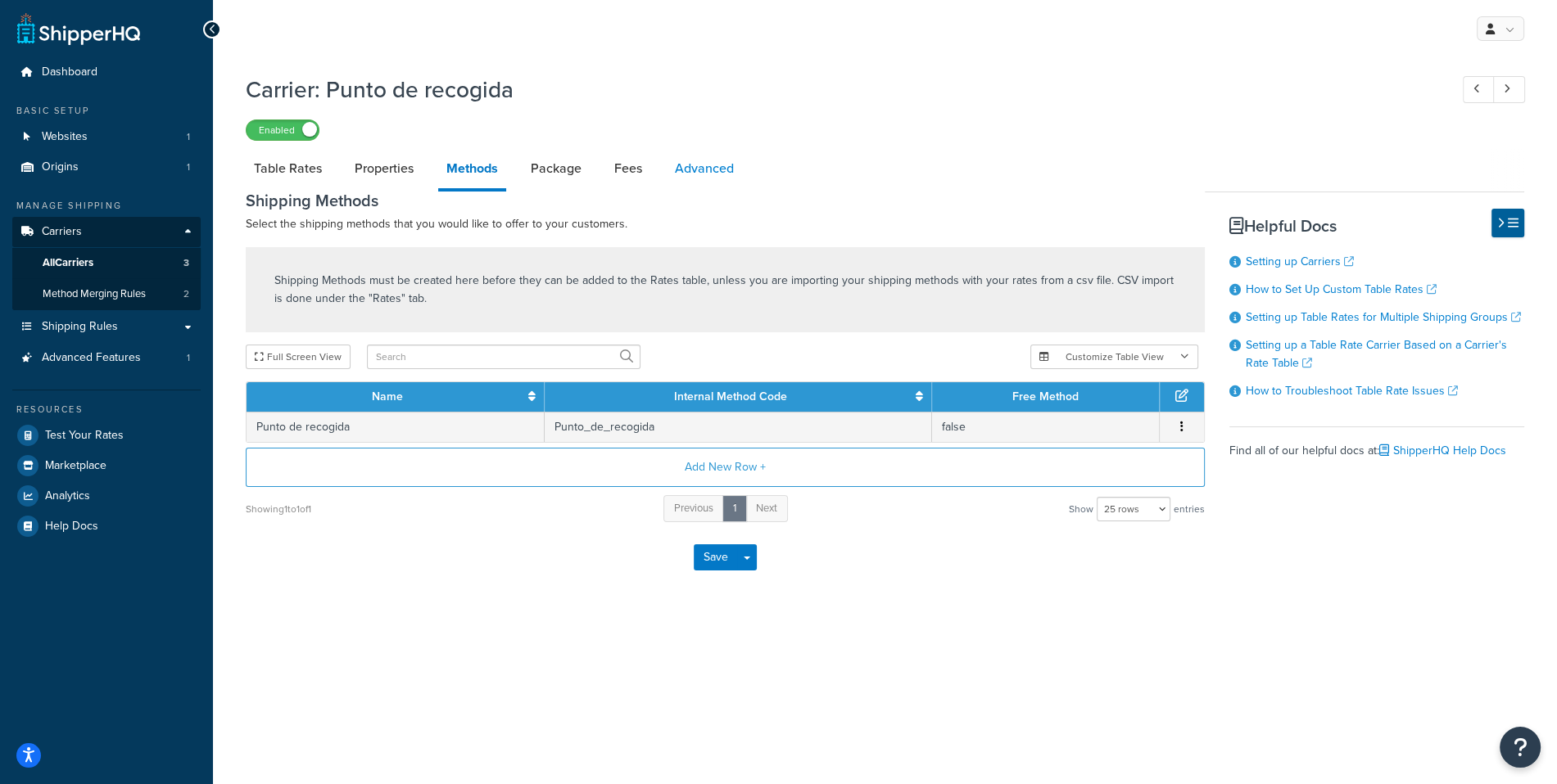
click at [702, 181] on link "Advanced" at bounding box center [704, 168] width 75 height 39
select select "false"
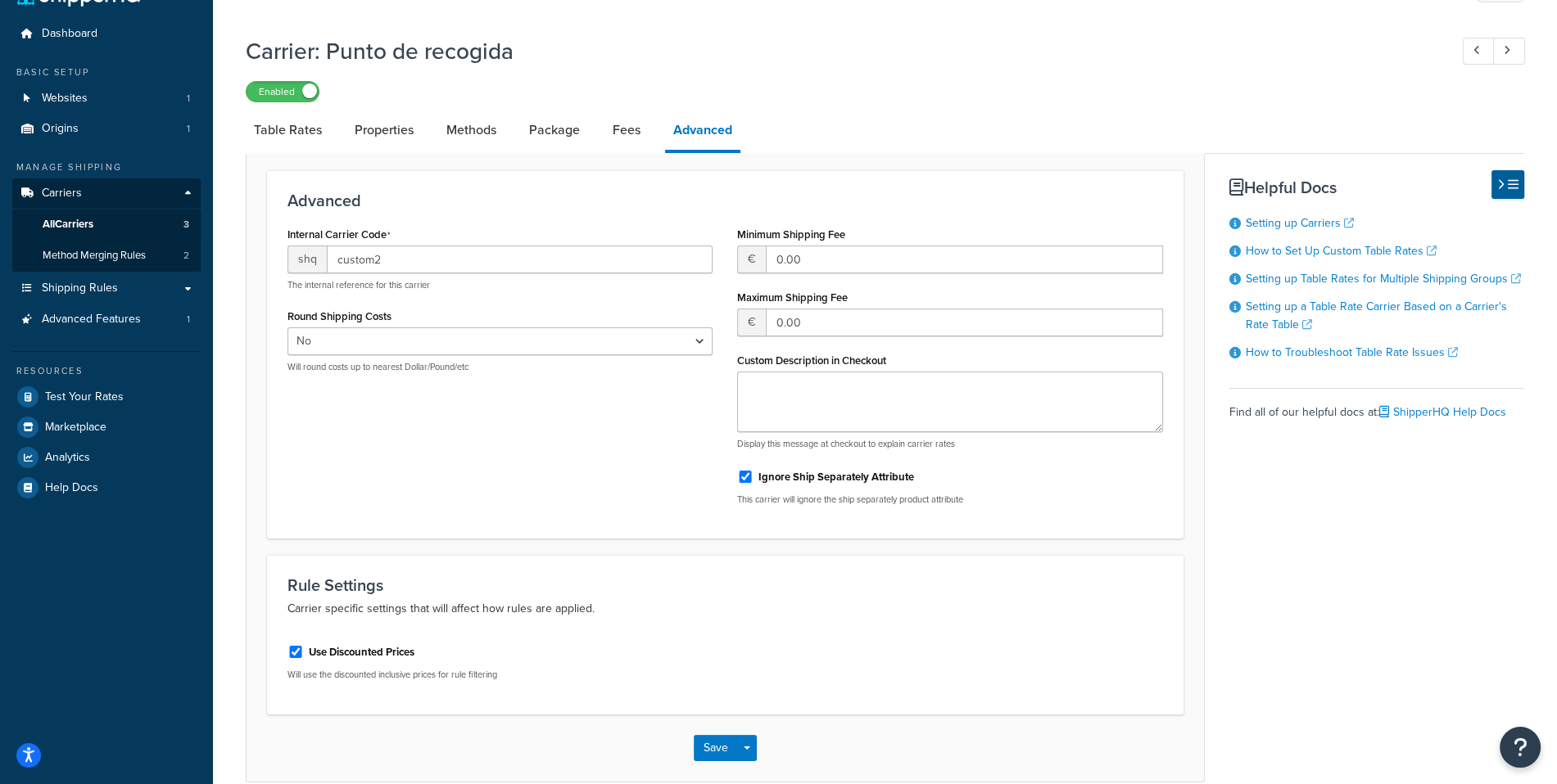
scroll to position [7, 0]
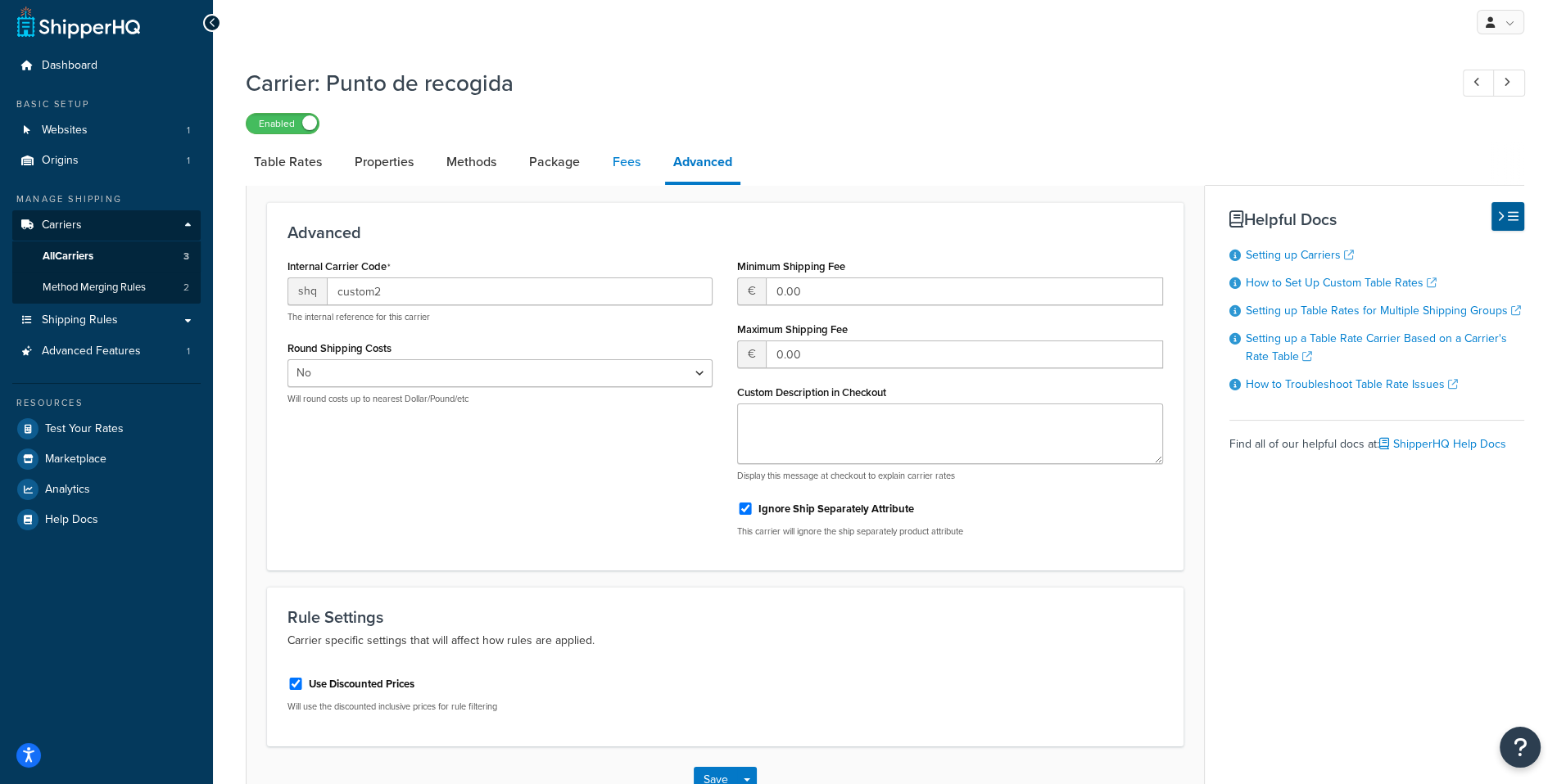
click at [639, 167] on link "Fees" at bounding box center [626, 163] width 44 height 39
select select "AFTER"
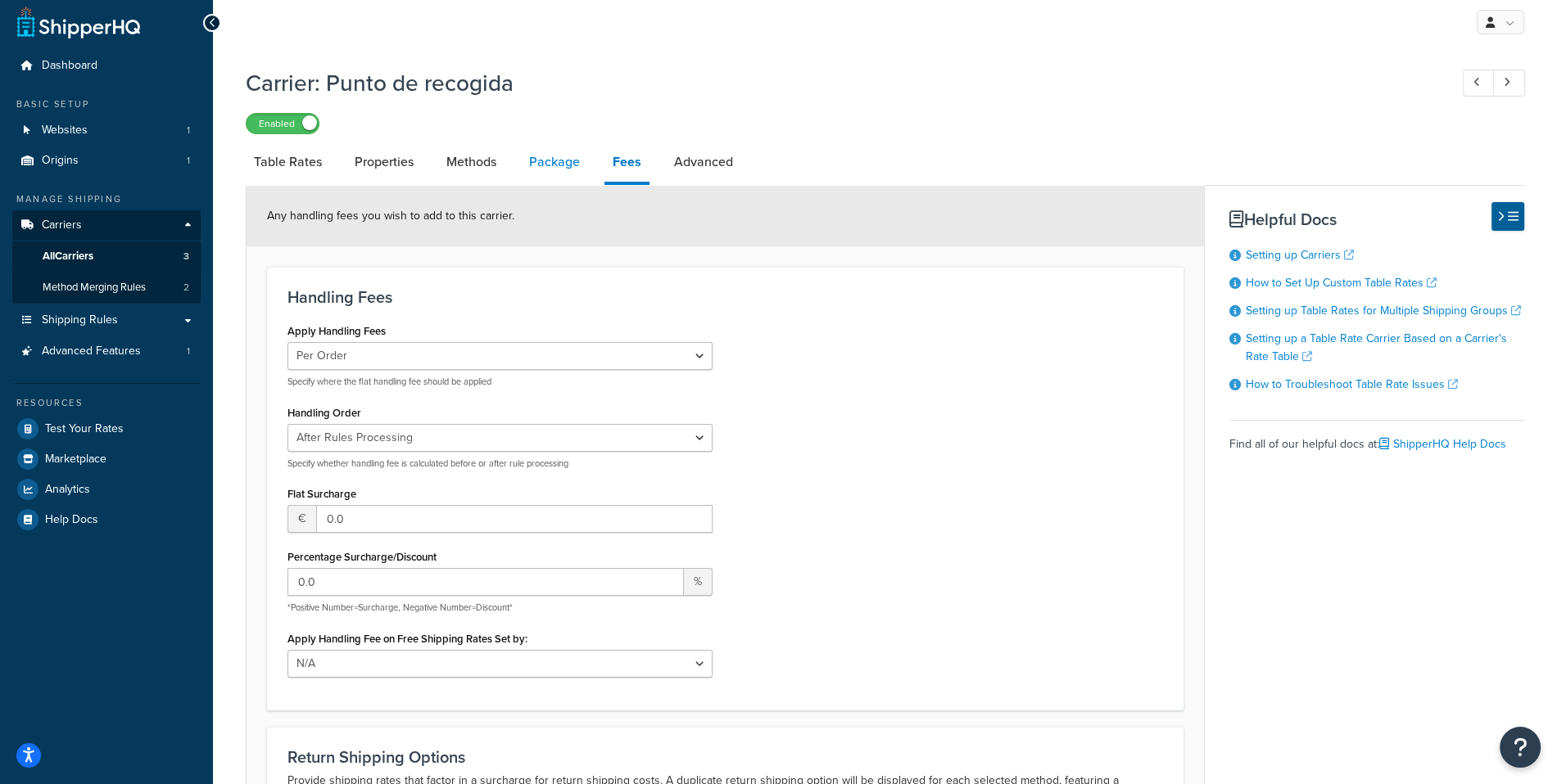
click at [556, 163] on link "Package" at bounding box center [554, 163] width 67 height 39
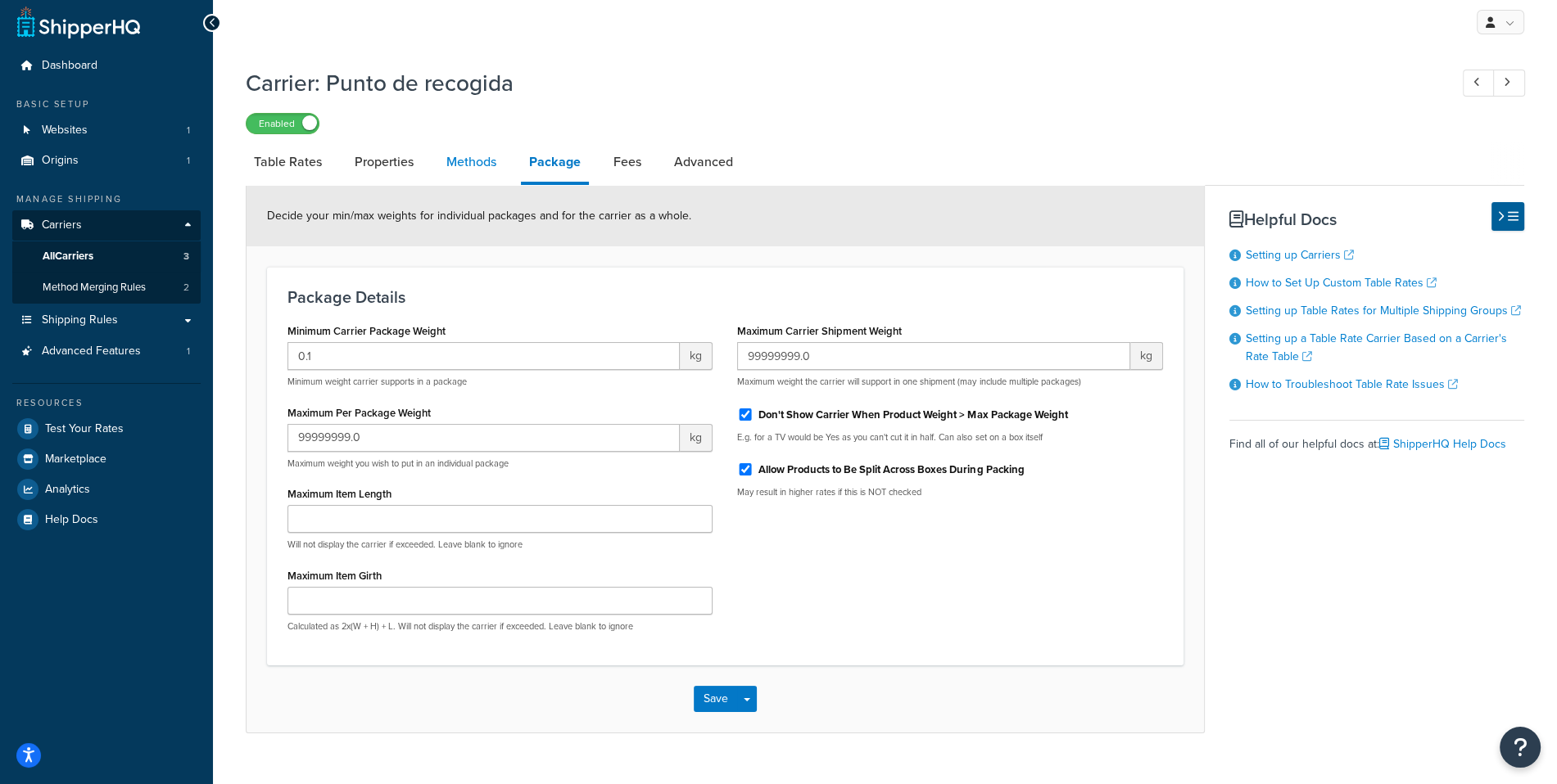
click at [456, 156] on link "Methods" at bounding box center [471, 163] width 66 height 39
select select "25"
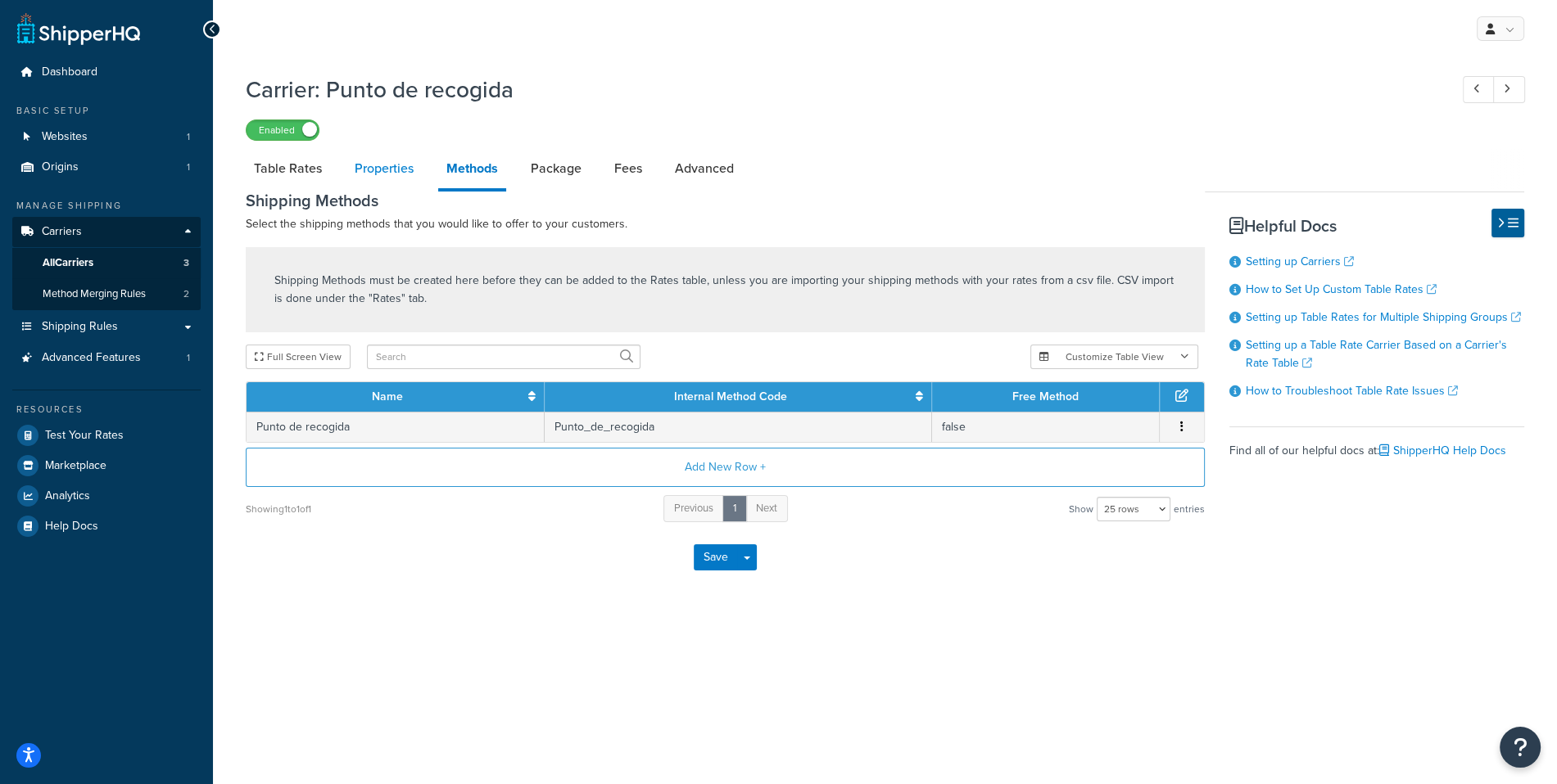
click at [413, 166] on link "Properties" at bounding box center [383, 168] width 75 height 39
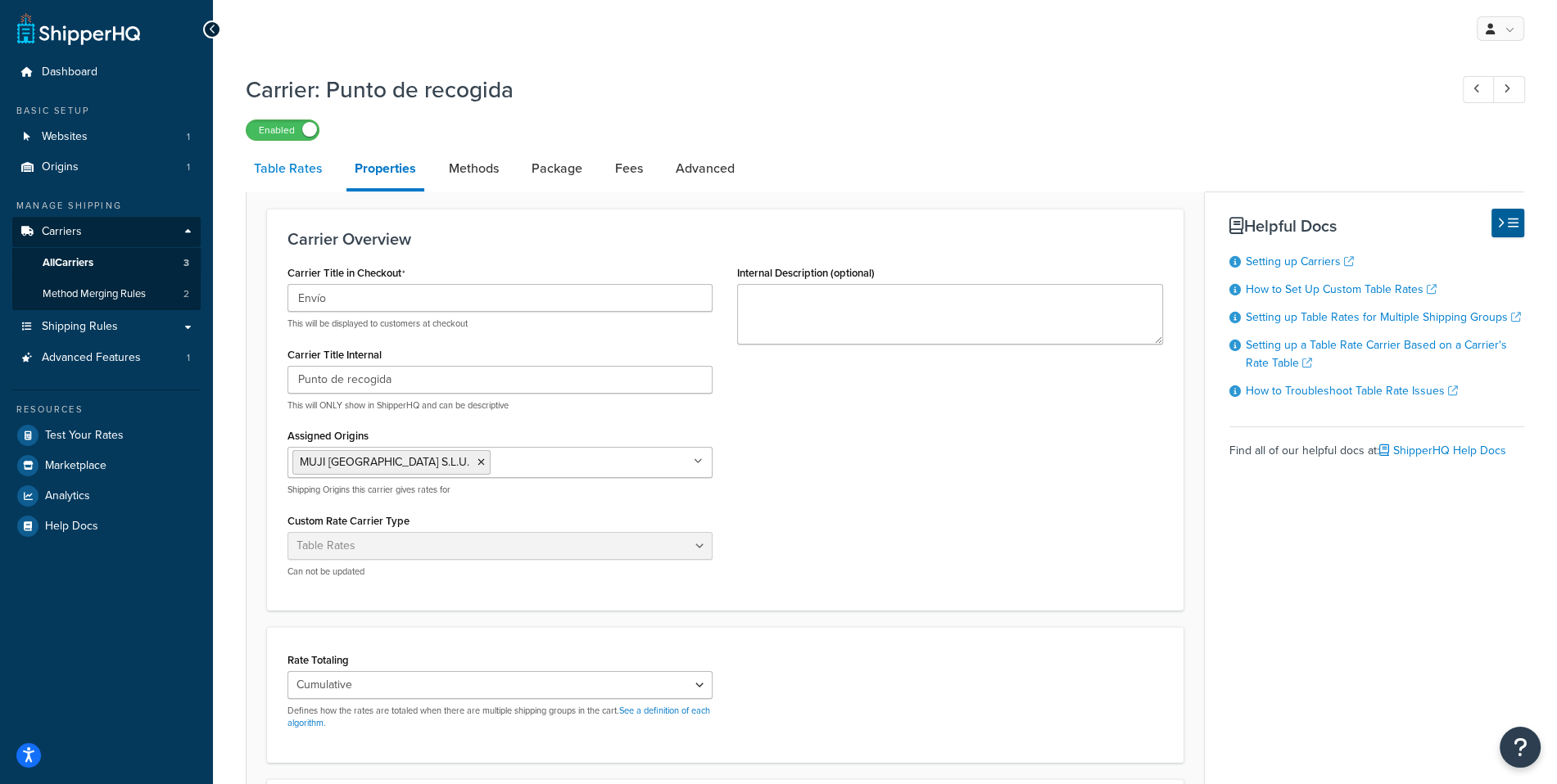
click at [310, 175] on link "Table Rates" at bounding box center [288, 168] width 85 height 39
select select "25"
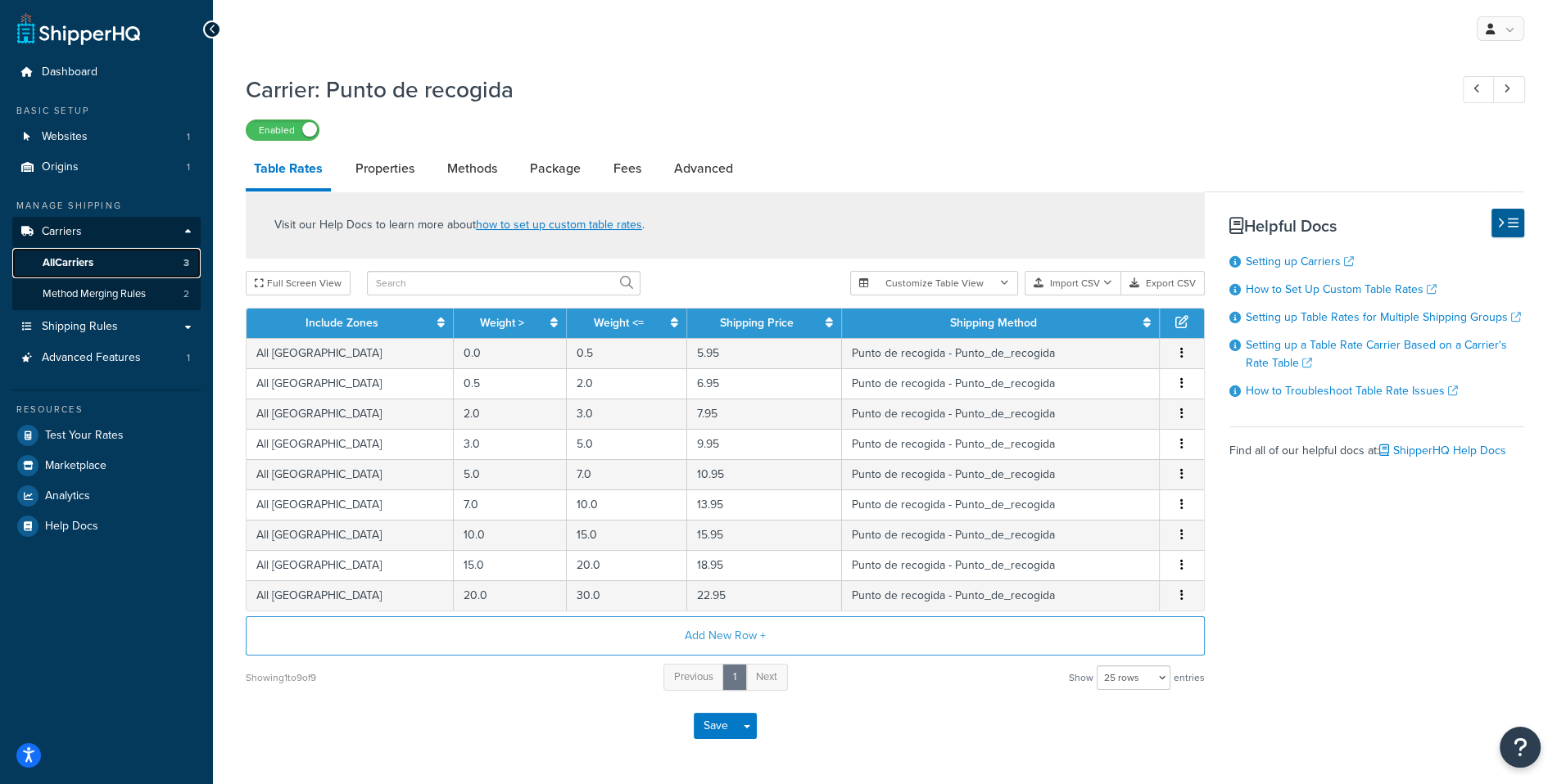
click at [169, 255] on link "All Carriers 3" at bounding box center [105, 263] width 188 height 31
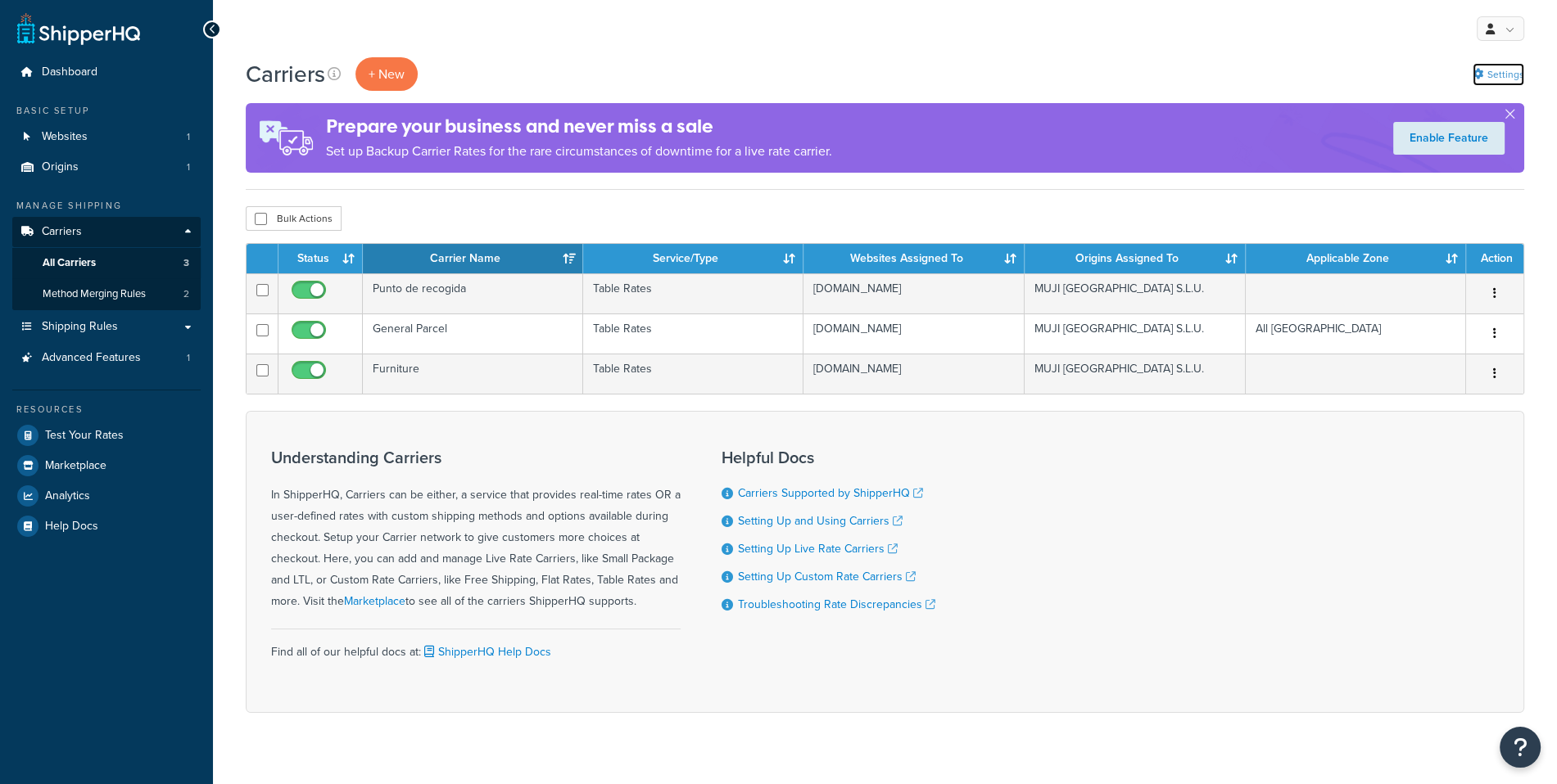
click at [1511, 75] on link "Settings" at bounding box center [1498, 74] width 51 height 23
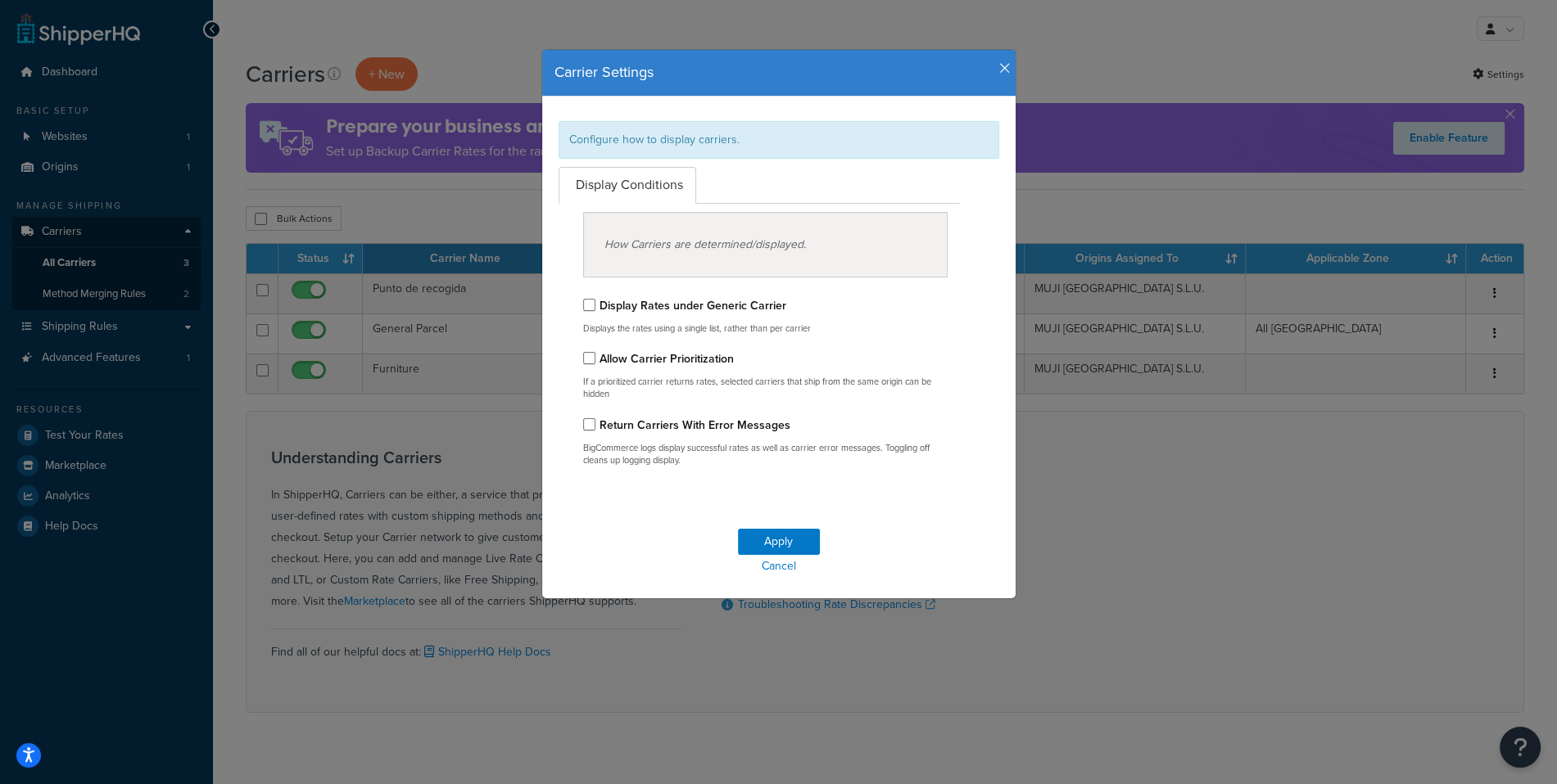
click at [1003, 66] on icon "button" at bounding box center [1005, 68] width 12 height 15
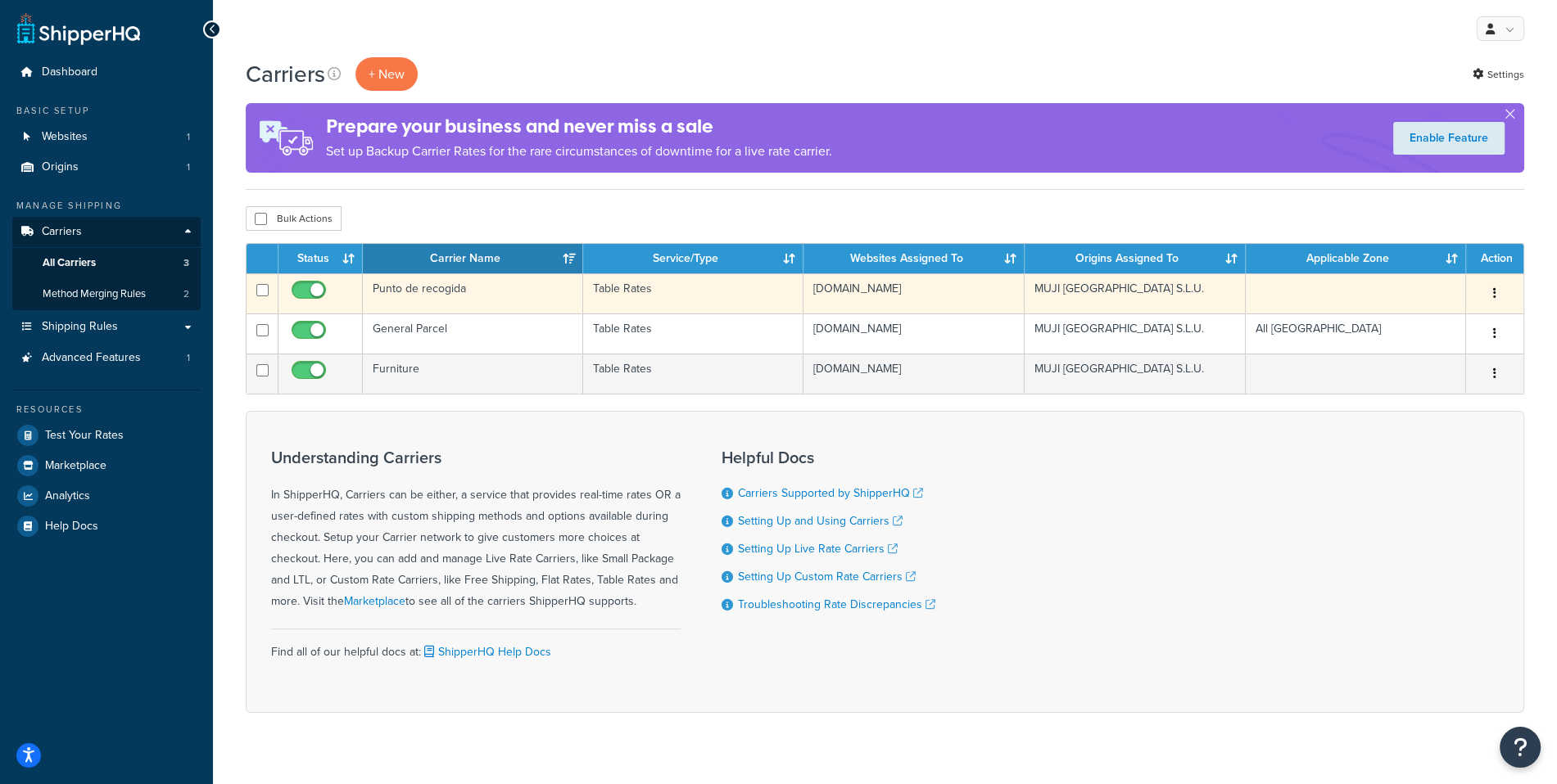
click at [1494, 290] on icon "button" at bounding box center [1494, 294] width 3 height 12
click at [1464, 319] on link "Edit" at bounding box center [1427, 325] width 129 height 33
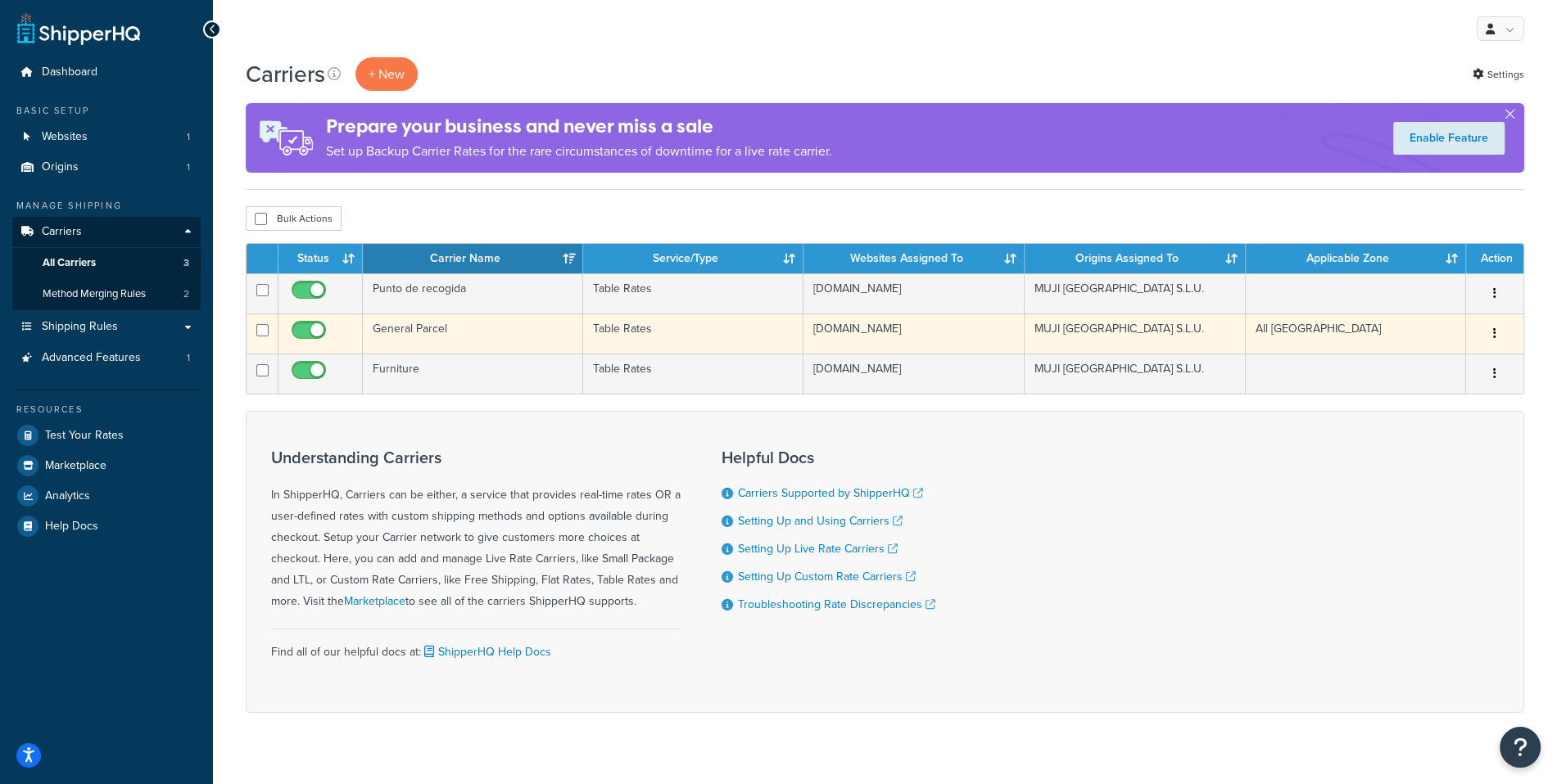
click at [1494, 339] on icon "button" at bounding box center [1494, 333] width 3 height 12
click at [1441, 370] on link "Edit" at bounding box center [1427, 372] width 129 height 33
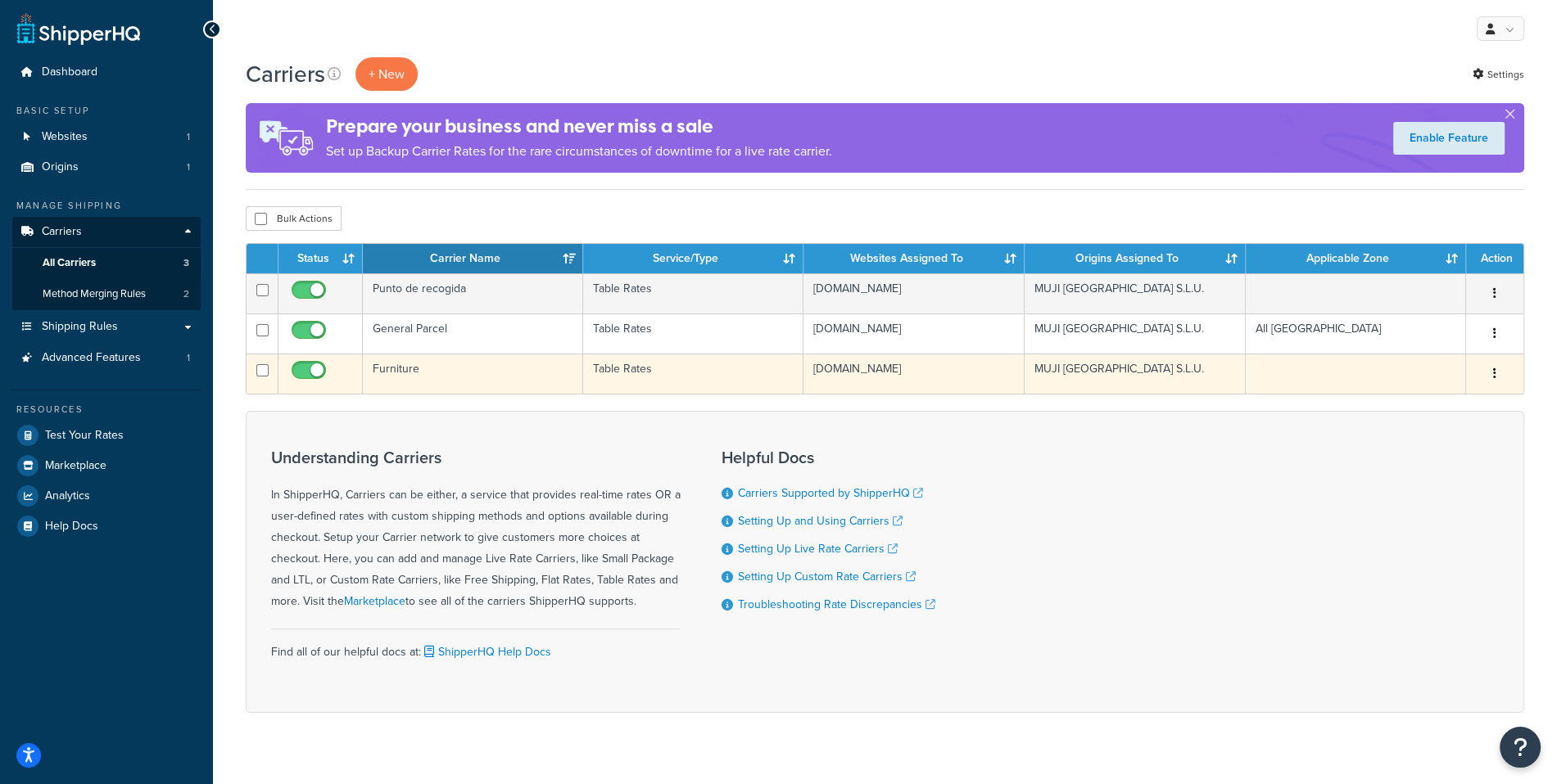
click at [1499, 384] on button "button" at bounding box center [1494, 373] width 23 height 27
click at [1460, 409] on link "Edit" at bounding box center [1427, 418] width 129 height 33
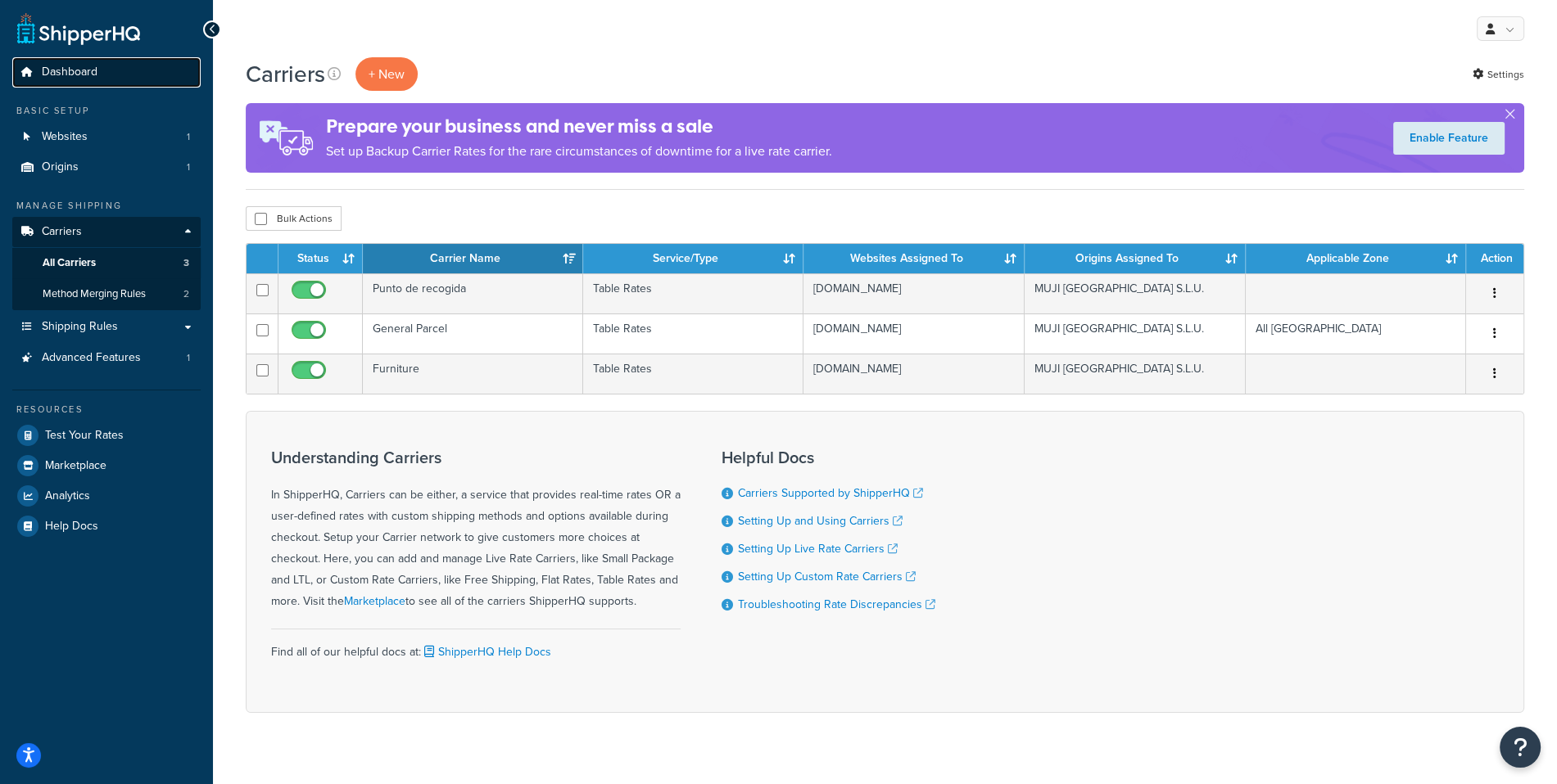
click at [100, 75] on link "Dashboard" at bounding box center [105, 72] width 188 height 31
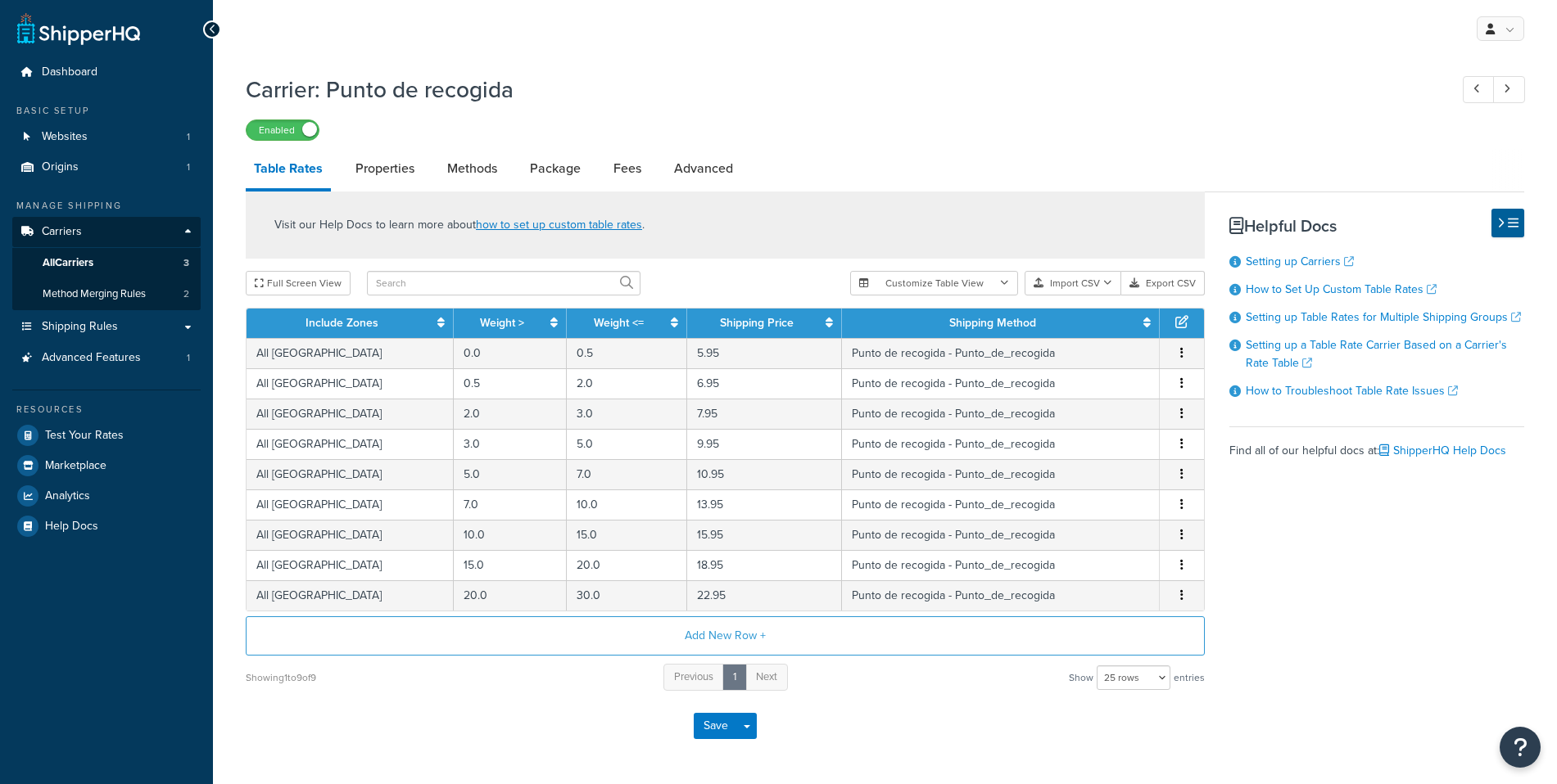
select select "25"
click at [407, 170] on link "Properties" at bounding box center [384, 168] width 75 height 39
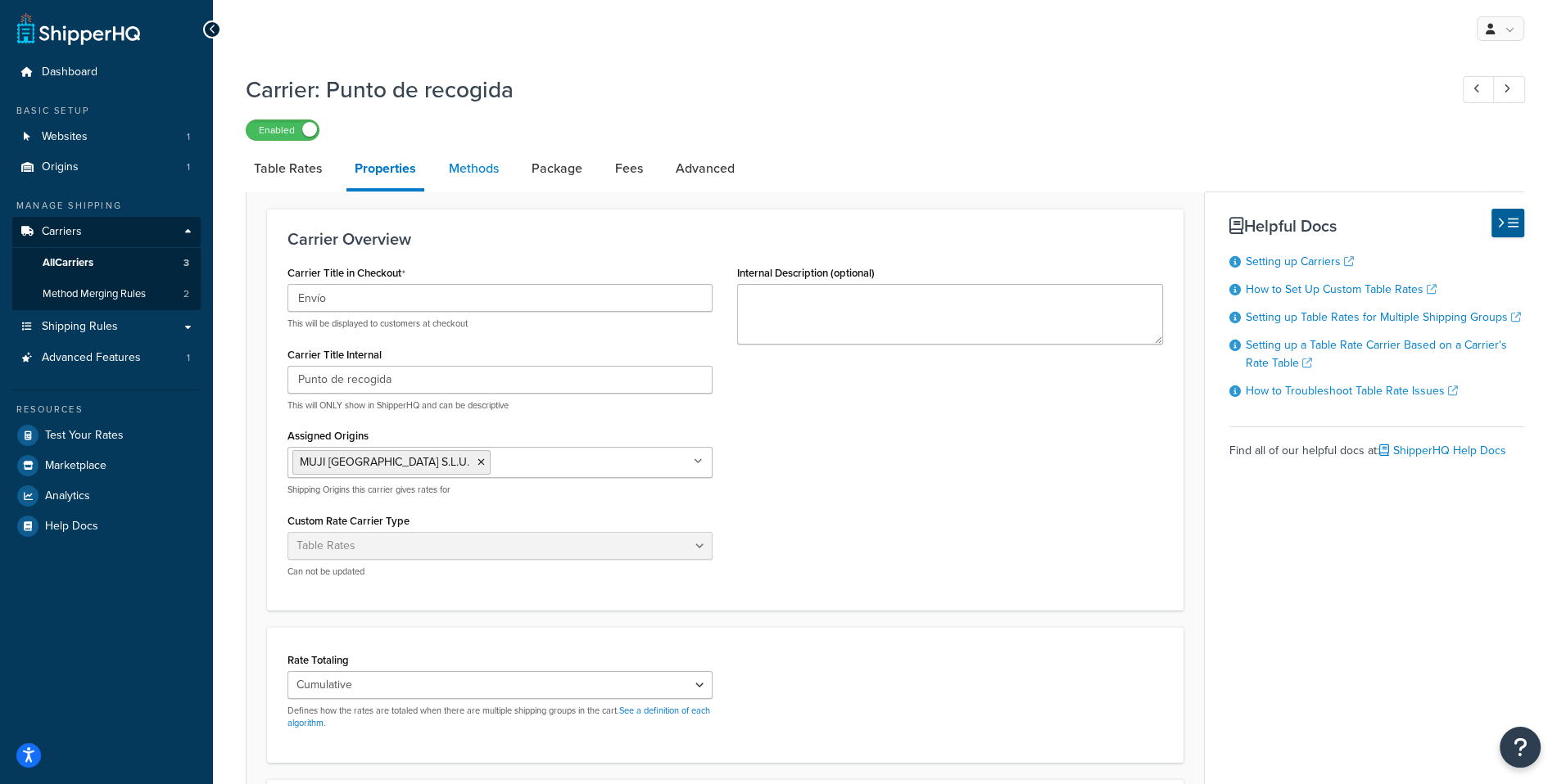
click at [455, 170] on link "Methods" at bounding box center [473, 168] width 66 height 39
select select "25"
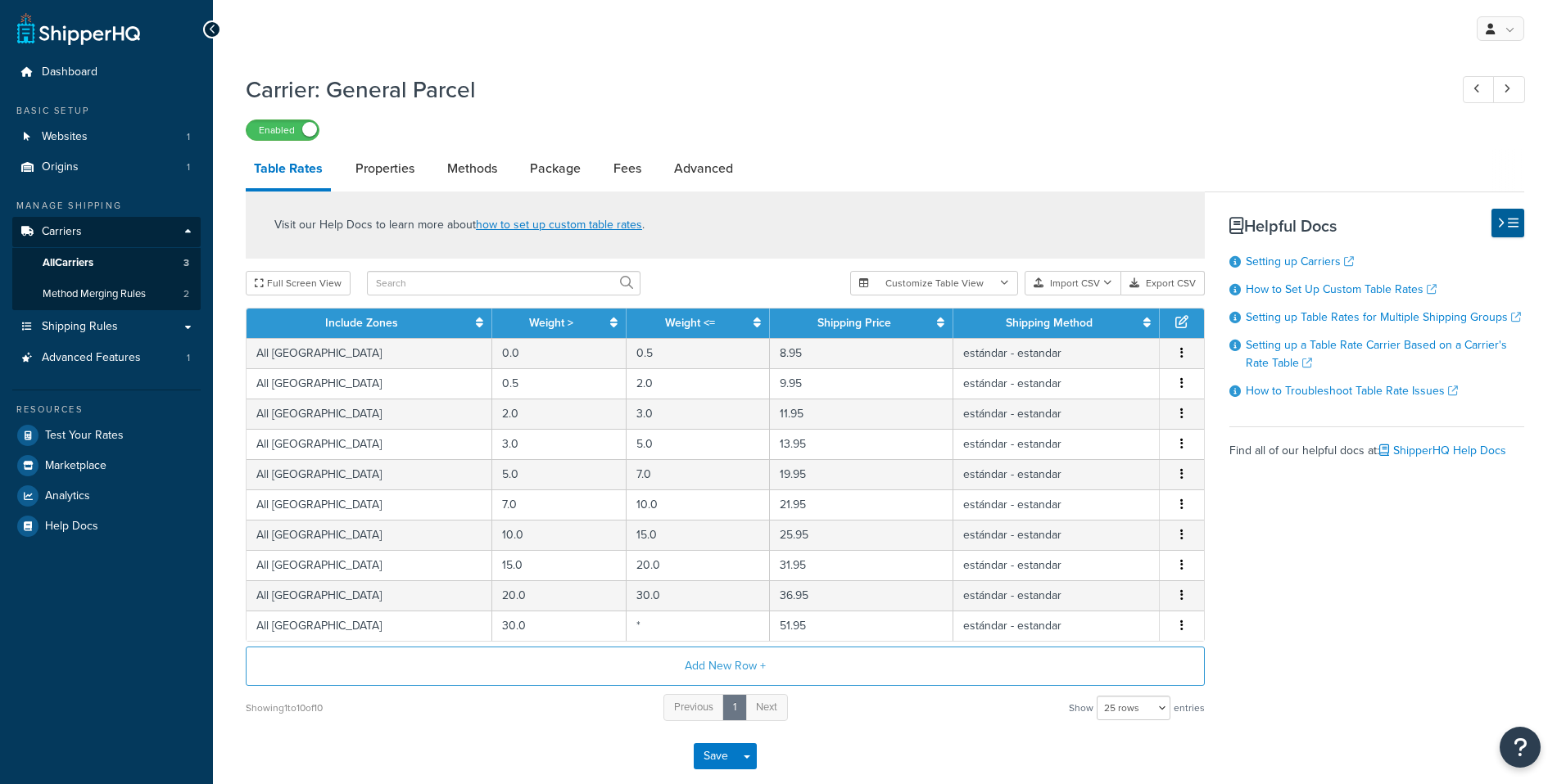
select select "25"
click at [457, 169] on link "Methods" at bounding box center [471, 168] width 66 height 39
select select "25"
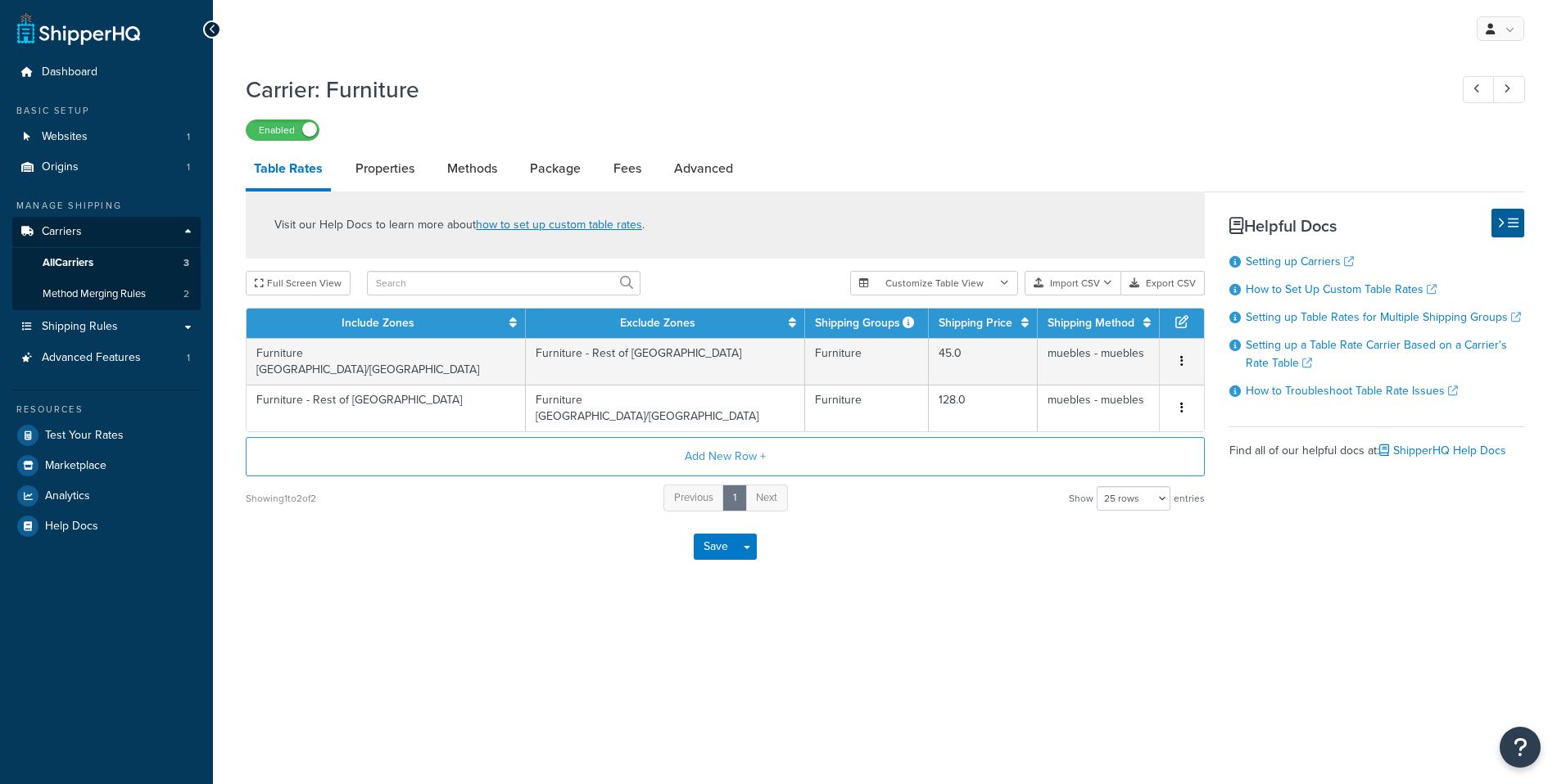
select select "25"
click at [482, 170] on link "Methods" at bounding box center [471, 168] width 66 height 39
select select "25"
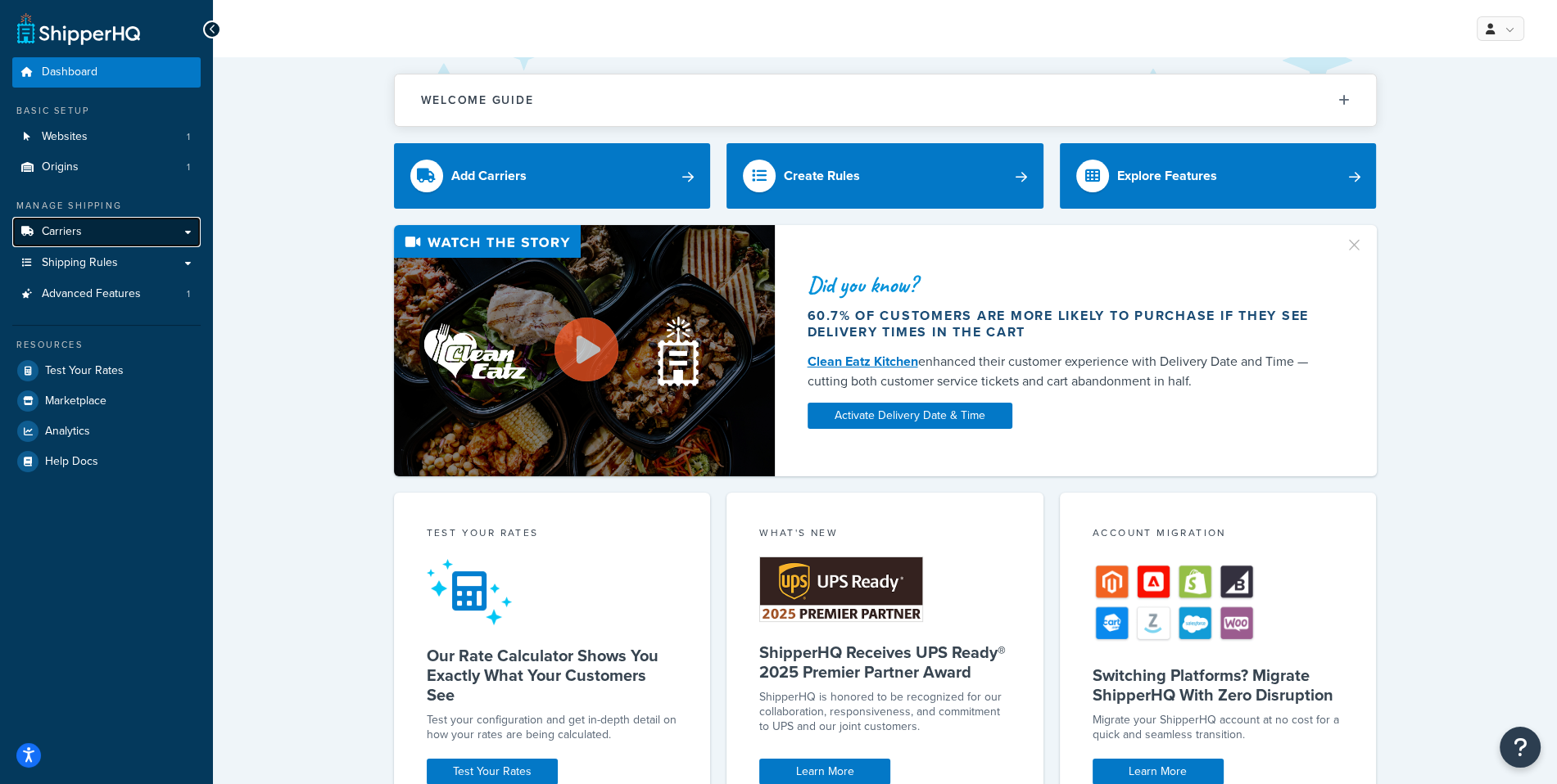
click at [82, 239] on link "Carriers" at bounding box center [105, 231] width 188 height 31
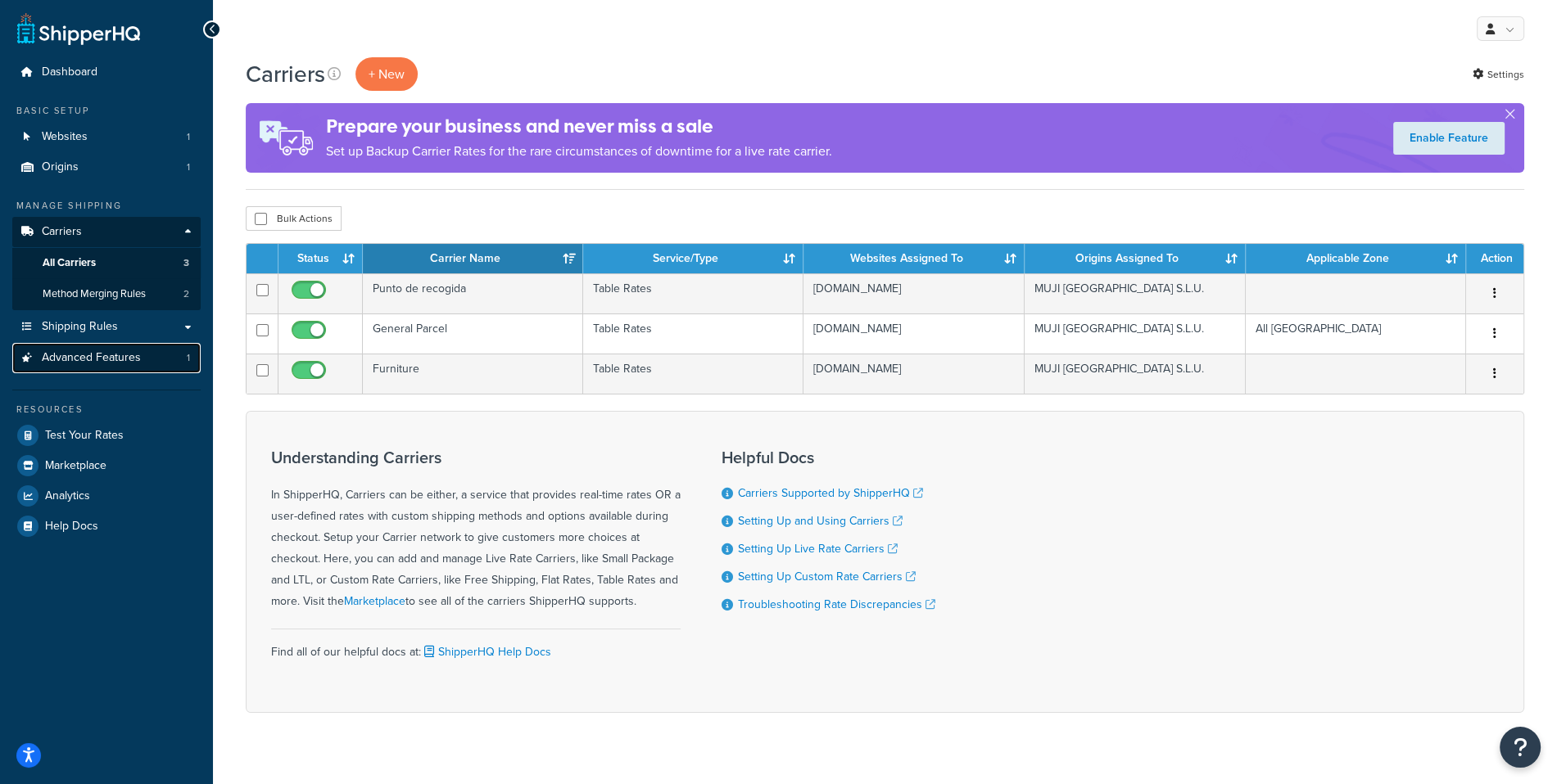
click at [52, 363] on span "Advanced Features" at bounding box center [91, 358] width 100 height 14
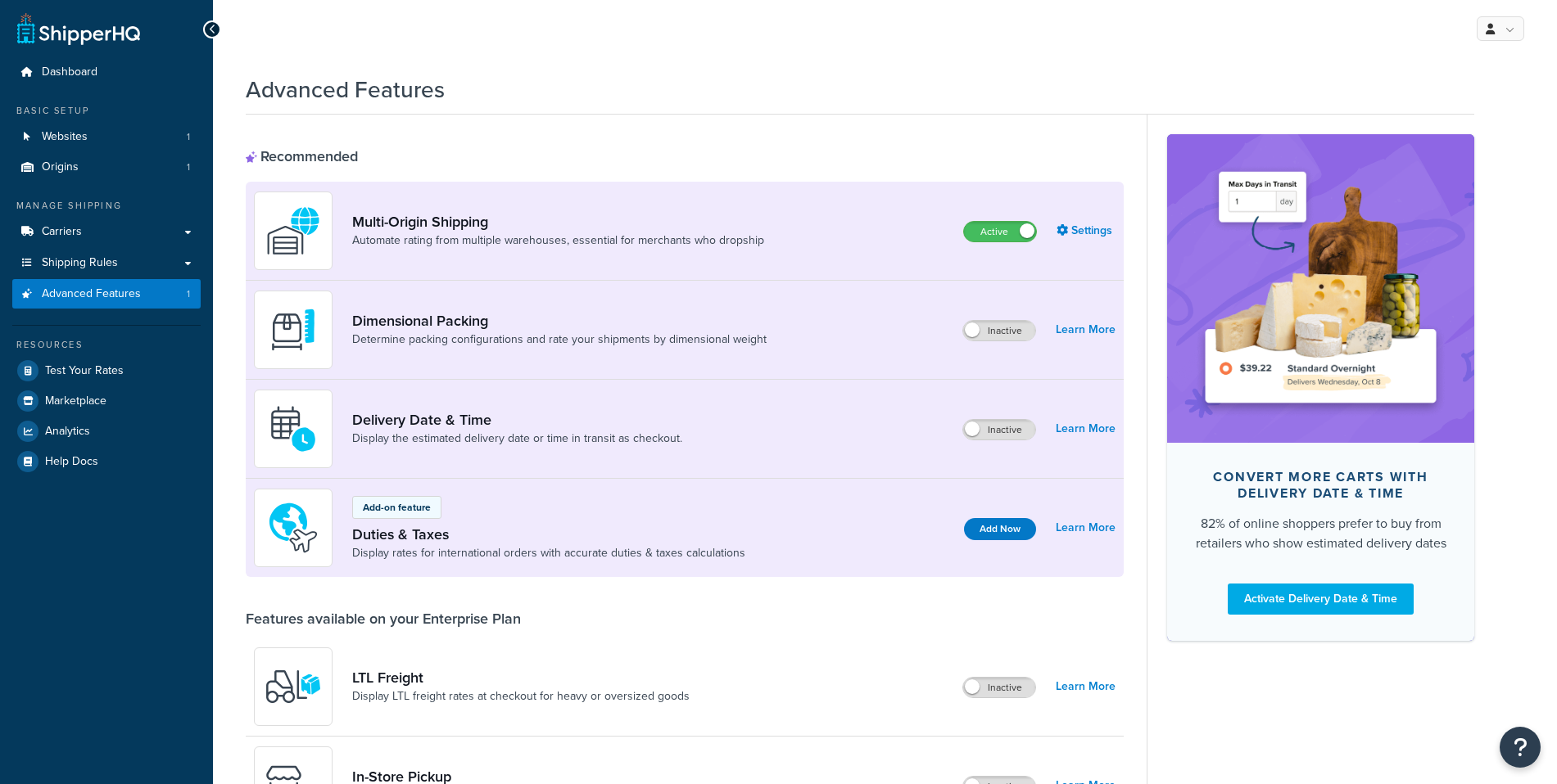
scroll to position [821, 0]
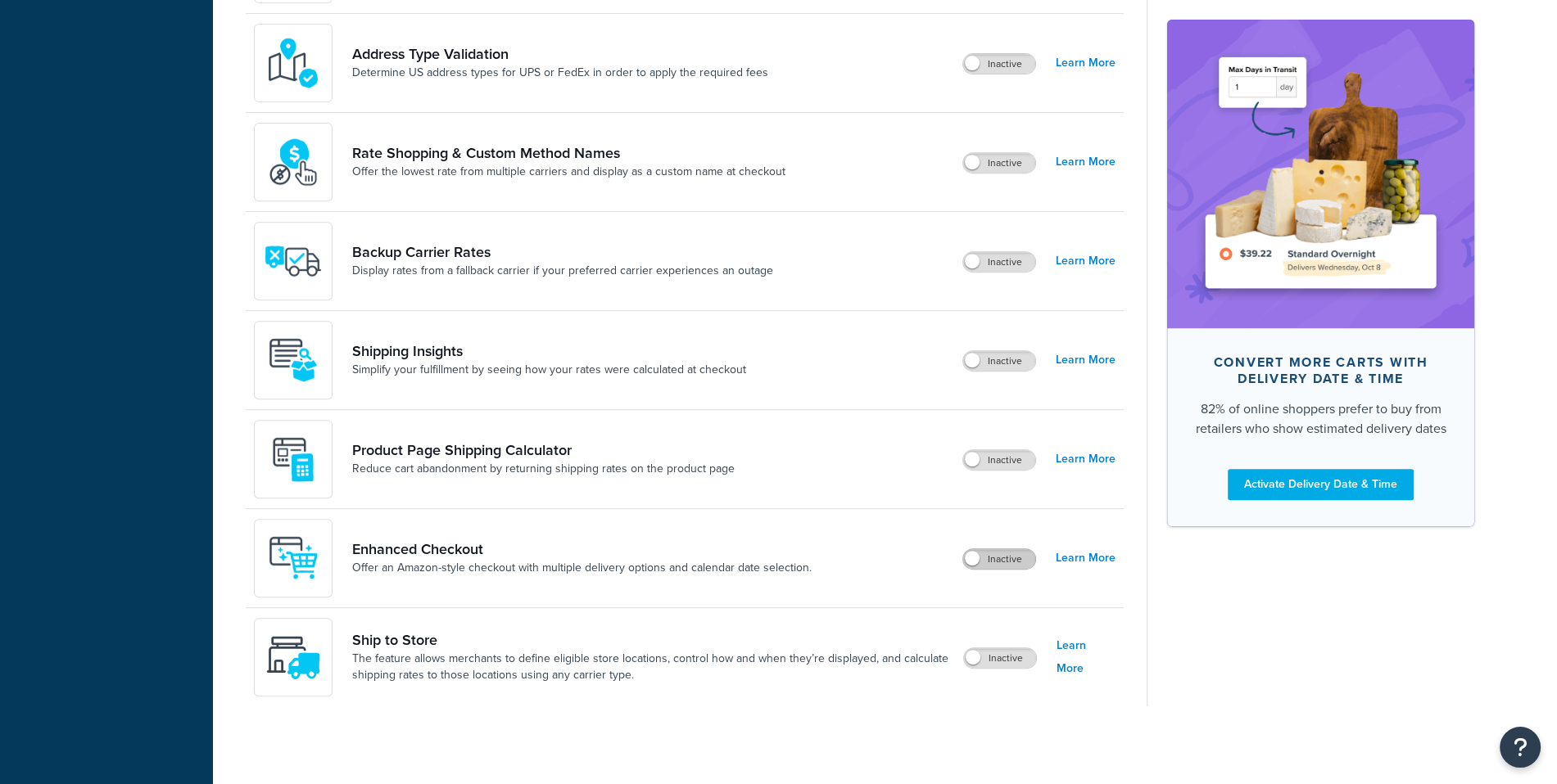
click at [993, 550] on label "Inactive" at bounding box center [998, 559] width 72 height 20
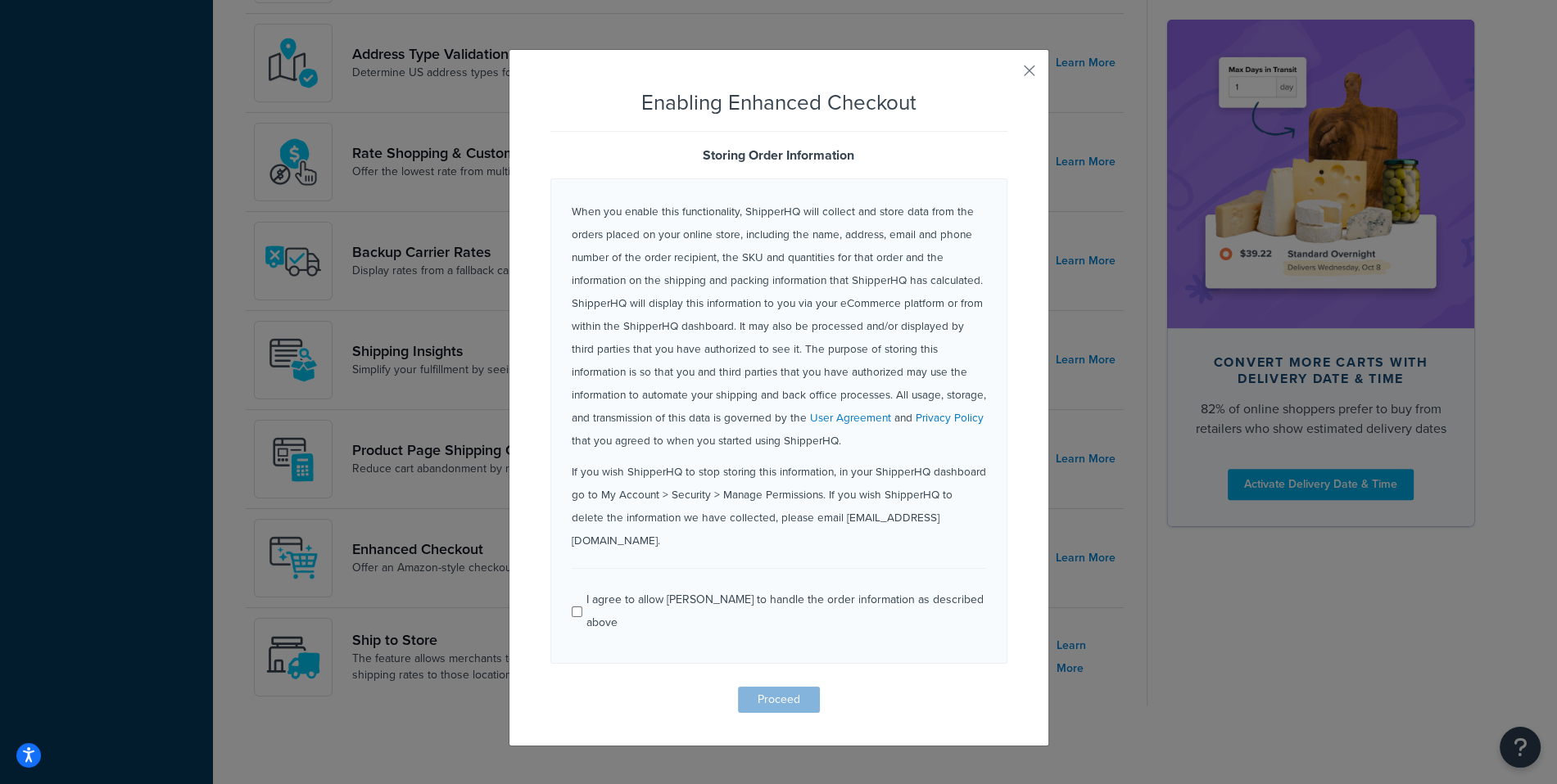
click at [773, 588] on div "I agree to allow ShipperHQ to handle the order information as described above" at bounding box center [785, 611] width 399 height 46
click at [583, 606] on input "I agree to allow ShipperHQ to handle the order information as described above" at bounding box center [577, 612] width 12 height 12
checkbox input "true"
click at [779, 686] on button "Proceed" at bounding box center [778, 699] width 82 height 27
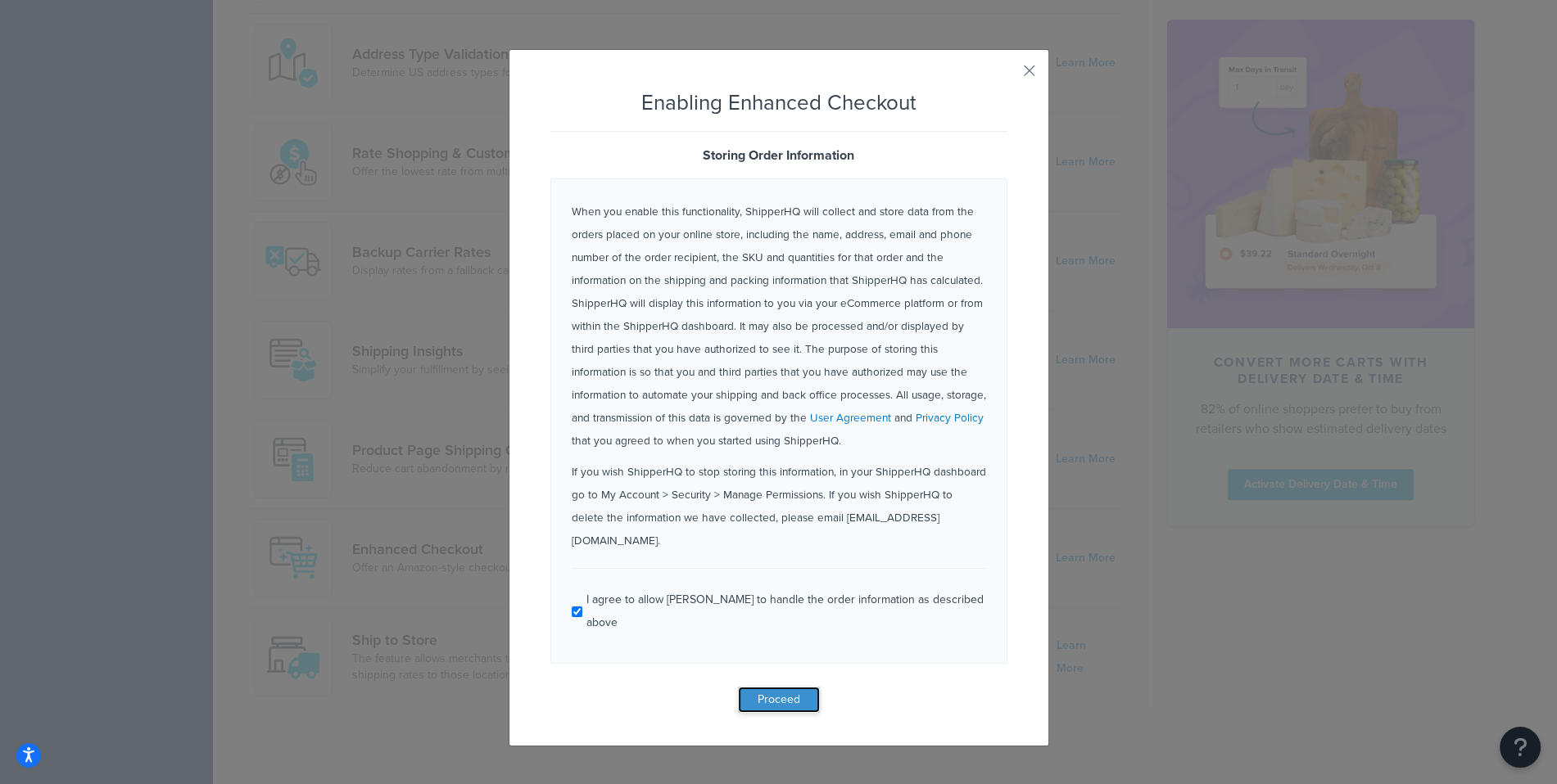
click at [794, 686] on button "Proceed" at bounding box center [778, 699] width 82 height 27
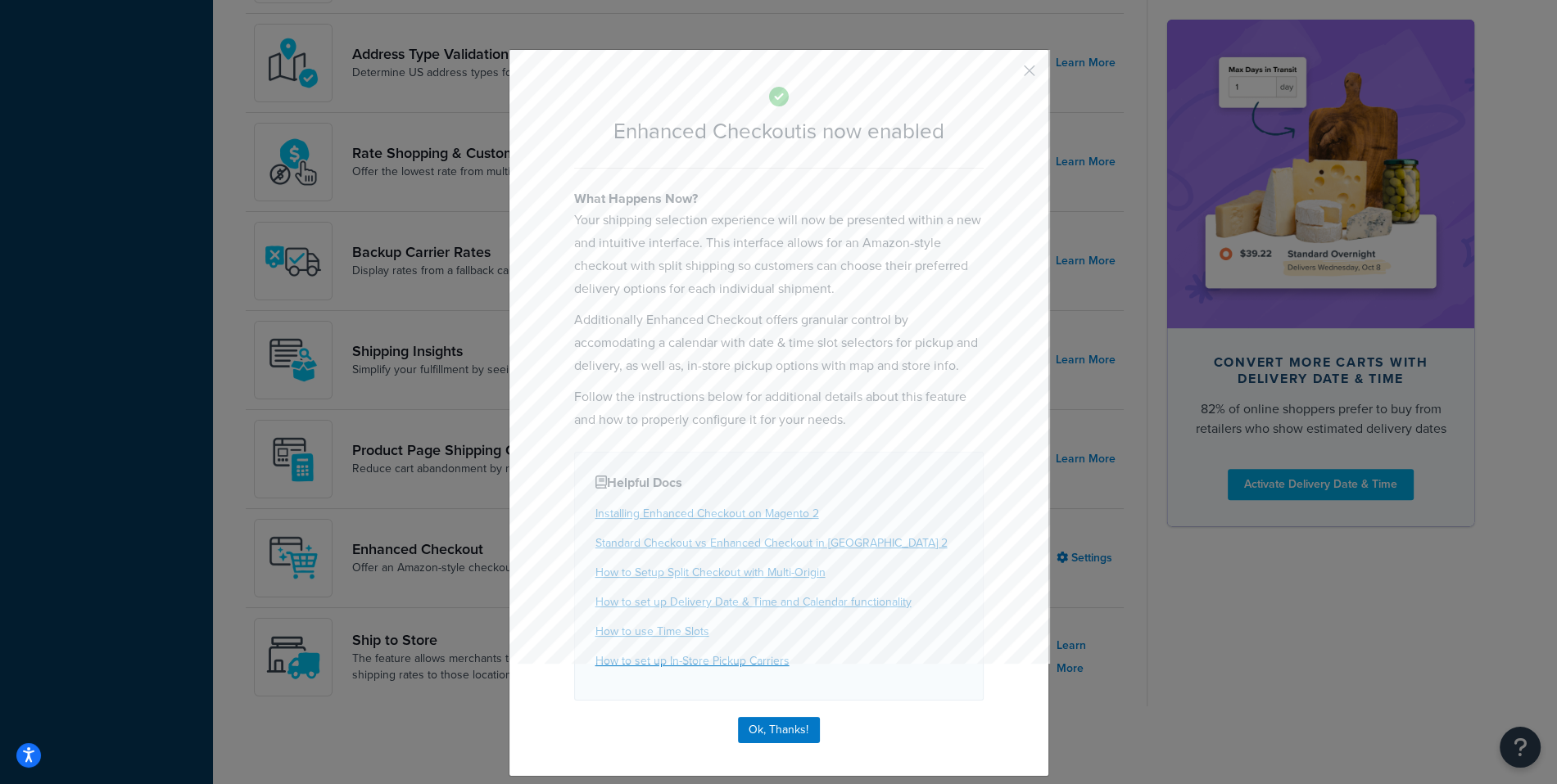
click at [1007, 75] on button "button" at bounding box center [1005, 77] width 4 height 4
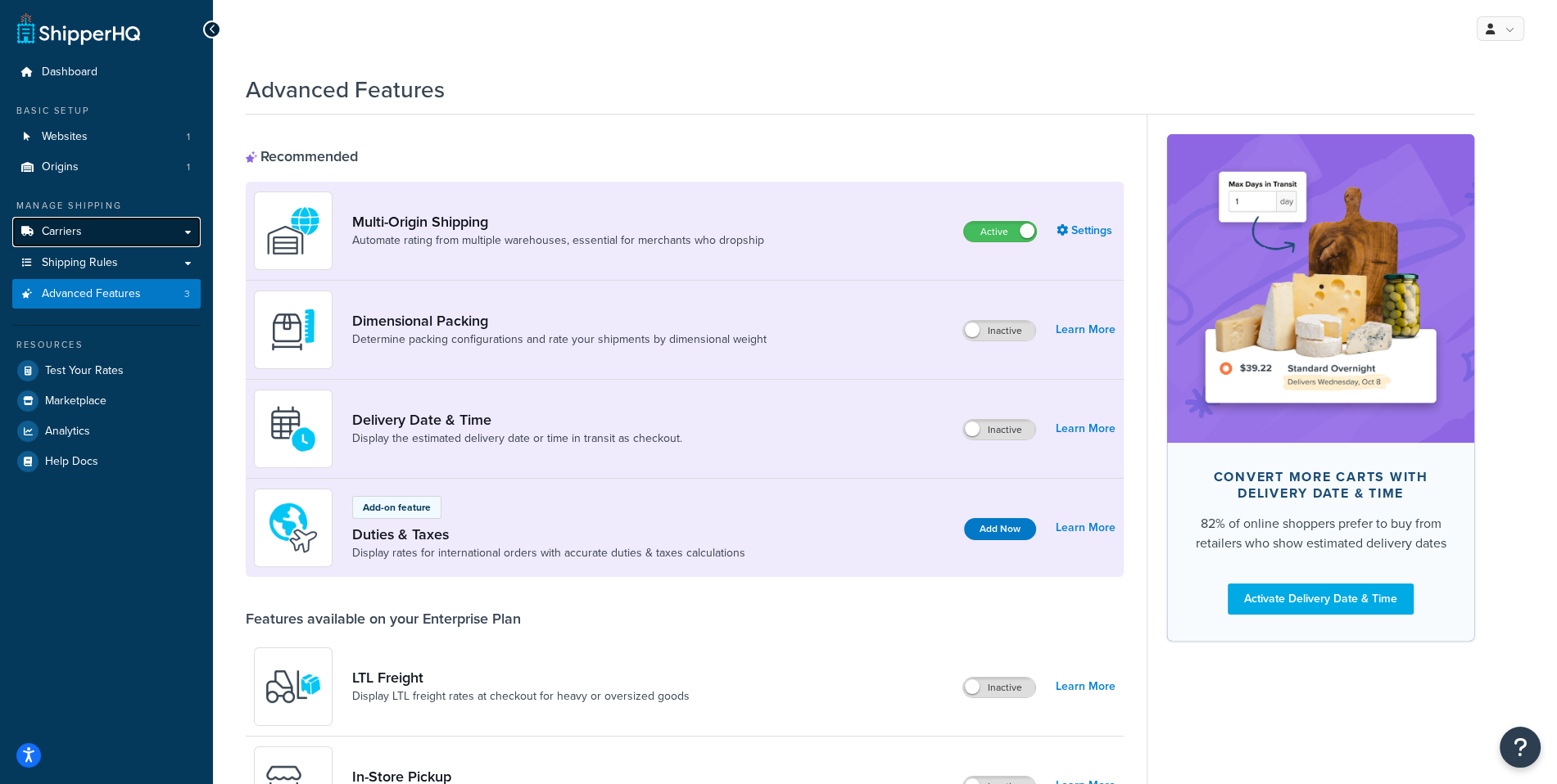
click at [123, 223] on link "Carriers" at bounding box center [105, 231] width 188 height 31
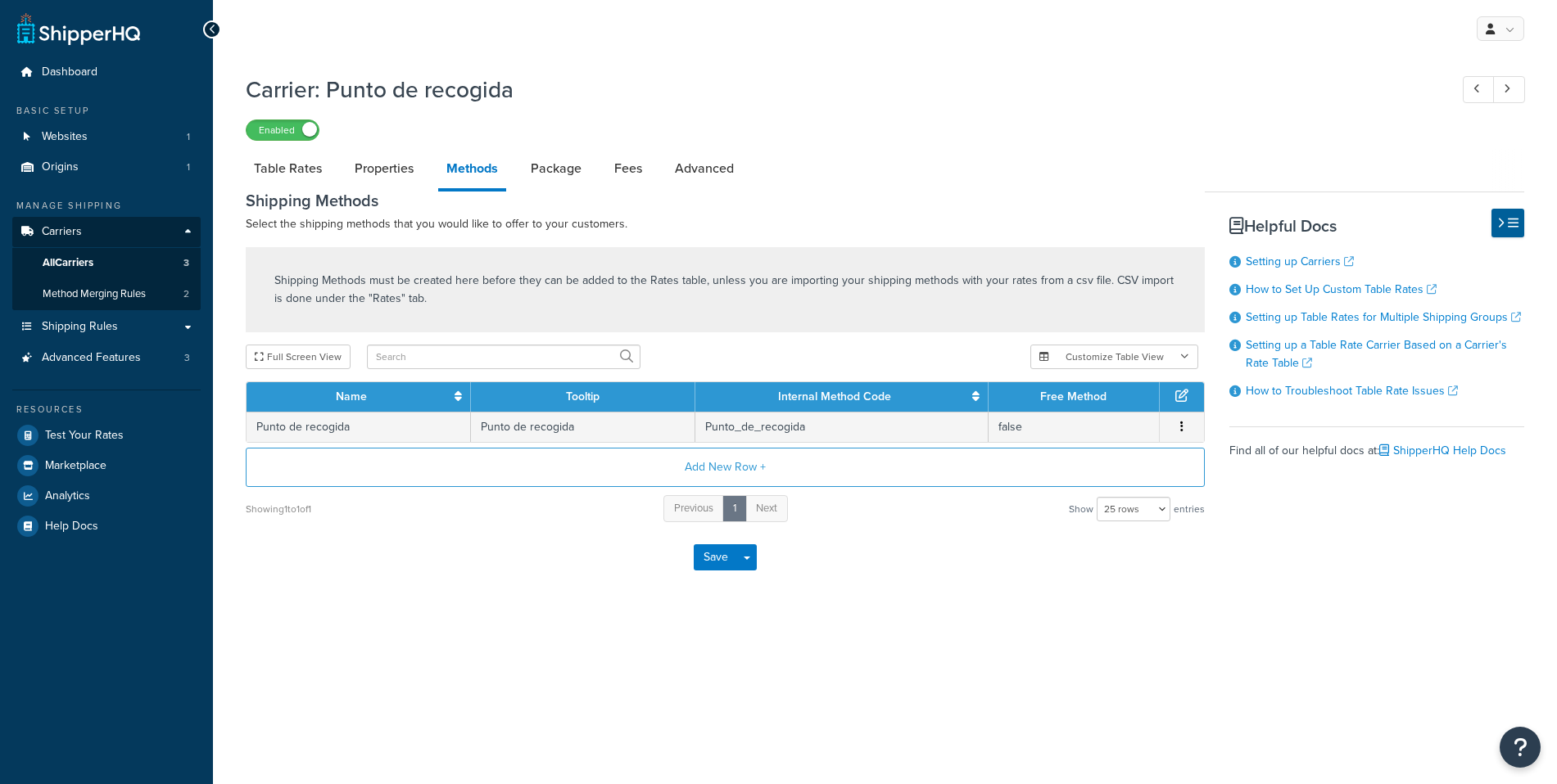
select select "25"
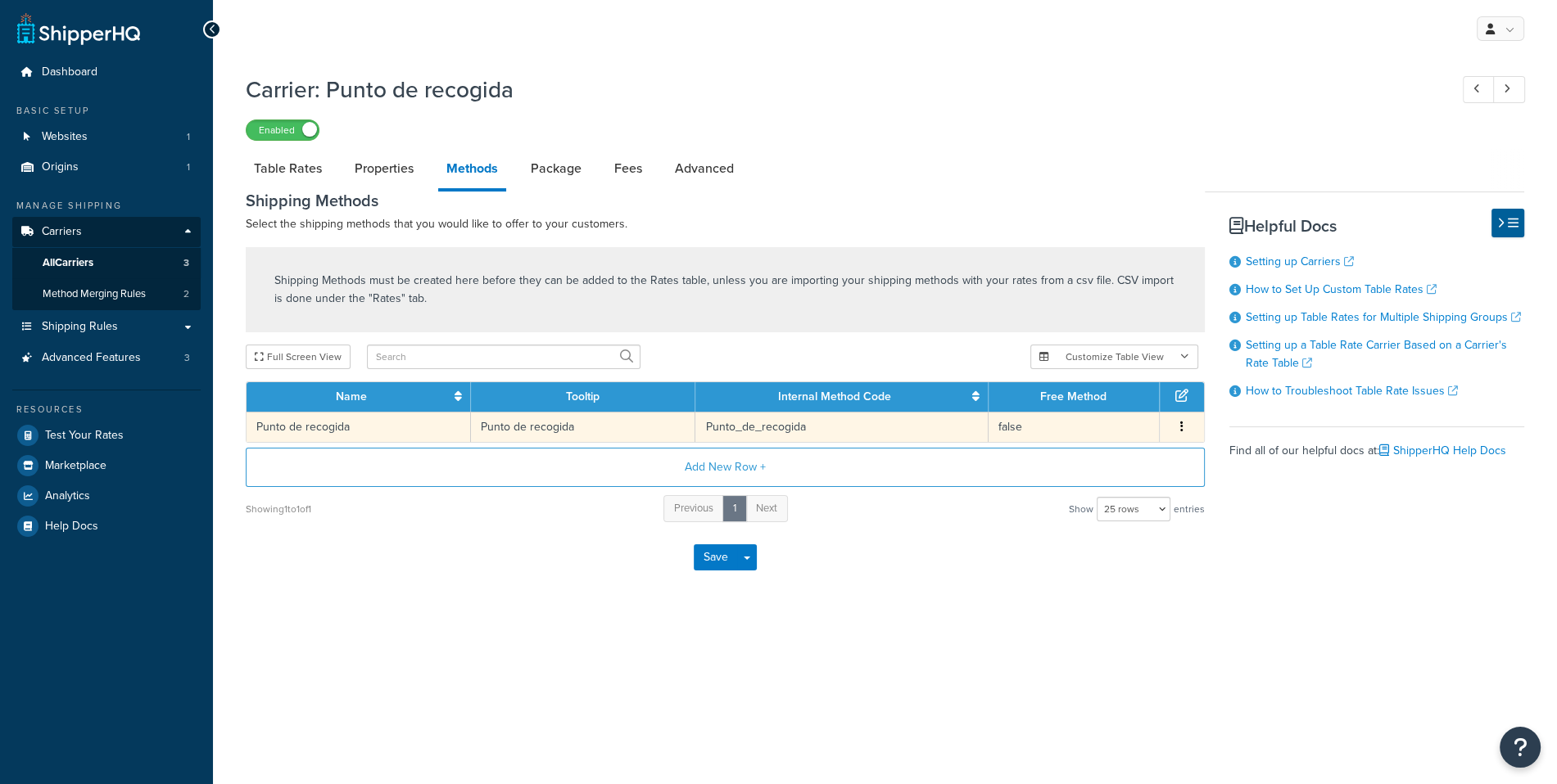
click at [550, 433] on td "Punto de recogida" at bounding box center [583, 426] width 225 height 31
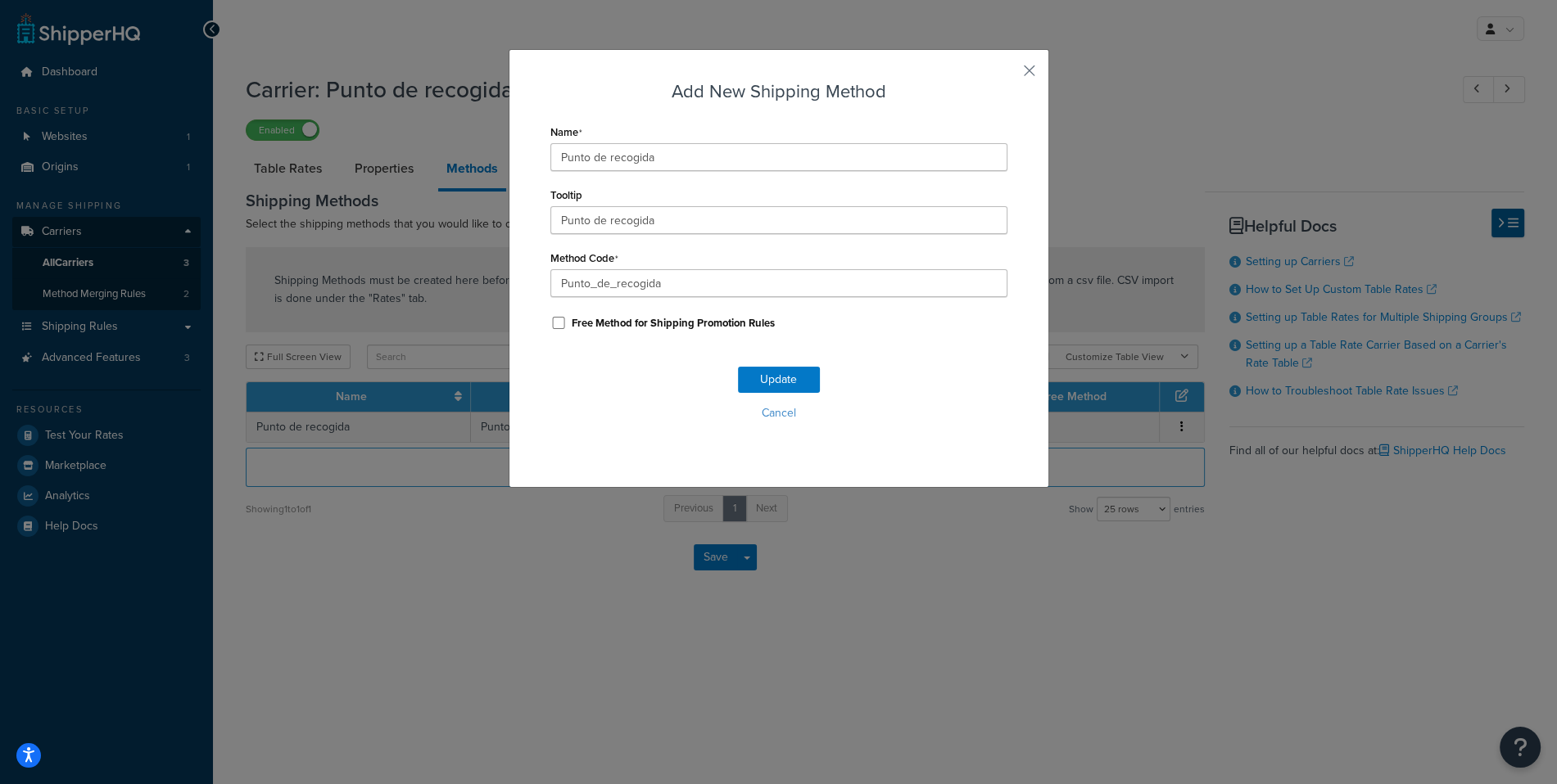
click at [773, 401] on div "Update Cancel" at bounding box center [778, 400] width 457 height 108
click at [776, 415] on button "Cancel" at bounding box center [778, 413] width 457 height 25
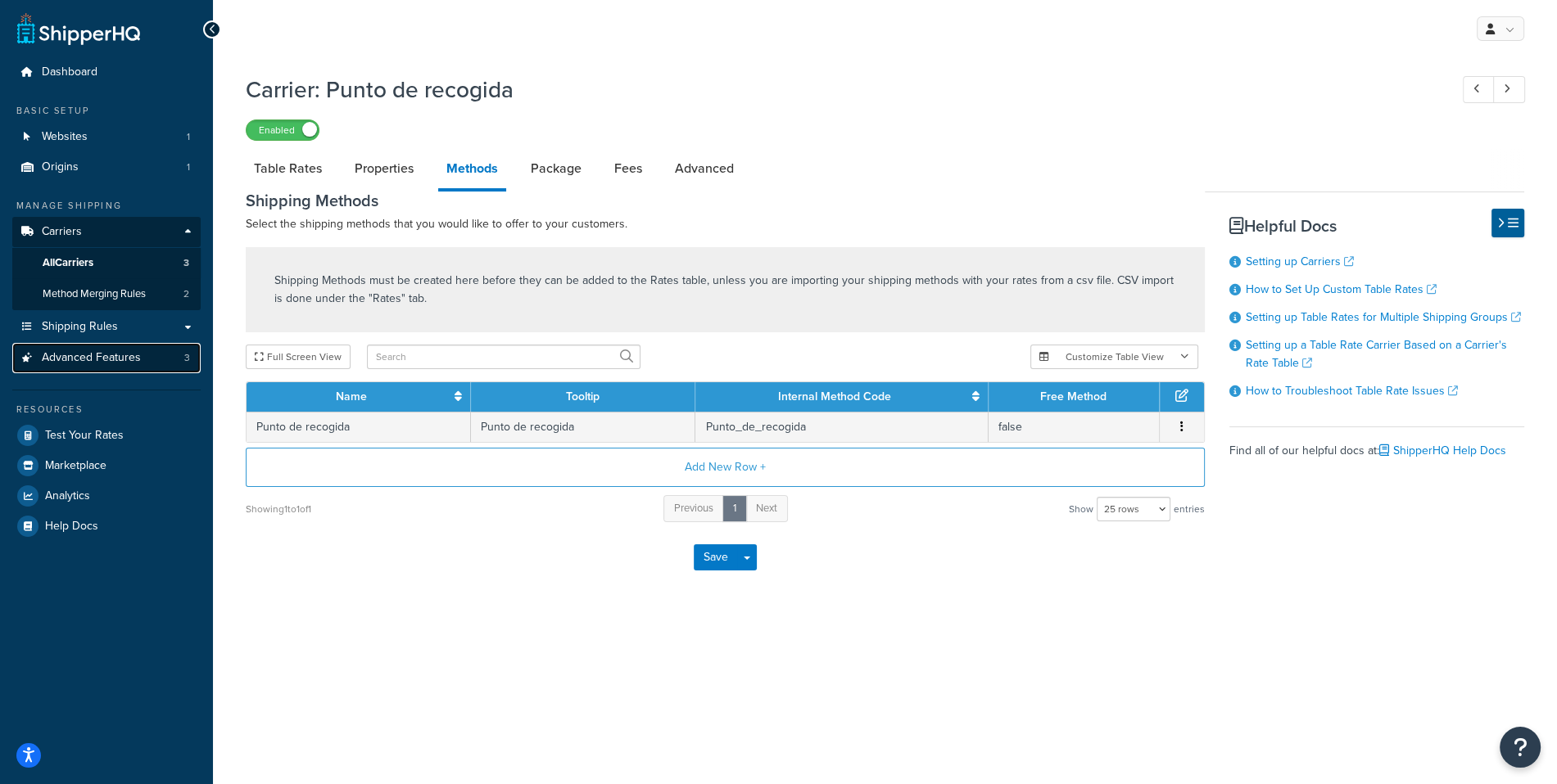
click at [178, 369] on link "Advanced Features 3" at bounding box center [105, 358] width 188 height 31
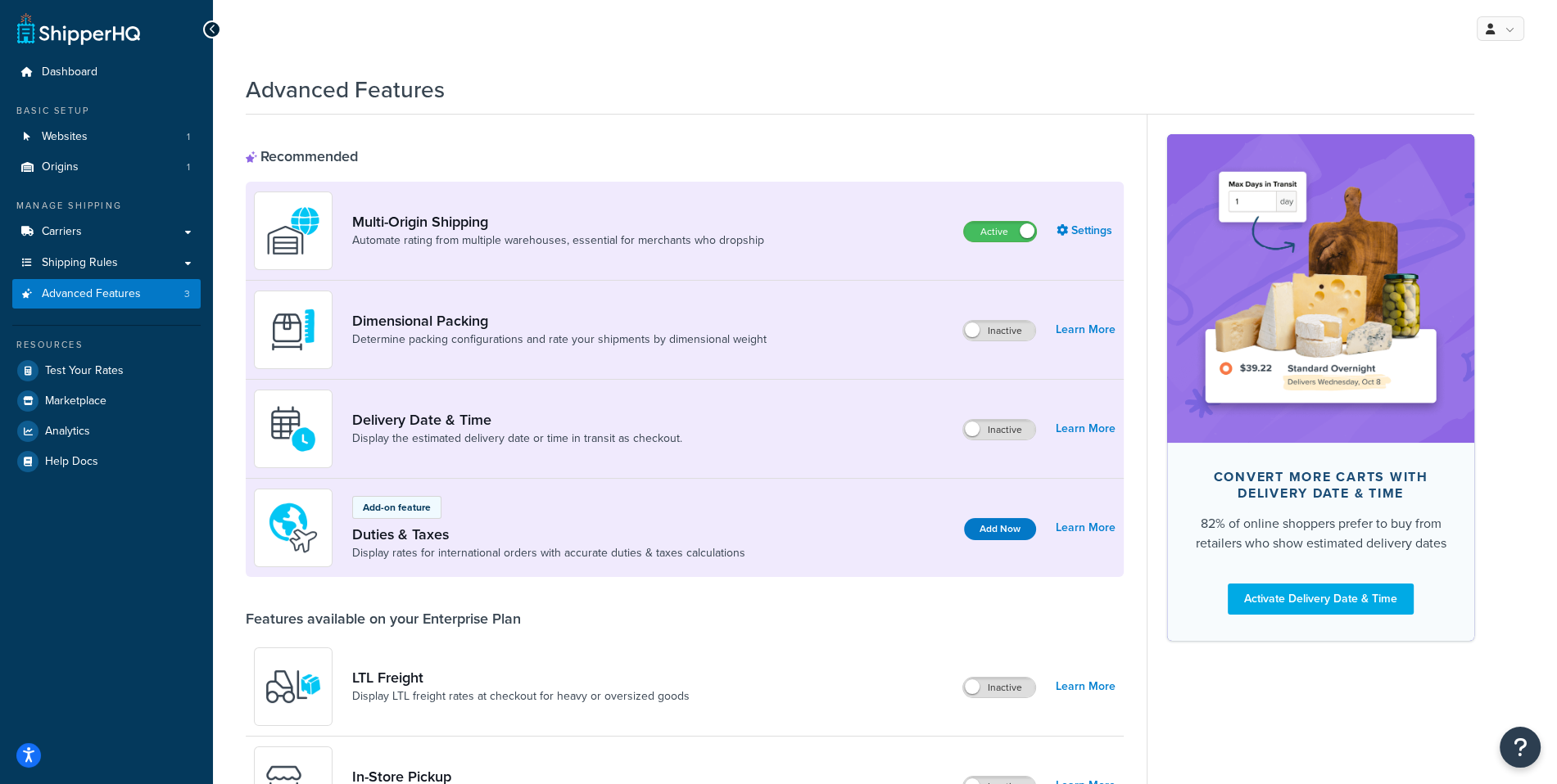
scroll to position [821, 0]
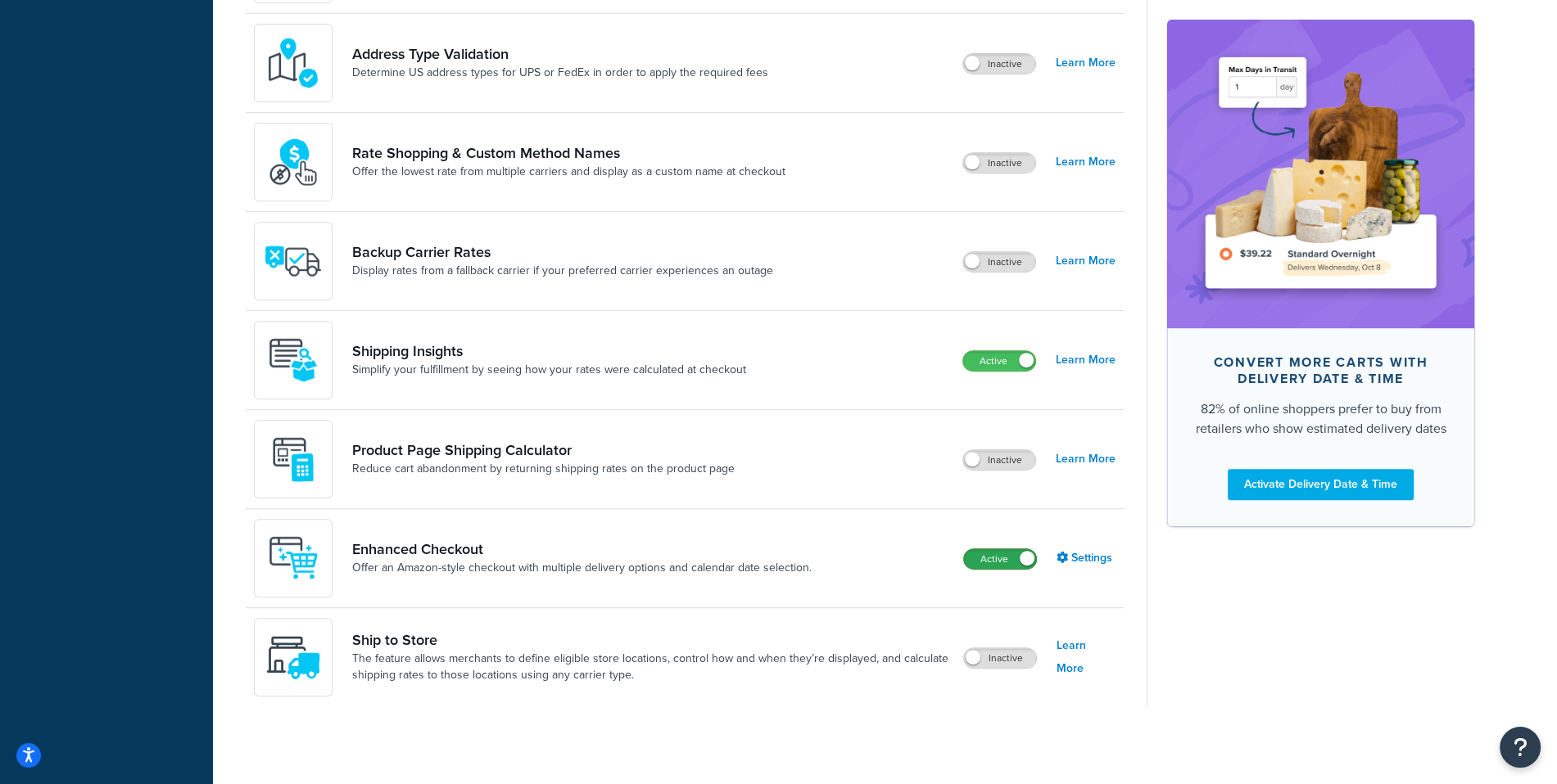
click at [997, 555] on label "Active" at bounding box center [999, 559] width 72 height 20
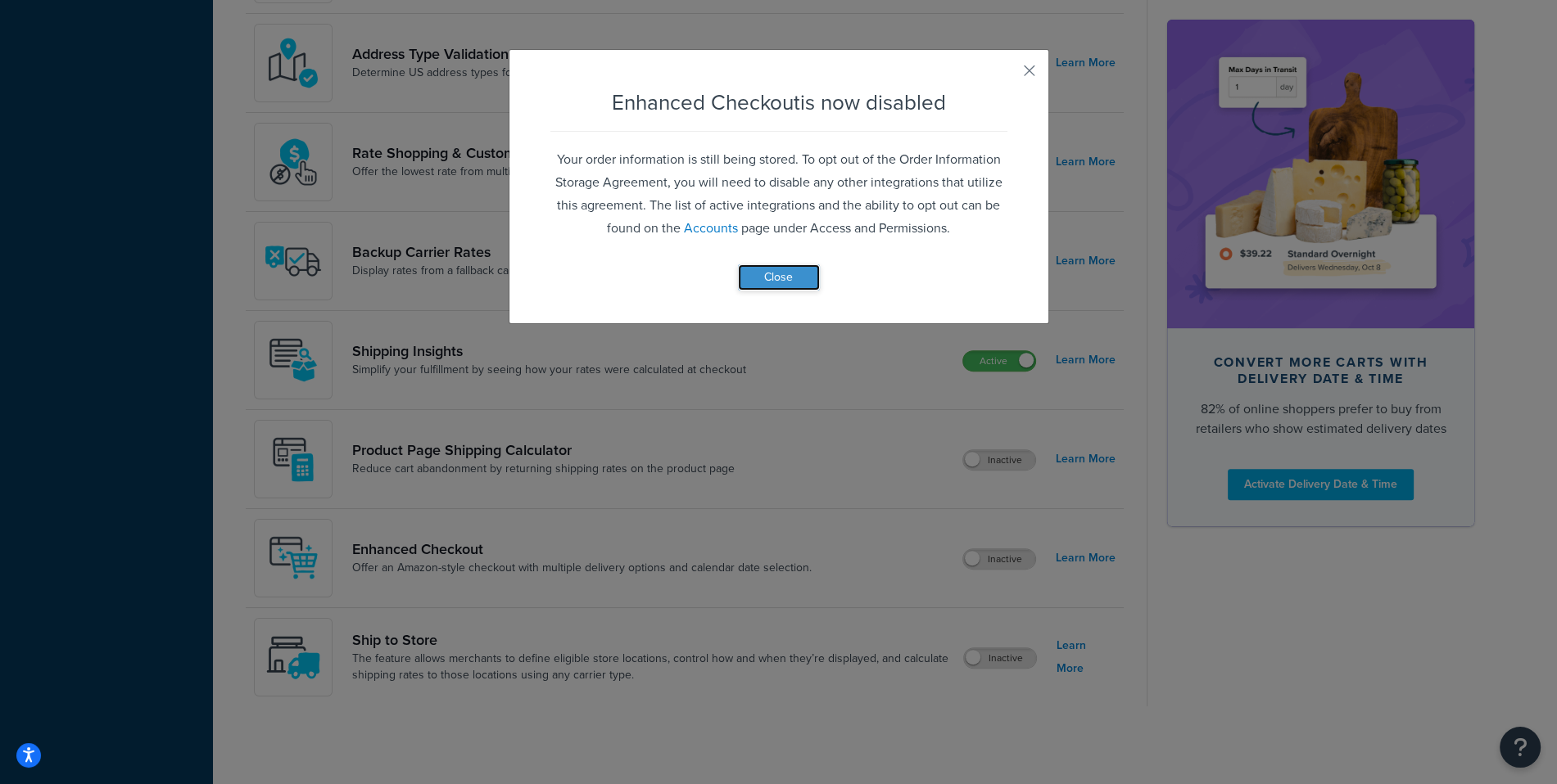
click at [791, 274] on button "Close" at bounding box center [778, 277] width 82 height 27
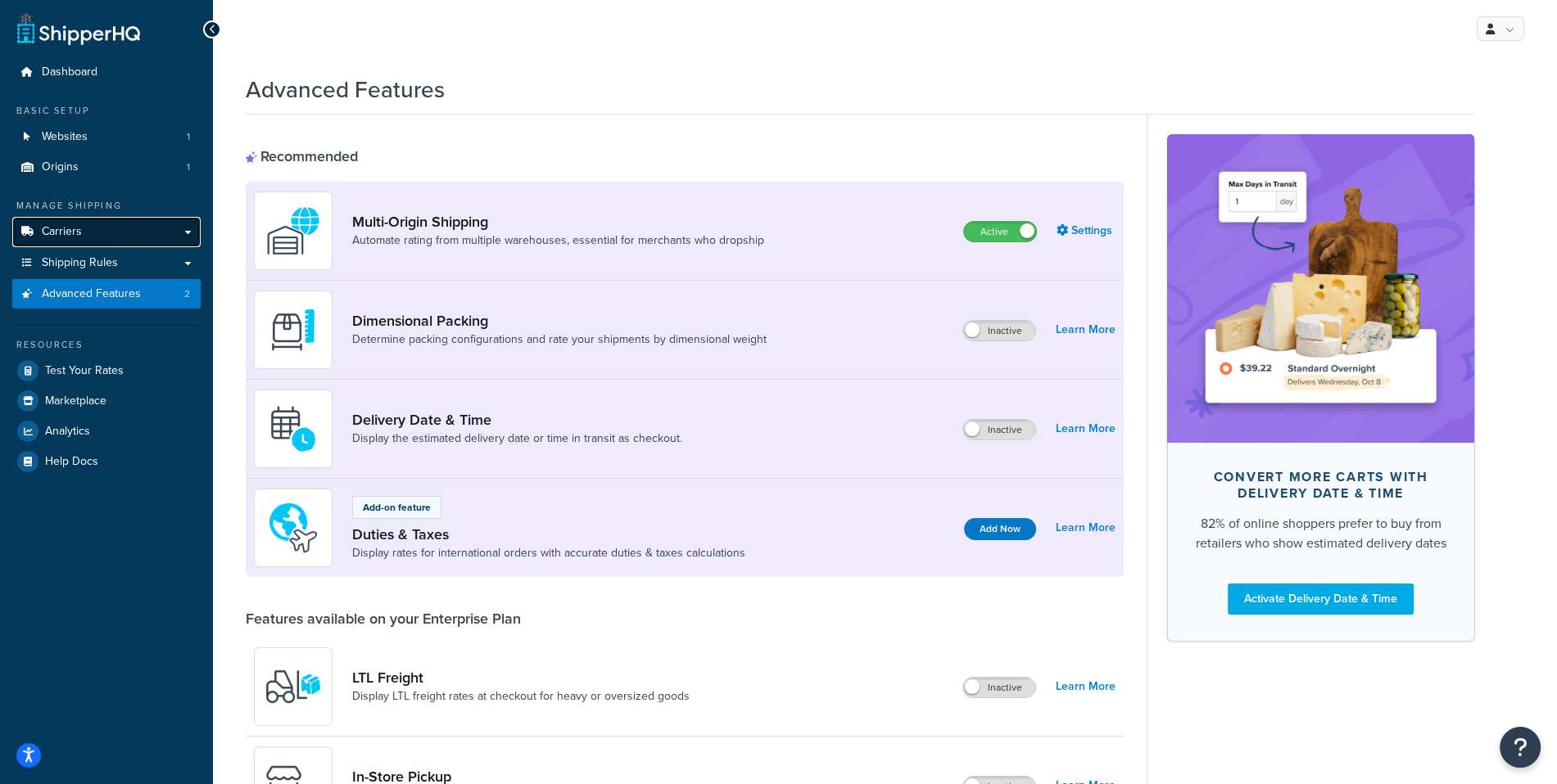
click at [138, 227] on link "Carriers" at bounding box center [105, 231] width 188 height 31
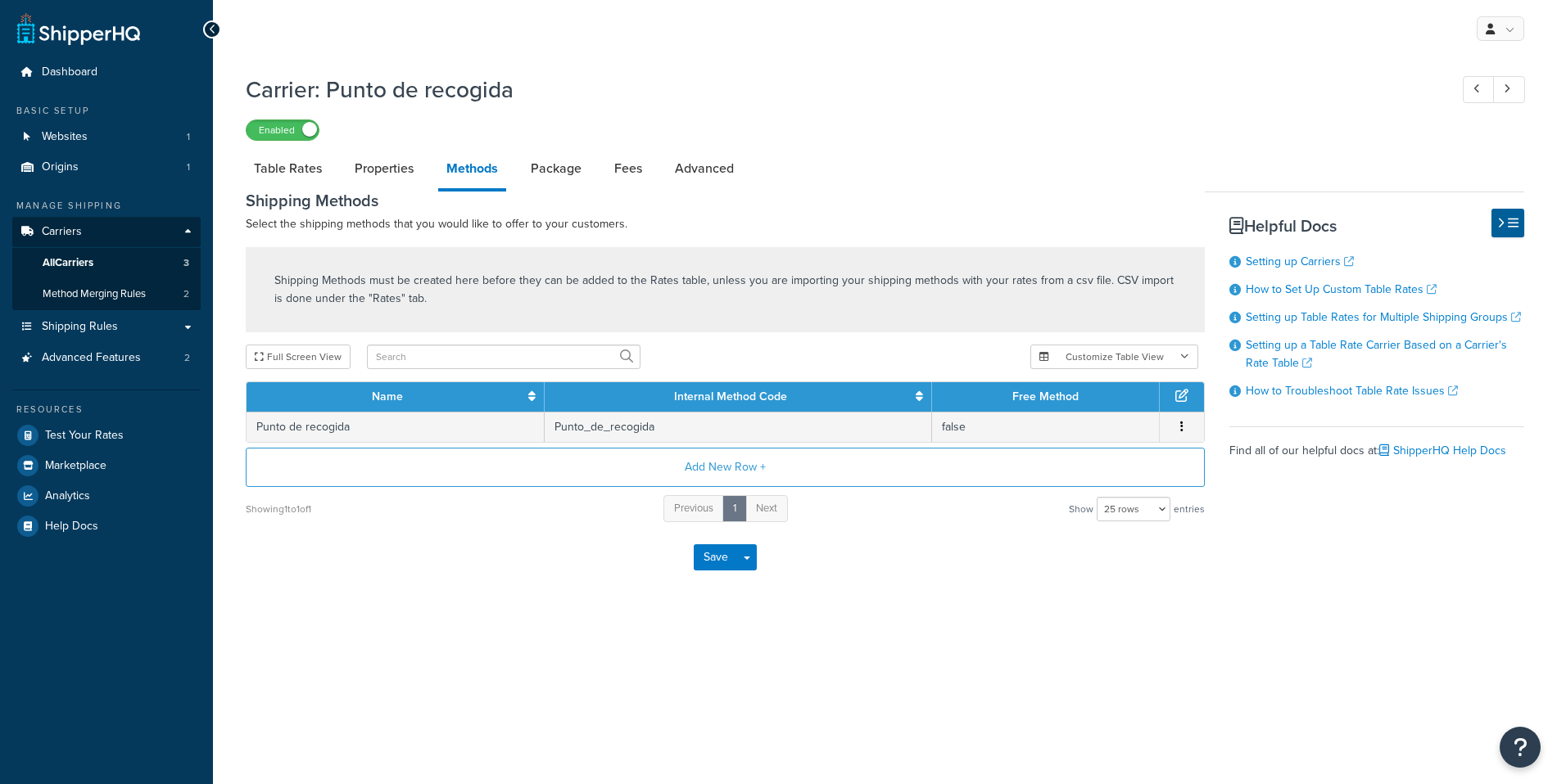
select select "25"
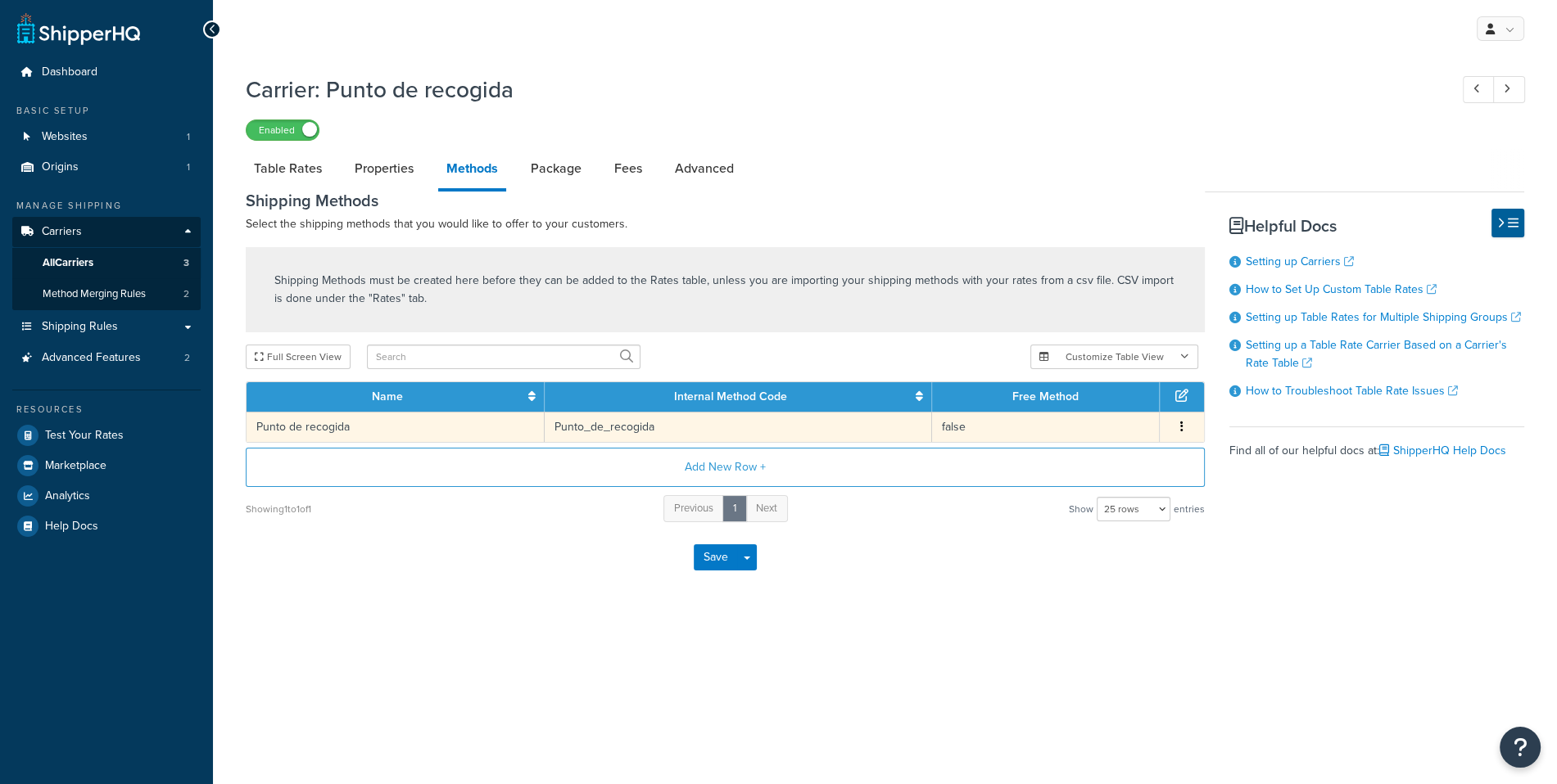
click at [785, 416] on td "Punto_de_recogida" at bounding box center [739, 426] width 388 height 31
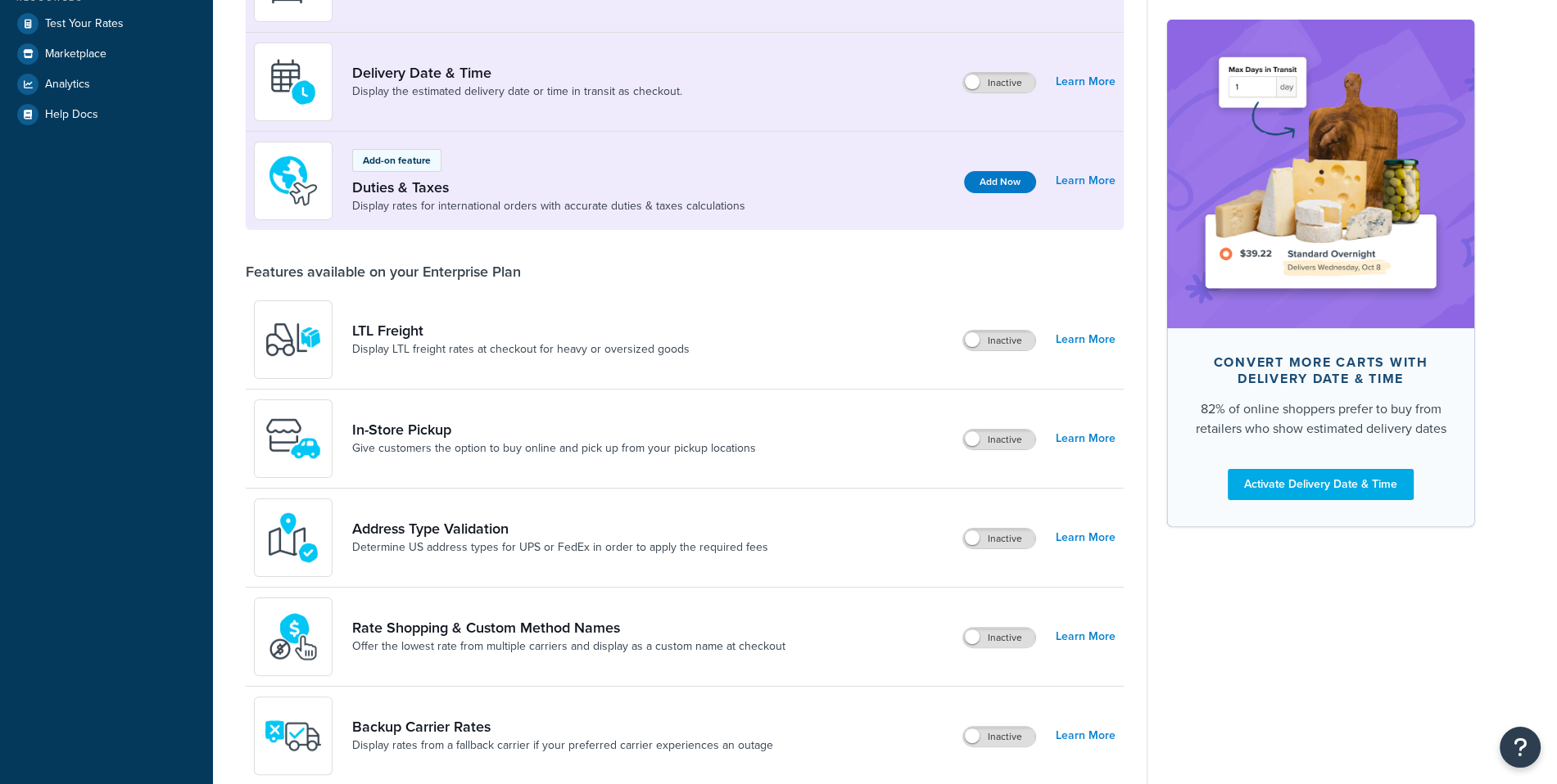
scroll to position [821, 0]
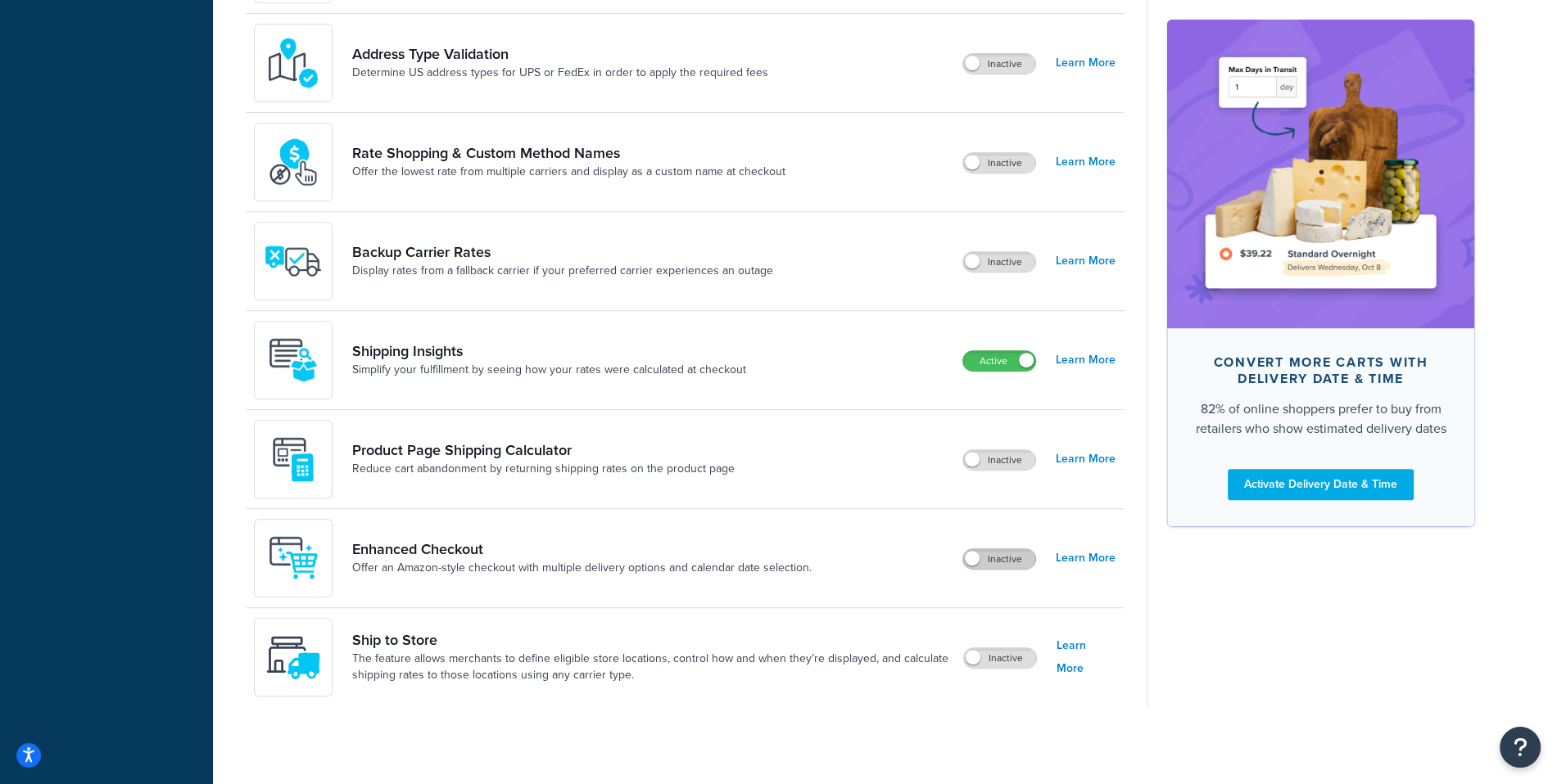
click at [990, 550] on label "Inactive" at bounding box center [998, 559] width 72 height 20
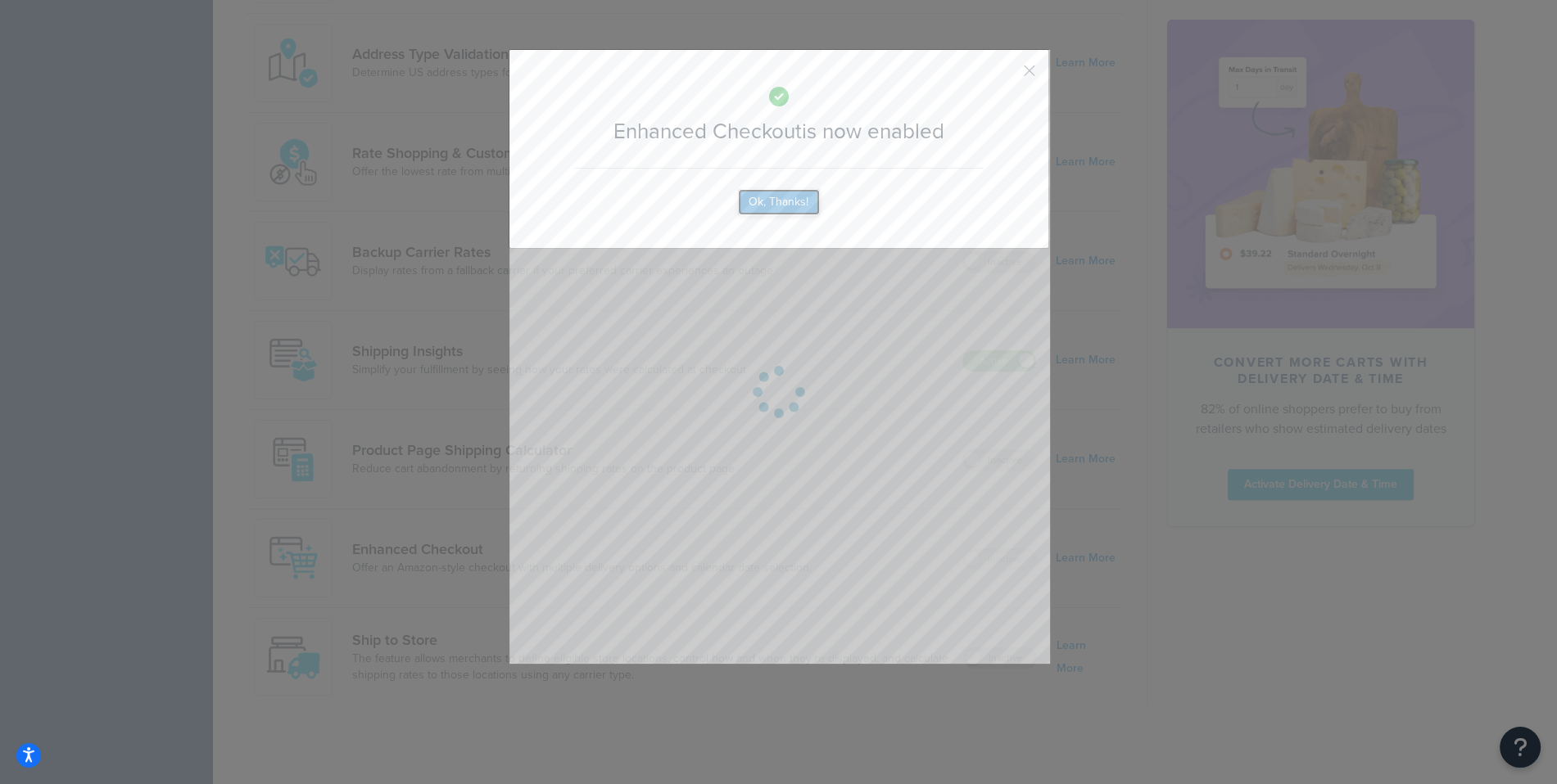
click at [802, 191] on button "Ok, Thanks!" at bounding box center [778, 202] width 82 height 27
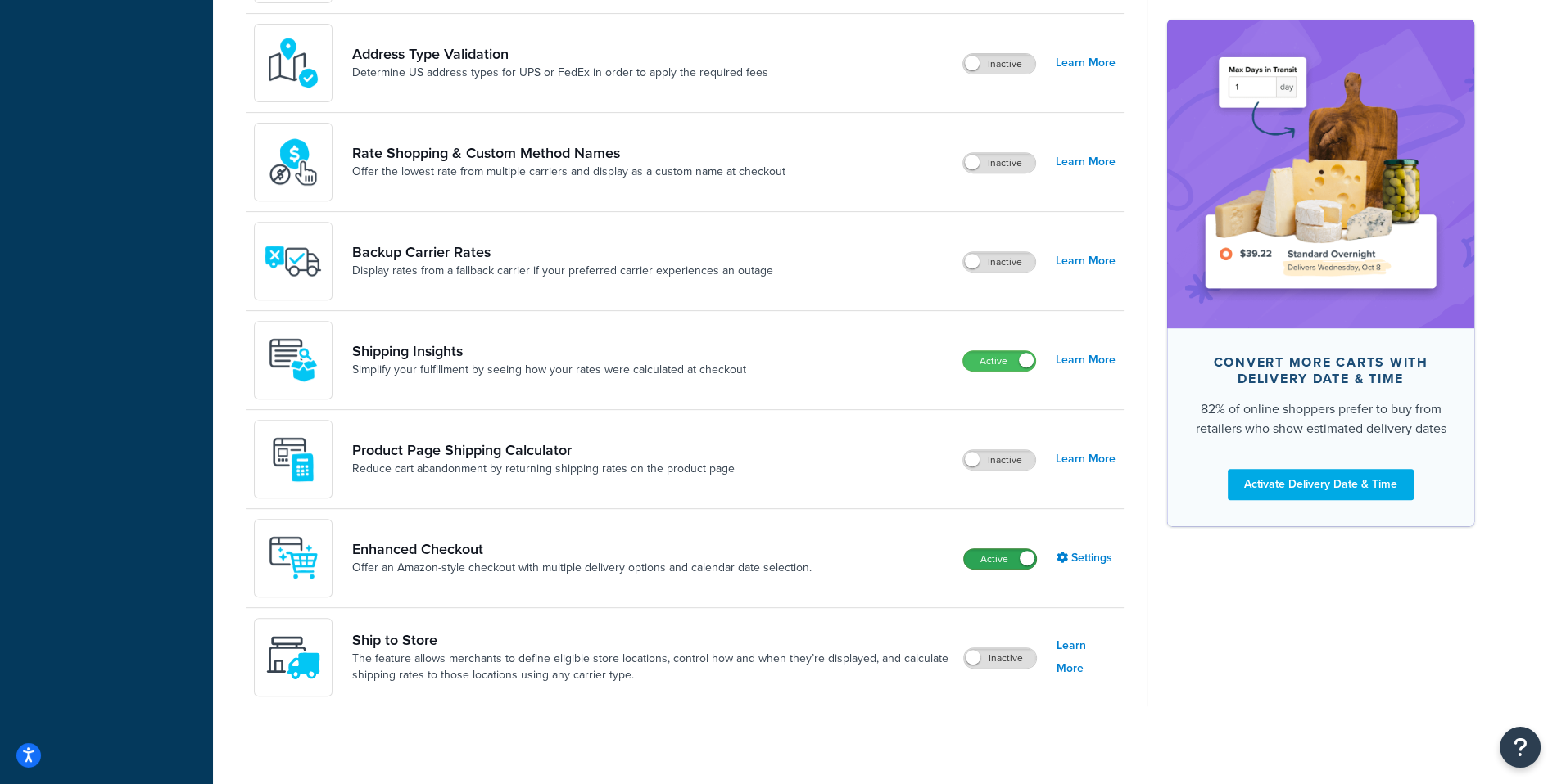
click at [1011, 555] on label "Active" at bounding box center [999, 559] width 72 height 20
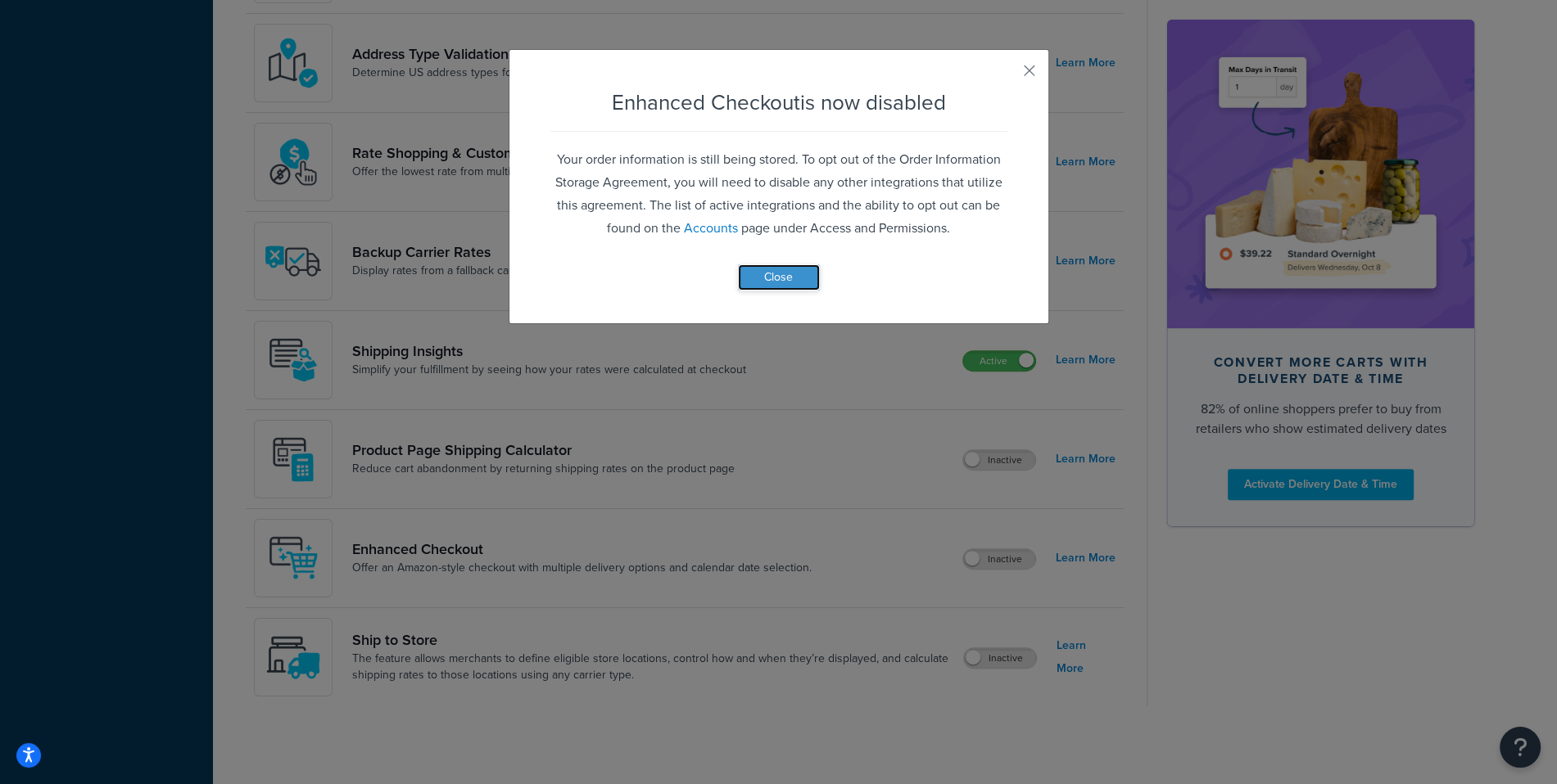
click at [795, 286] on button "Close" at bounding box center [778, 277] width 82 height 27
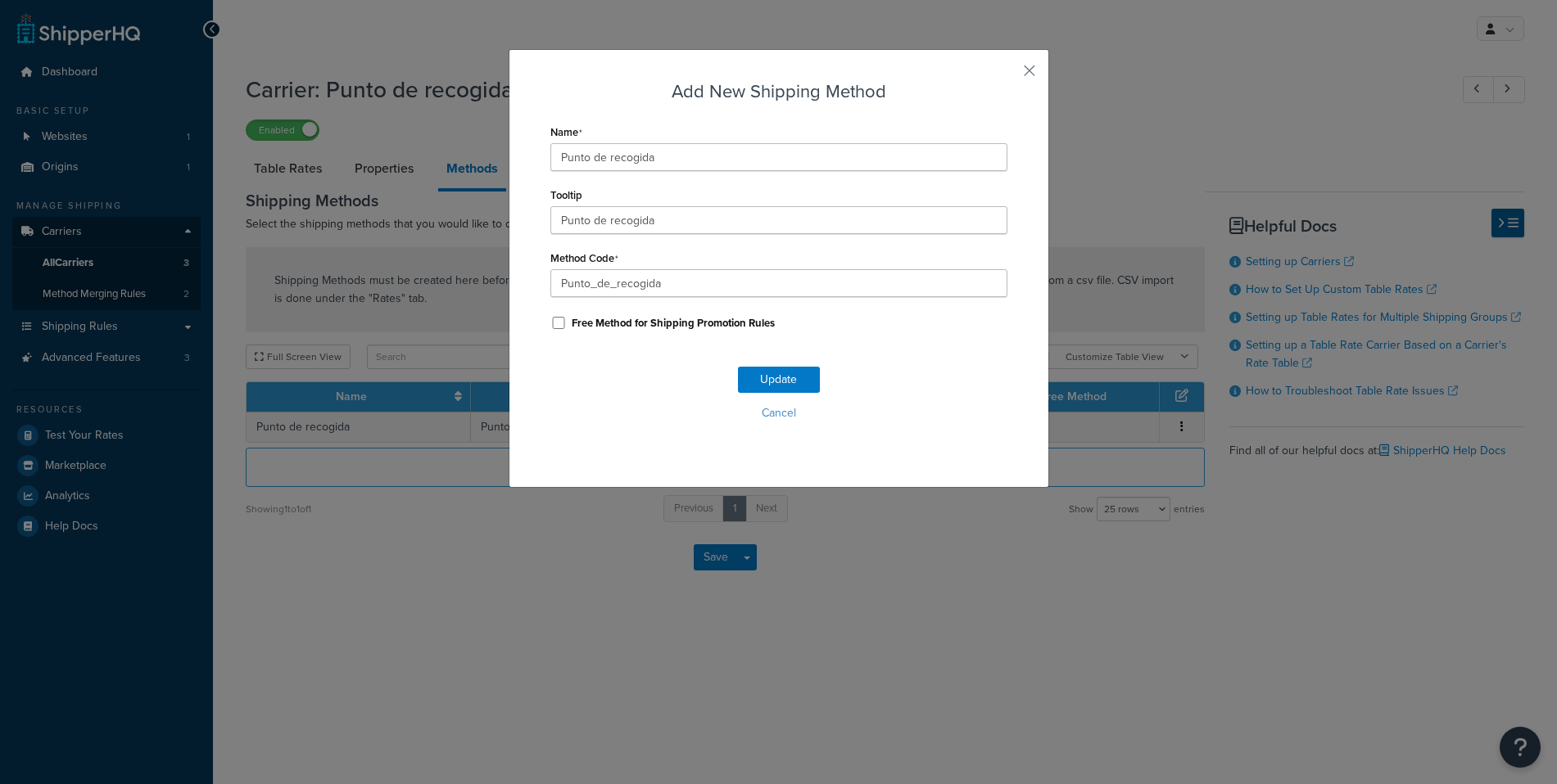
select select "25"
click at [1007, 75] on button "button" at bounding box center [1005, 77] width 4 height 4
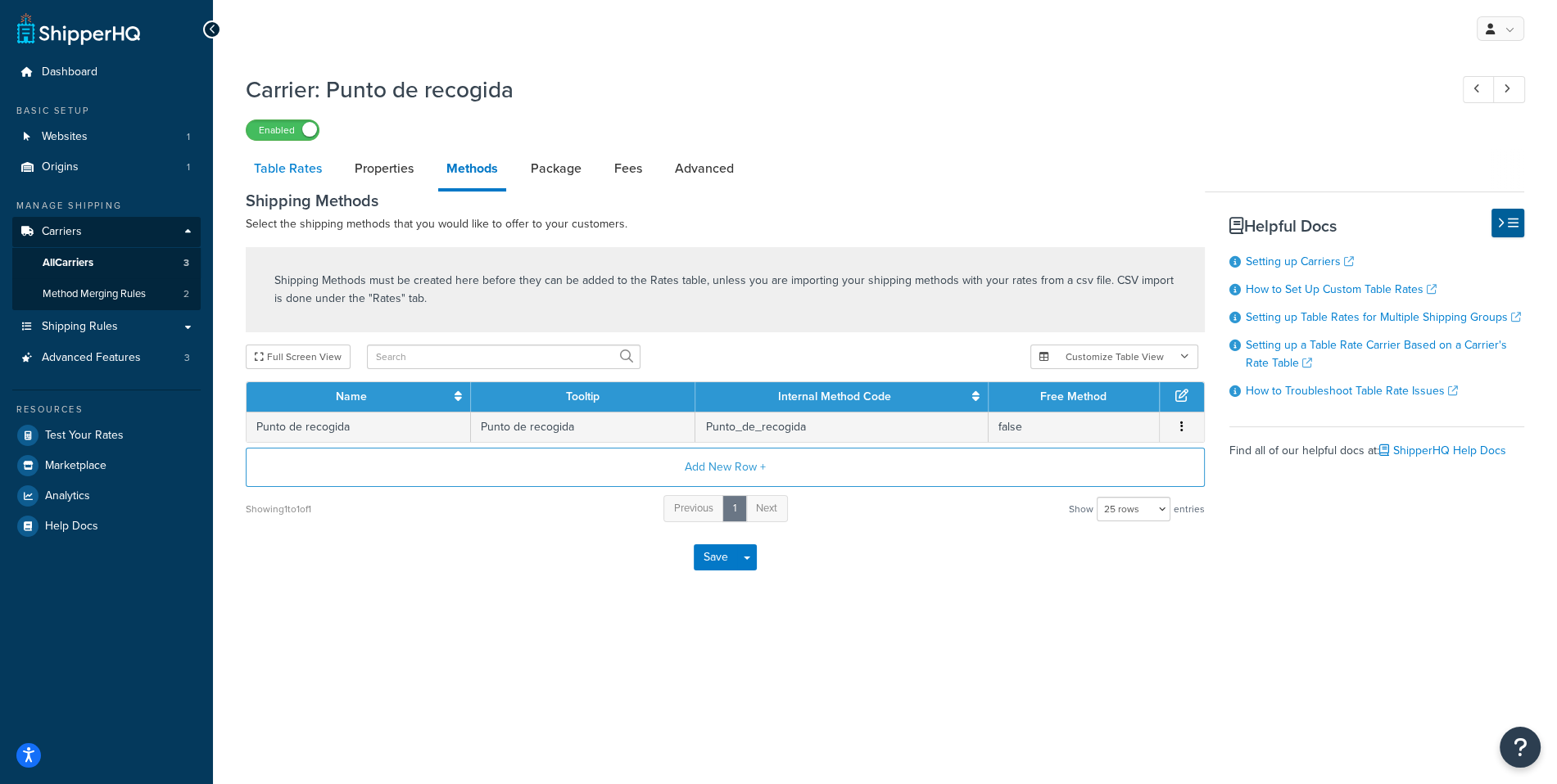
click at [309, 166] on link "Table Rates" at bounding box center [288, 168] width 85 height 39
select select "25"
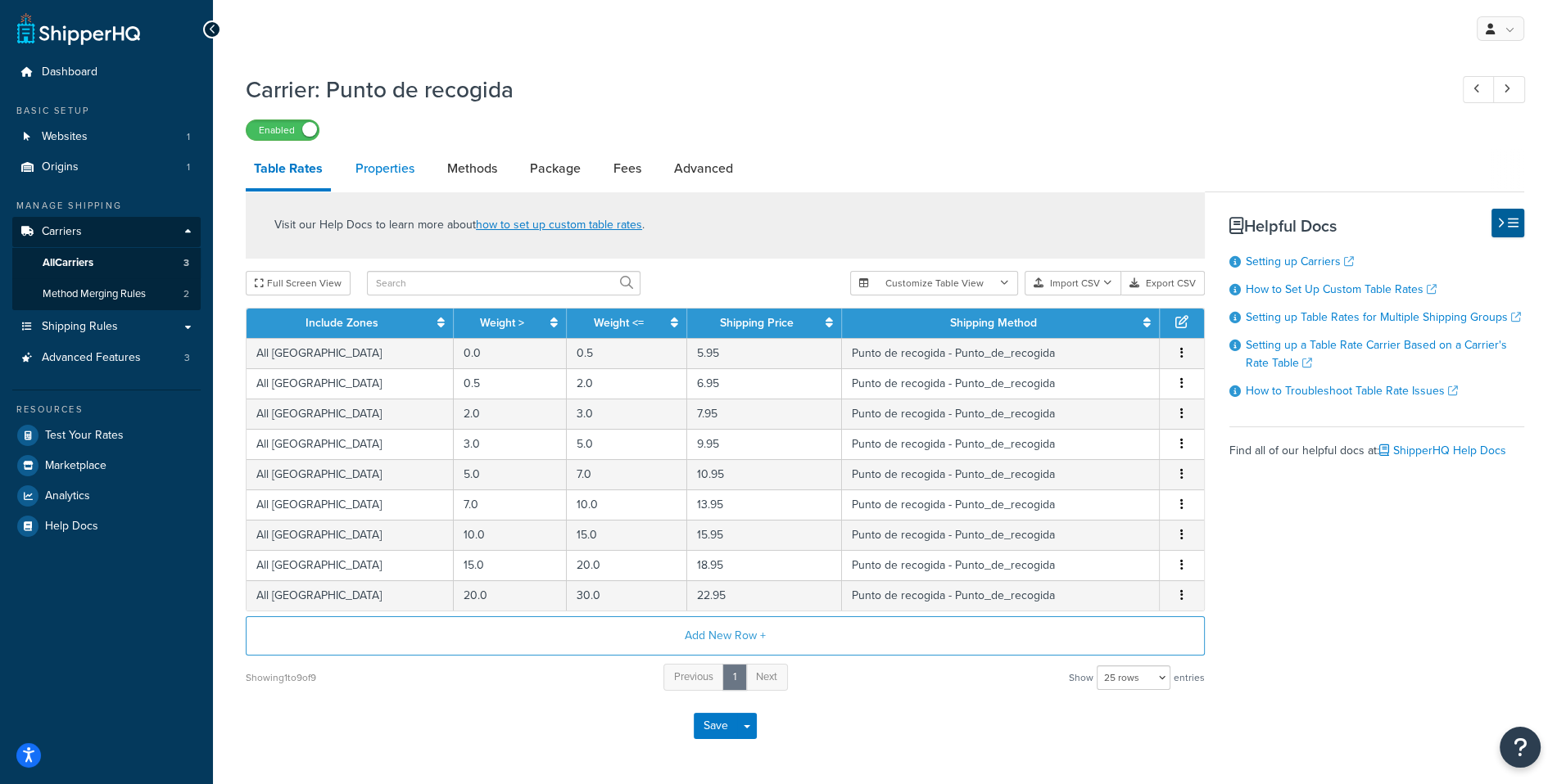
click at [363, 160] on link "Properties" at bounding box center [384, 168] width 75 height 39
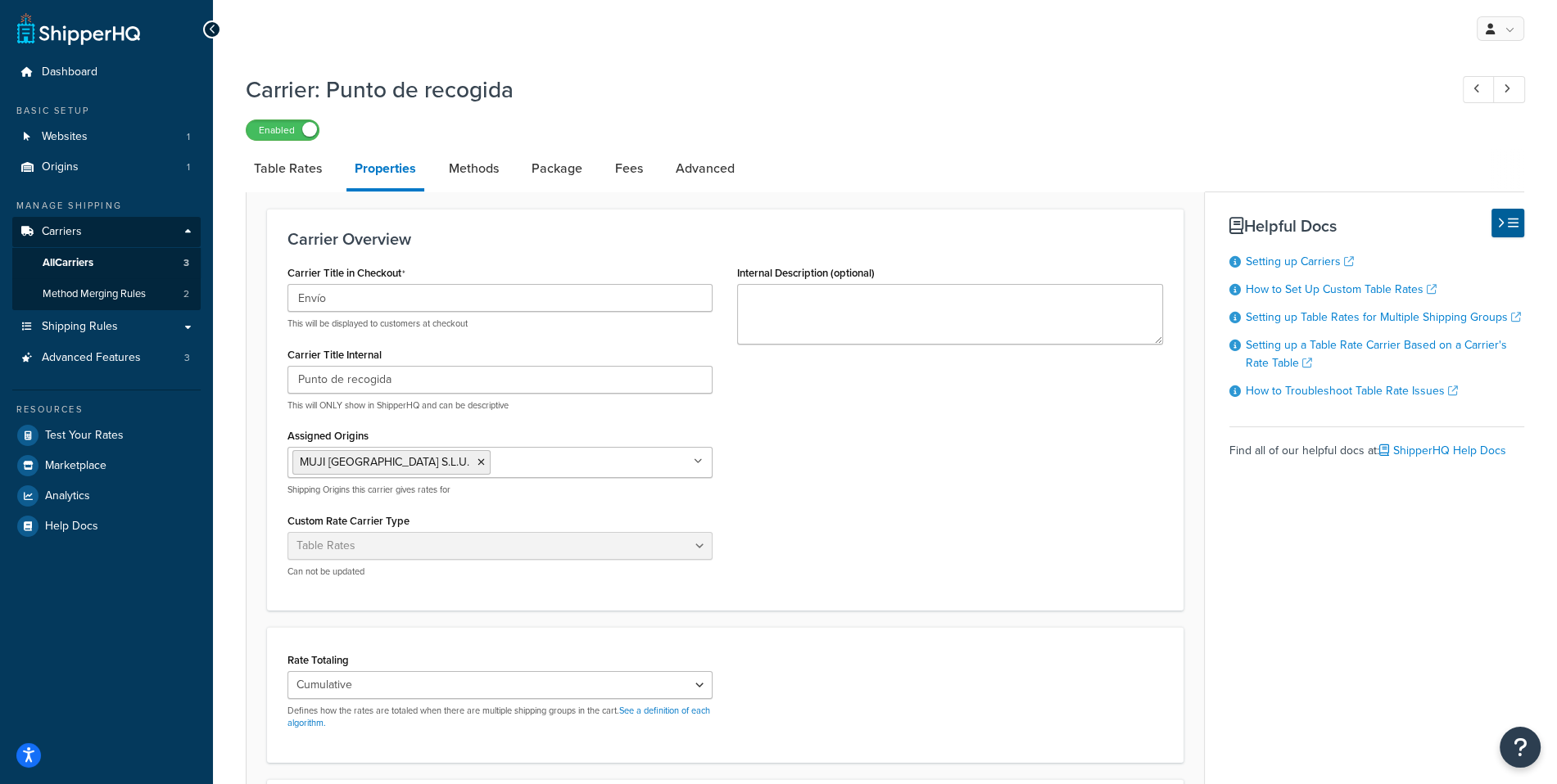
click at [364, 407] on p "This will ONLY show in ShipperHQ and can be descriptive" at bounding box center [500, 405] width 425 height 12
click at [364, 388] on input "Punto de recogida" at bounding box center [500, 379] width 425 height 28
click at [460, 163] on link "Methods" at bounding box center [473, 168] width 66 height 39
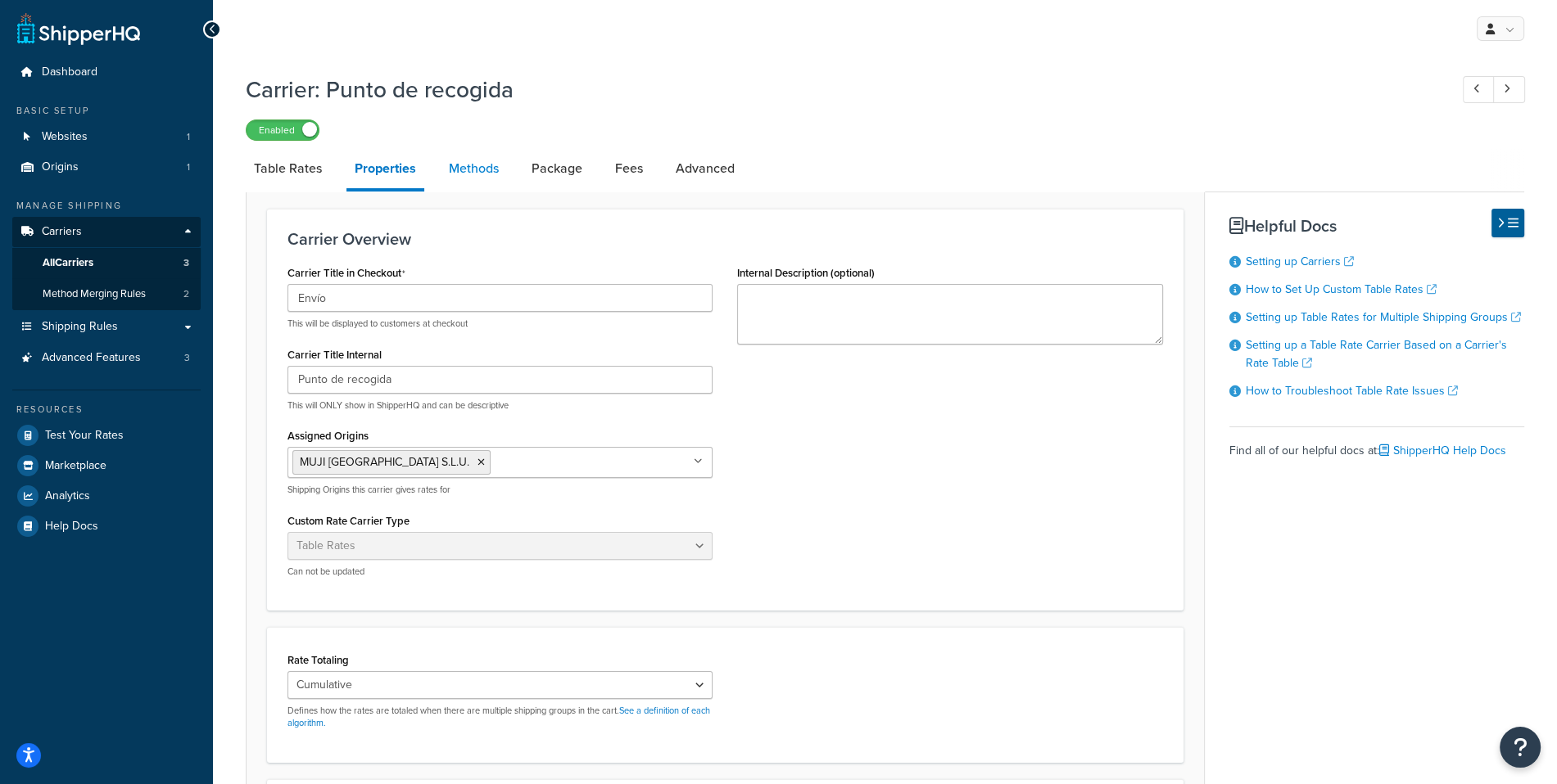
select select "25"
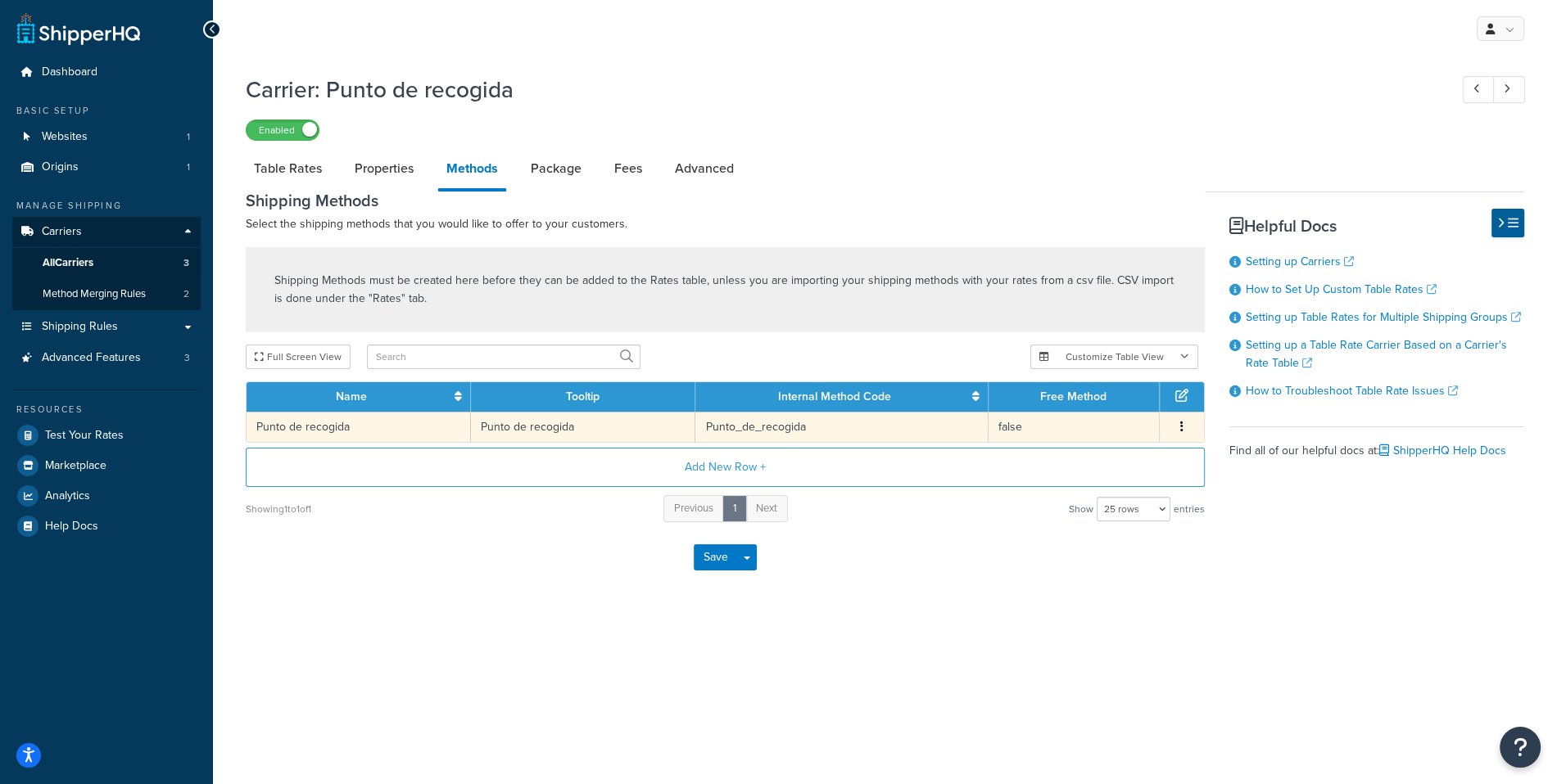
click at [509, 428] on td "Punto de recogida" at bounding box center [583, 426] width 225 height 31
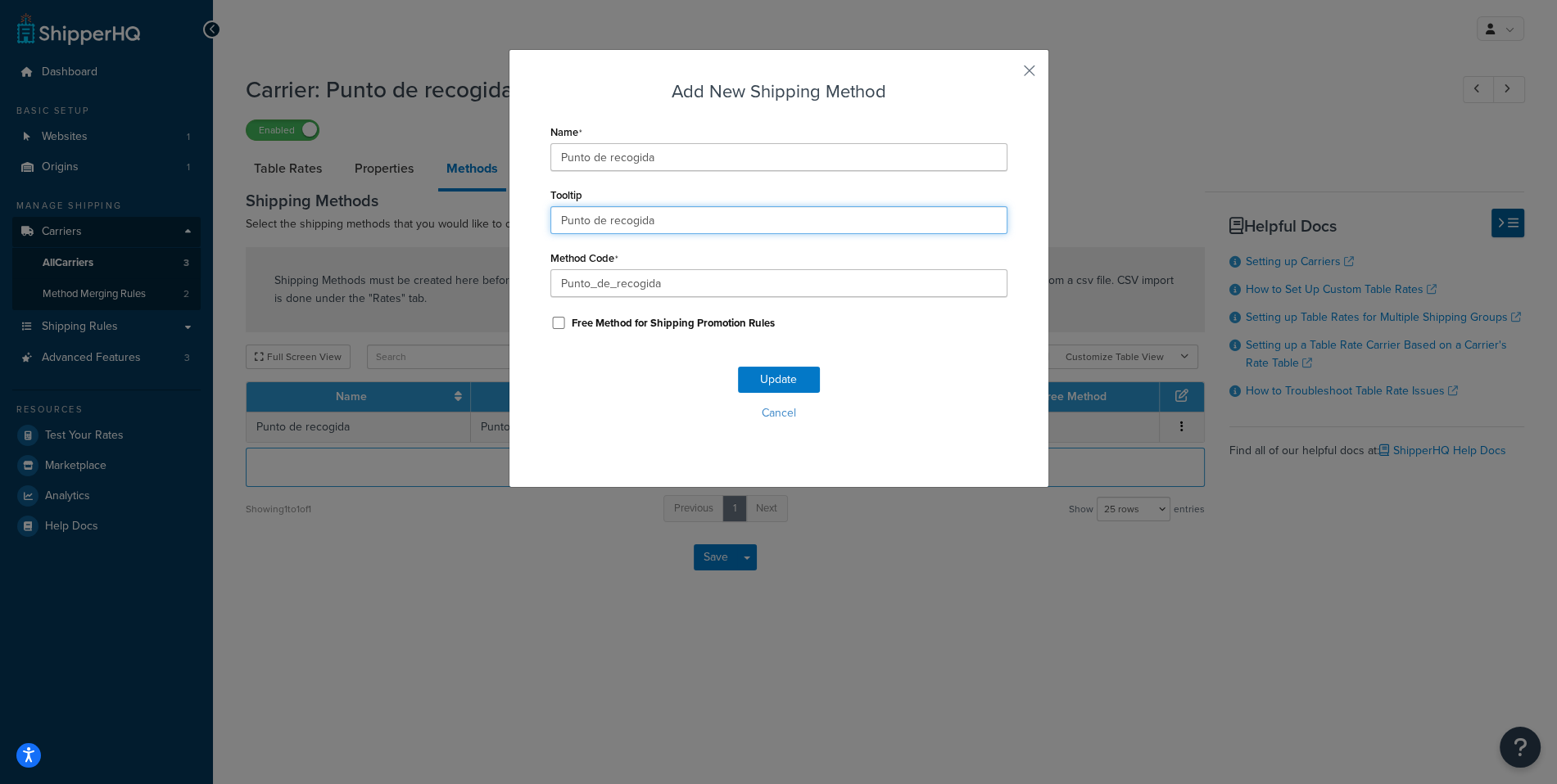
click at [627, 221] on input "Punto de recogida" at bounding box center [778, 220] width 457 height 28
click at [1023, 61] on div "Add New Shipping Method Name Punto de recogida Tooltip Punto de recogida Method…" at bounding box center [778, 268] width 540 height 438
click at [1007, 75] on button "button" at bounding box center [1005, 77] width 4 height 4
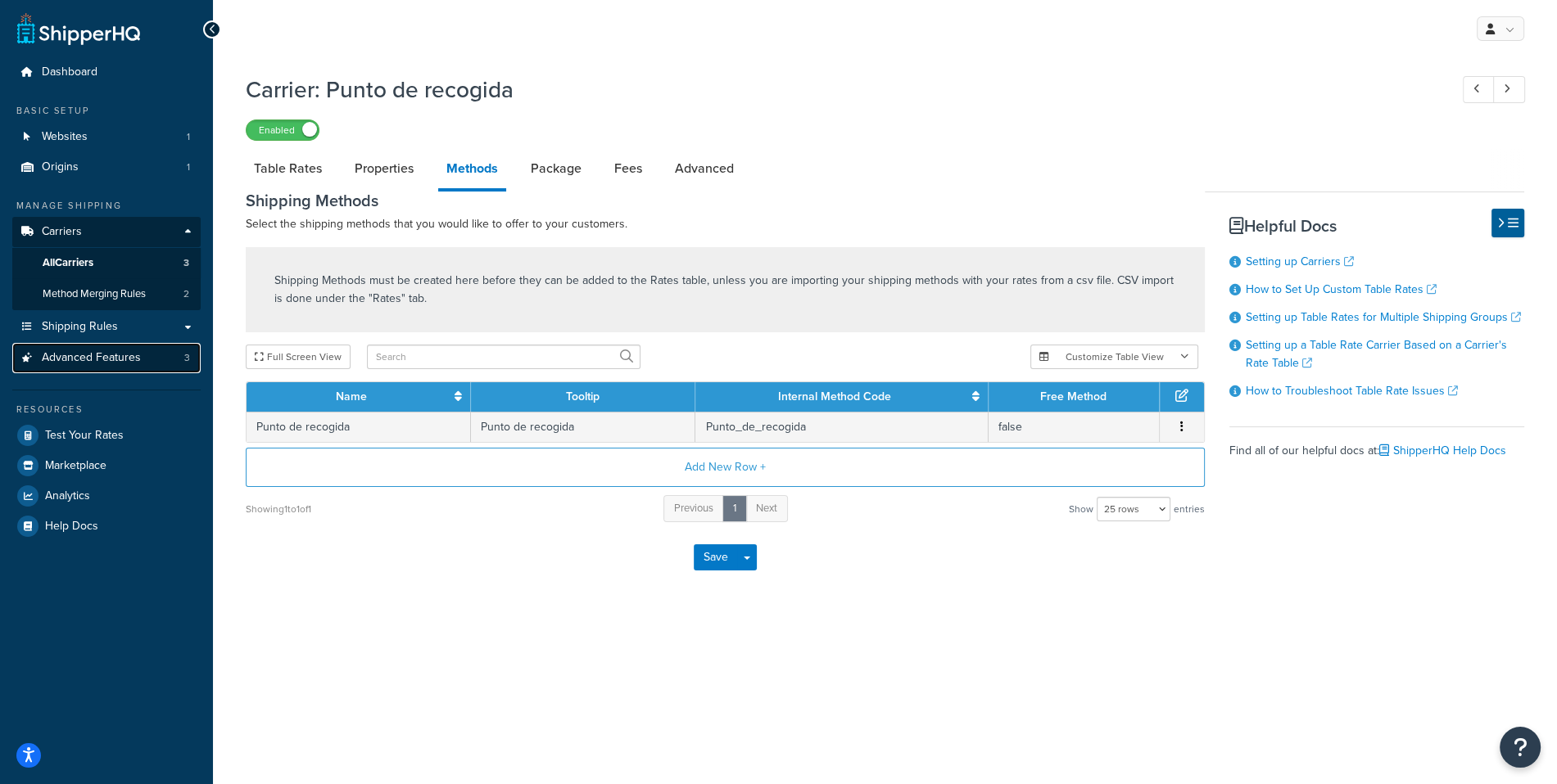
click at [94, 367] on link "Advanced Features 3" at bounding box center [105, 358] width 188 height 31
